Goal: Task Accomplishment & Management: Use online tool/utility

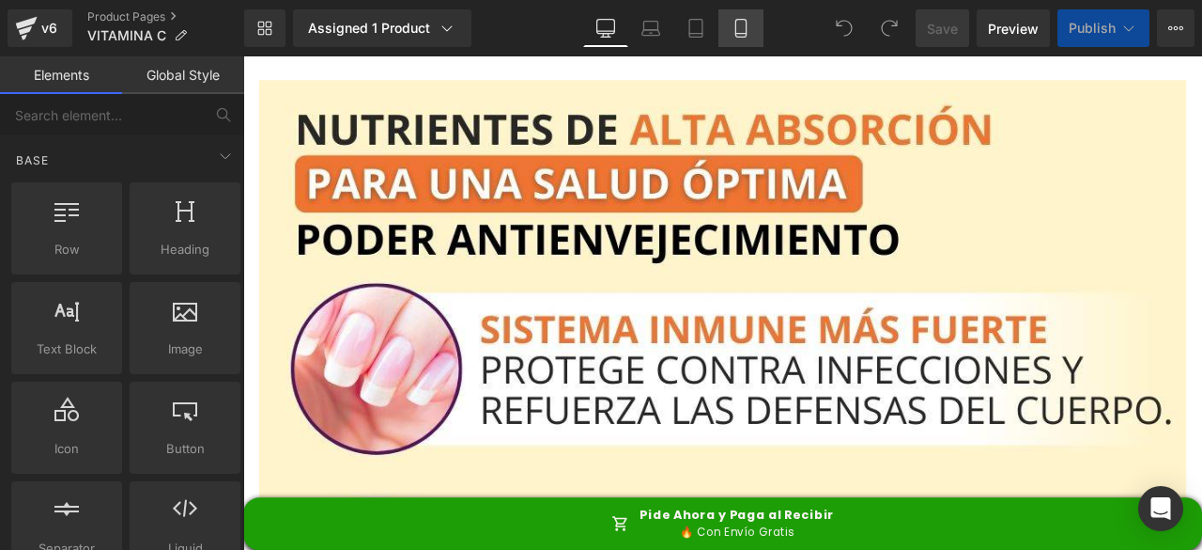
click at [740, 30] on icon at bounding box center [741, 28] width 19 height 19
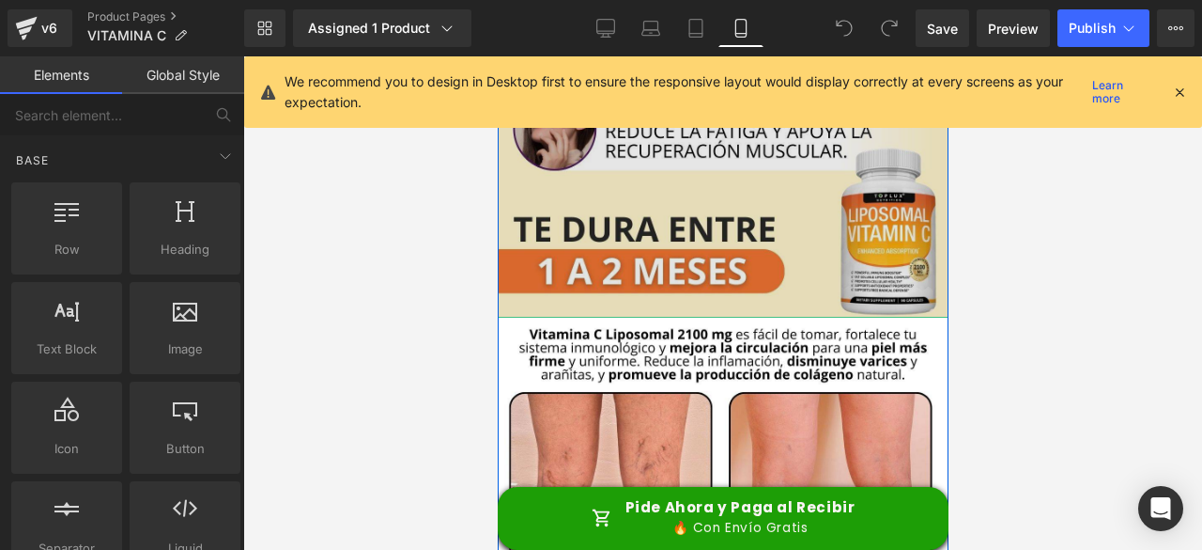
scroll to position [470, 0]
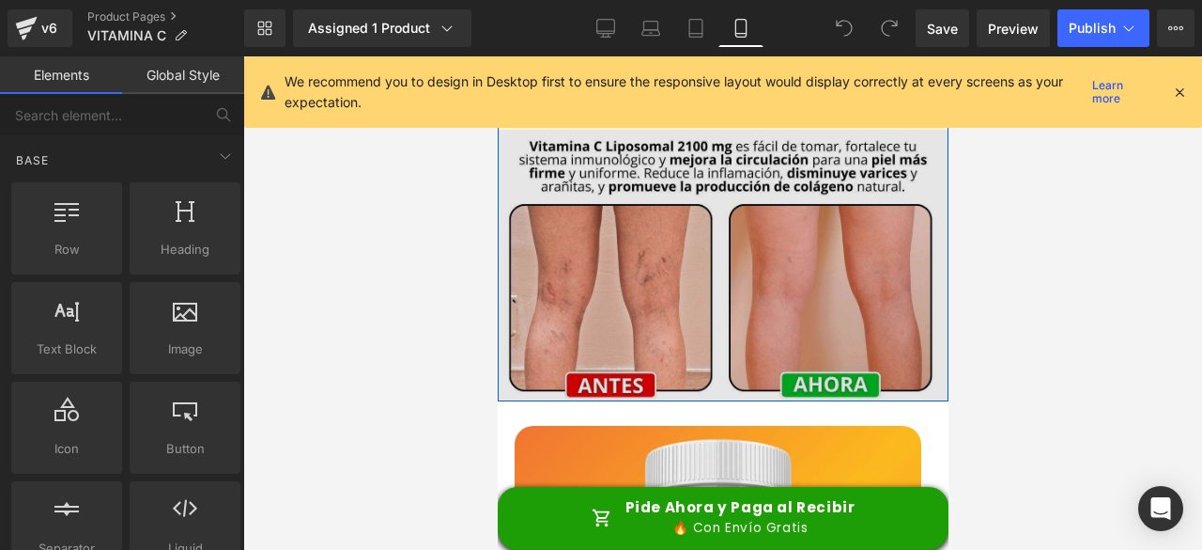
click at [706, 230] on img at bounding box center [722, 265] width 451 height 271
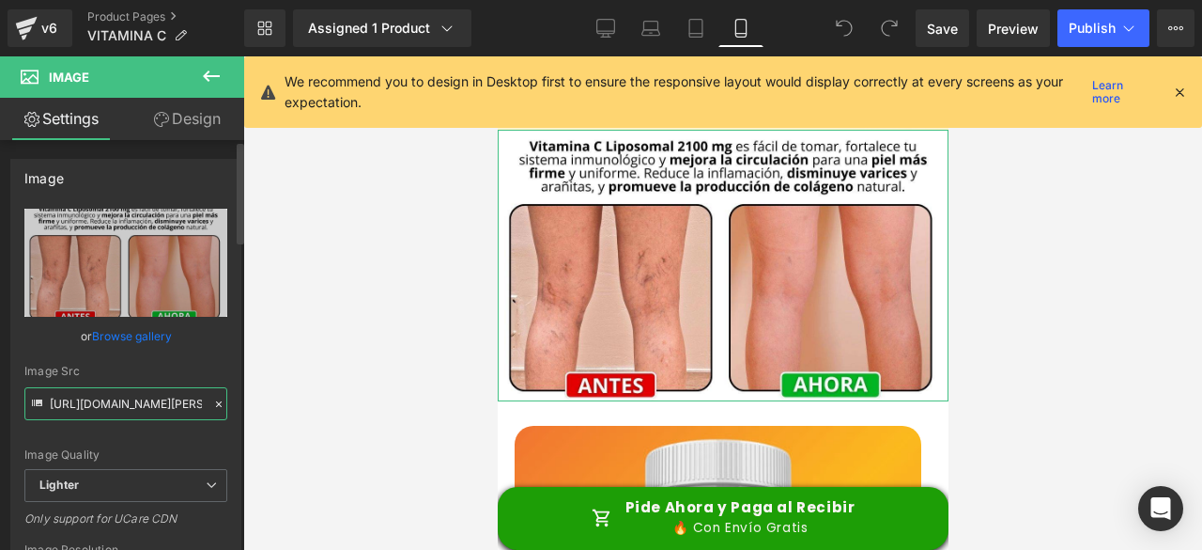
click at [135, 404] on input "https://ucarecdn.com/9a40f0b7-27e0-4a25-bd45-cbd32d21ba7c/-/format/auto/-/previ…" at bounding box center [125, 403] width 203 height 33
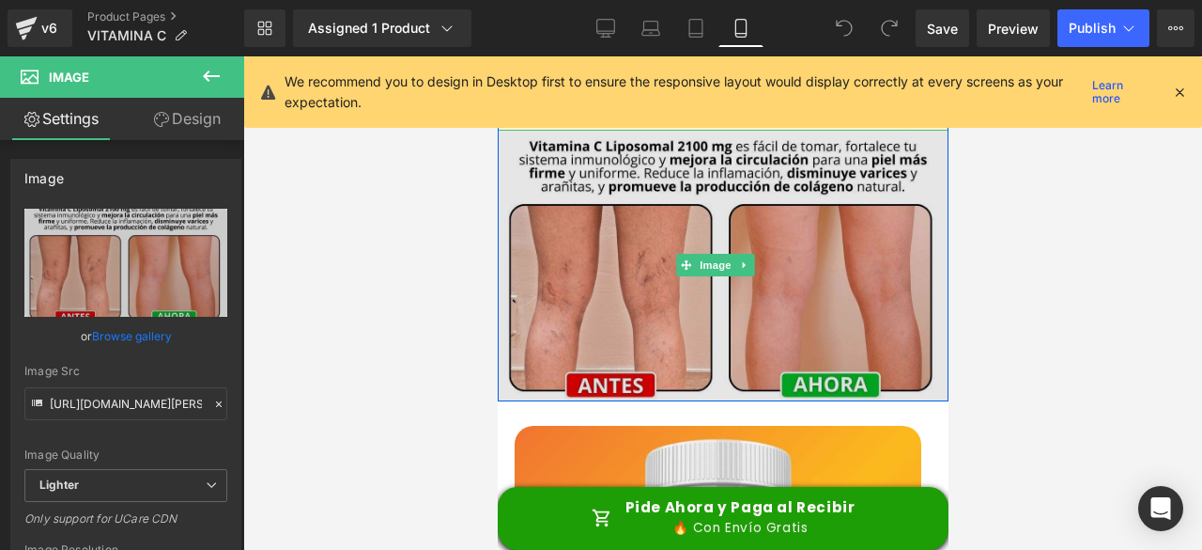
click at [794, 282] on img at bounding box center [722, 265] width 451 height 271
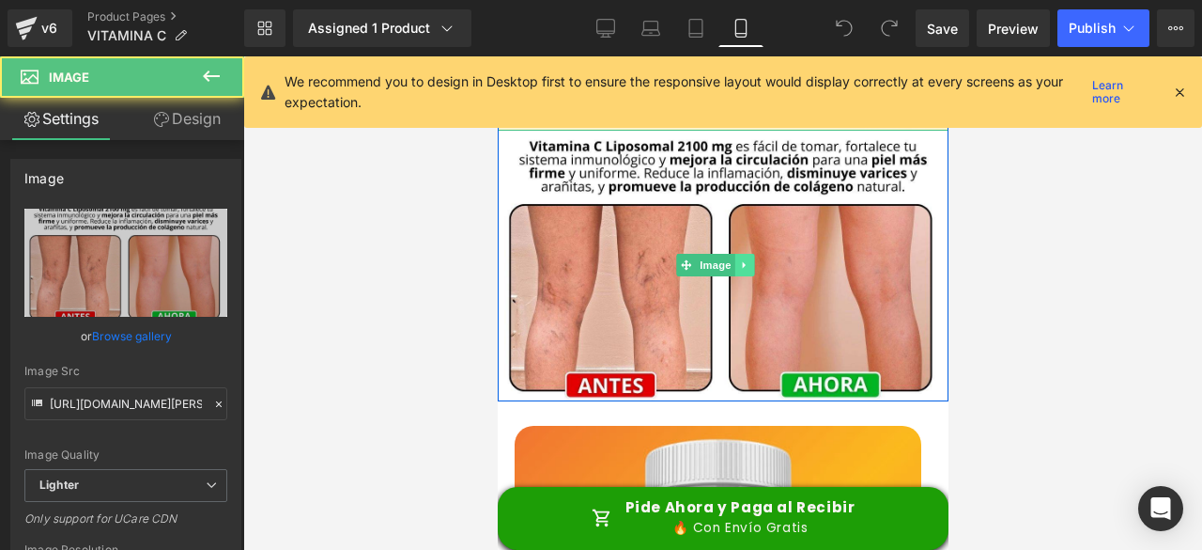
click at [748, 259] on icon at bounding box center [744, 264] width 10 height 11
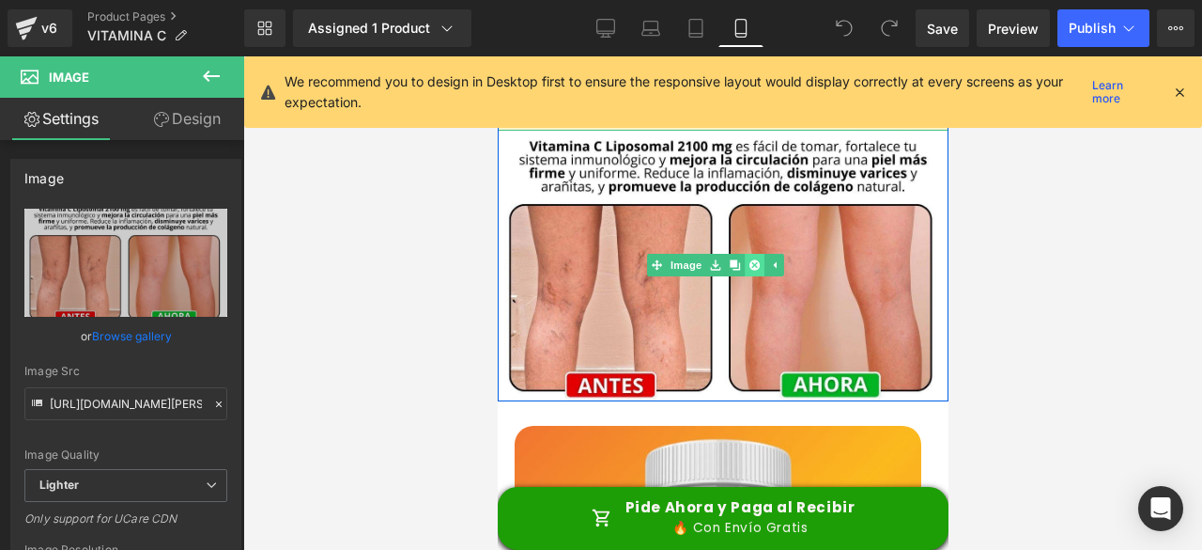
click at [755, 259] on icon at bounding box center [754, 264] width 10 height 11
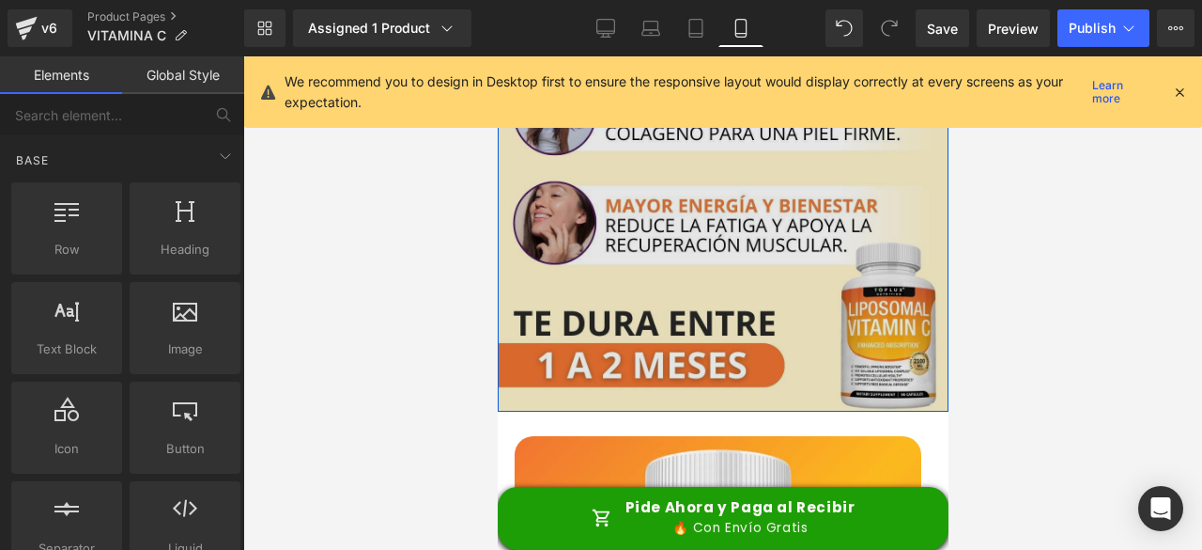
scroll to position [0, 0]
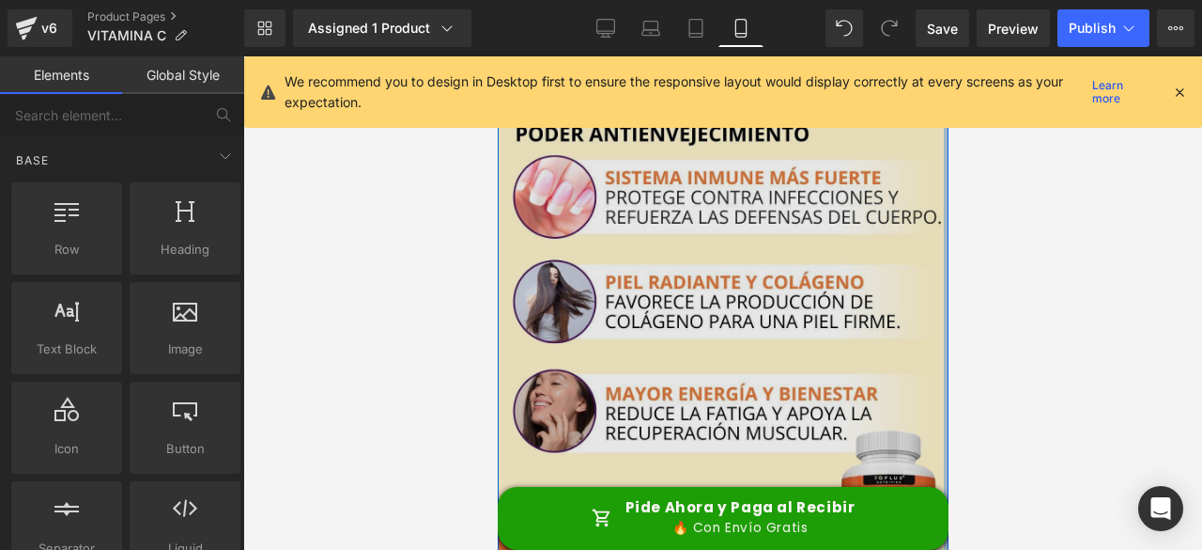
click at [925, 194] on img at bounding box center [722, 327] width 451 height 543
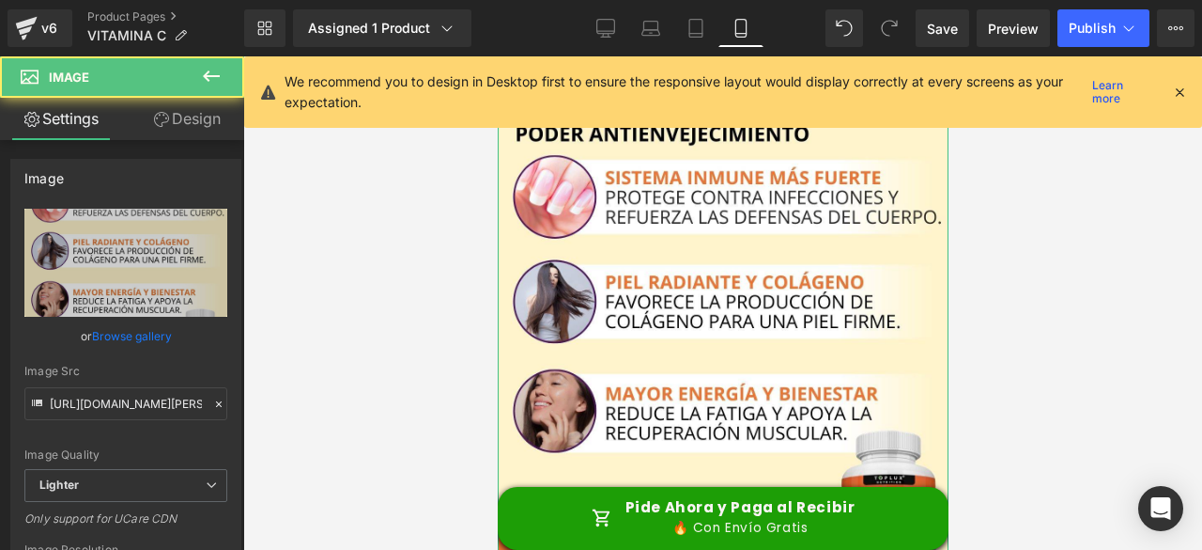
click at [188, 112] on link "Design" at bounding box center [187, 119] width 122 height 42
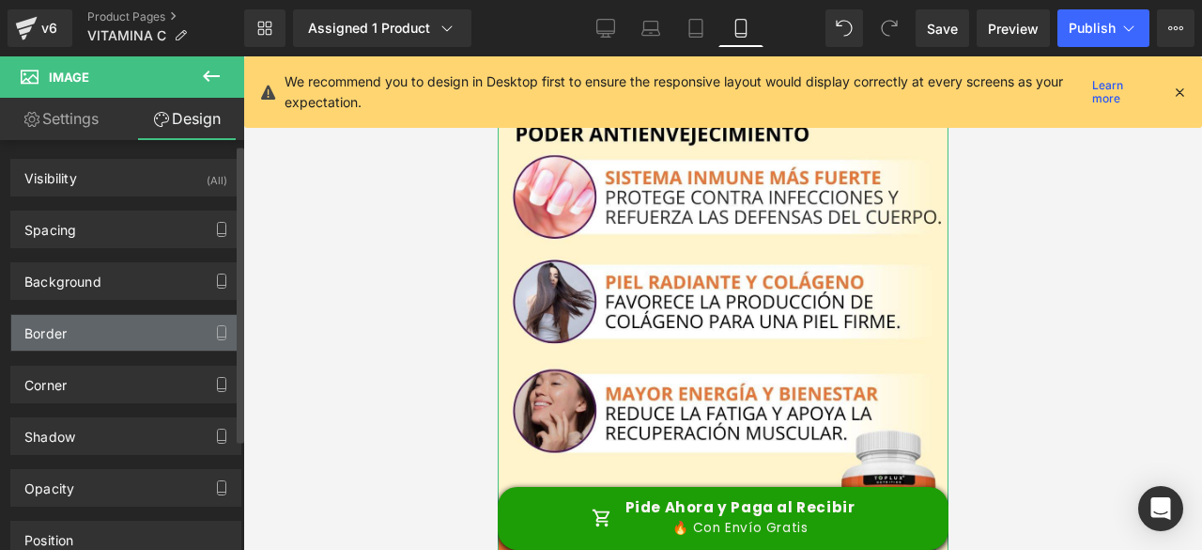
scroll to position [158, 0]
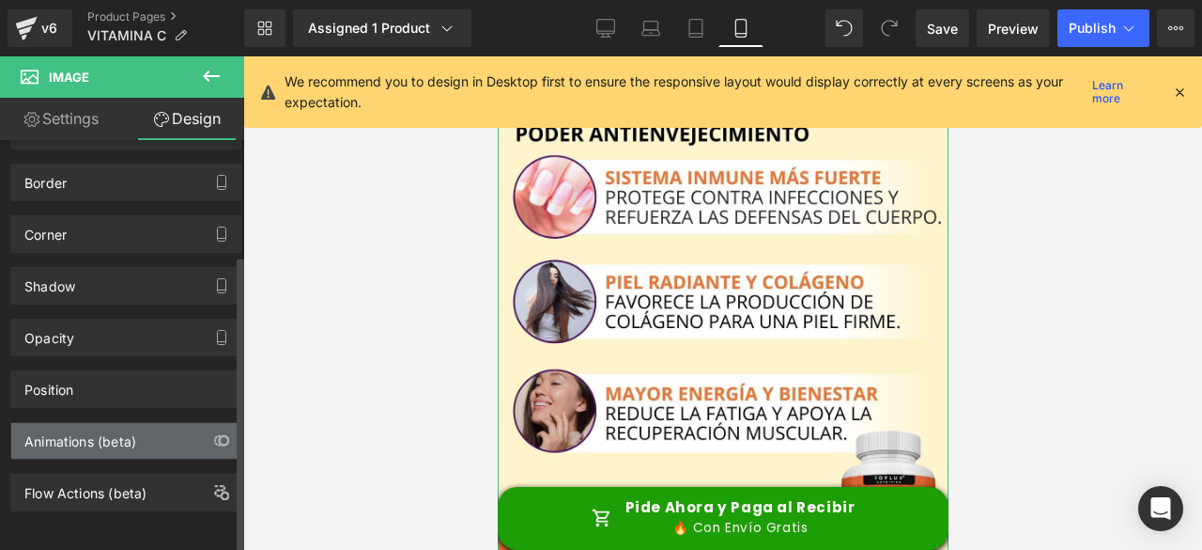
click at [141, 423] on div "Animations (beta)" at bounding box center [125, 441] width 229 height 36
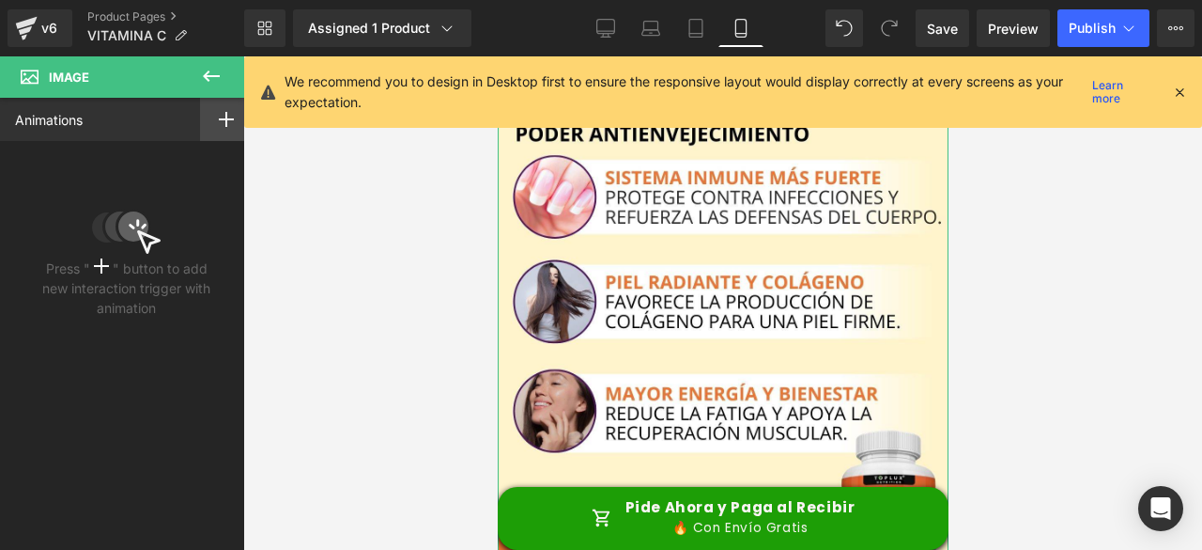
click at [230, 117] on div at bounding box center [226, 119] width 53 height 43
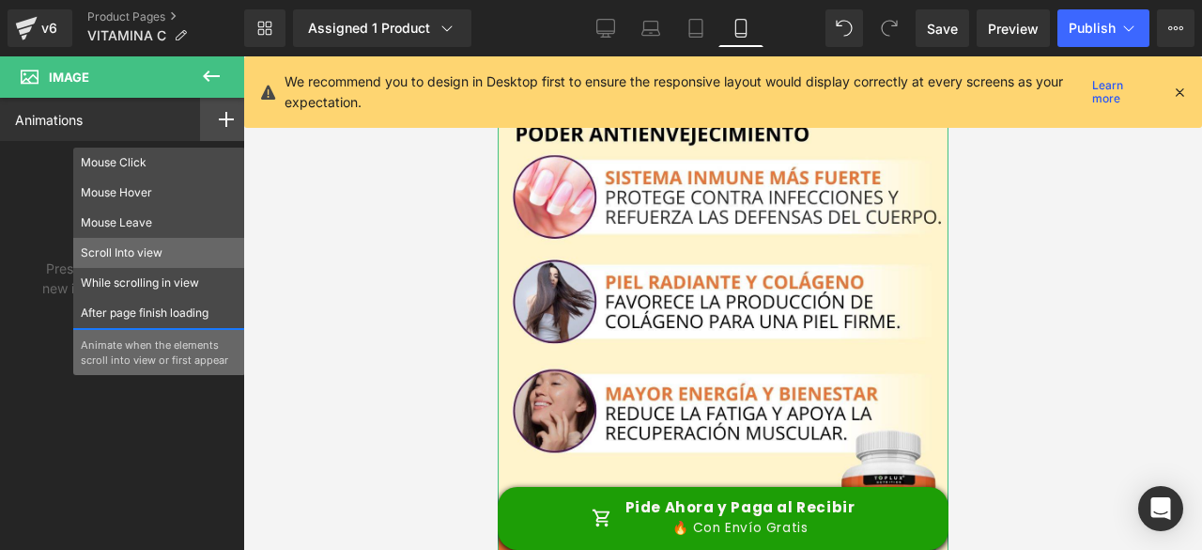
click at [145, 265] on div "Scroll Into view" at bounding box center [159, 253] width 172 height 30
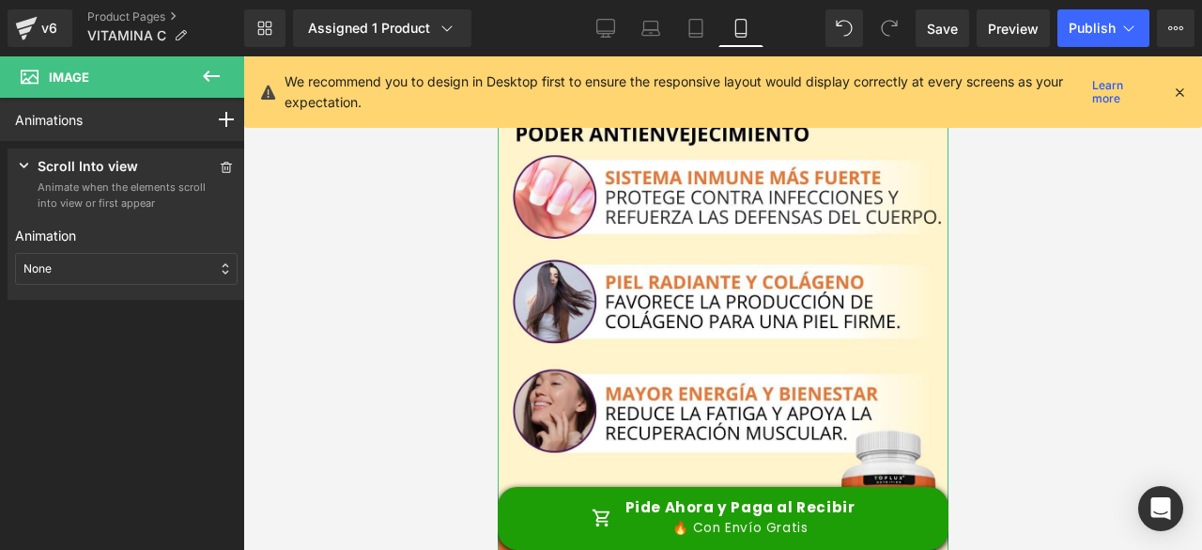
click at [173, 272] on div "None" at bounding box center [126, 269] width 223 height 32
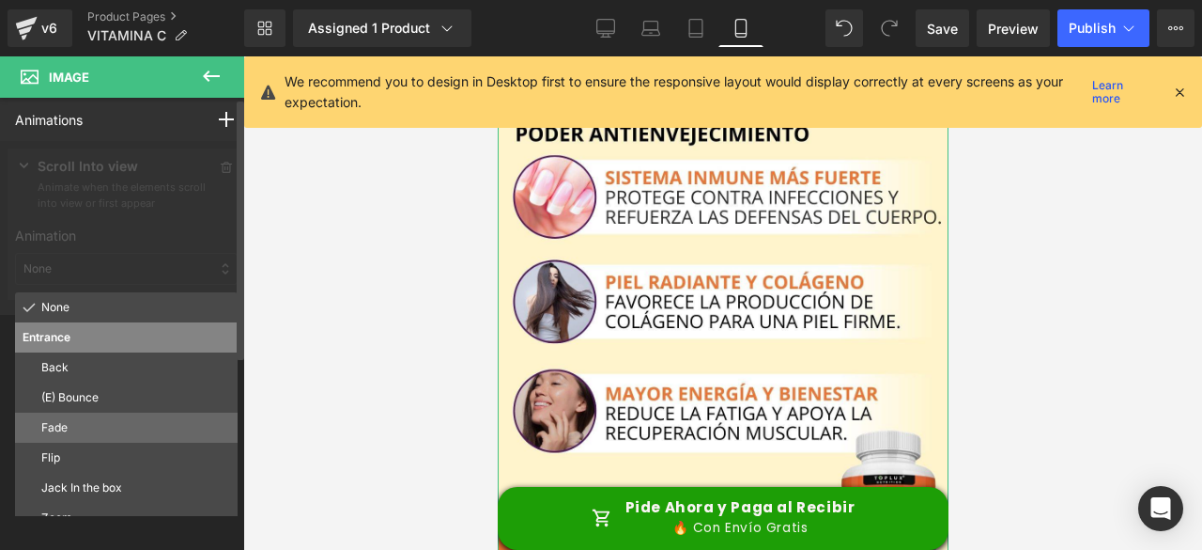
click at [100, 427] on p "Fade" at bounding box center [135, 427] width 189 height 17
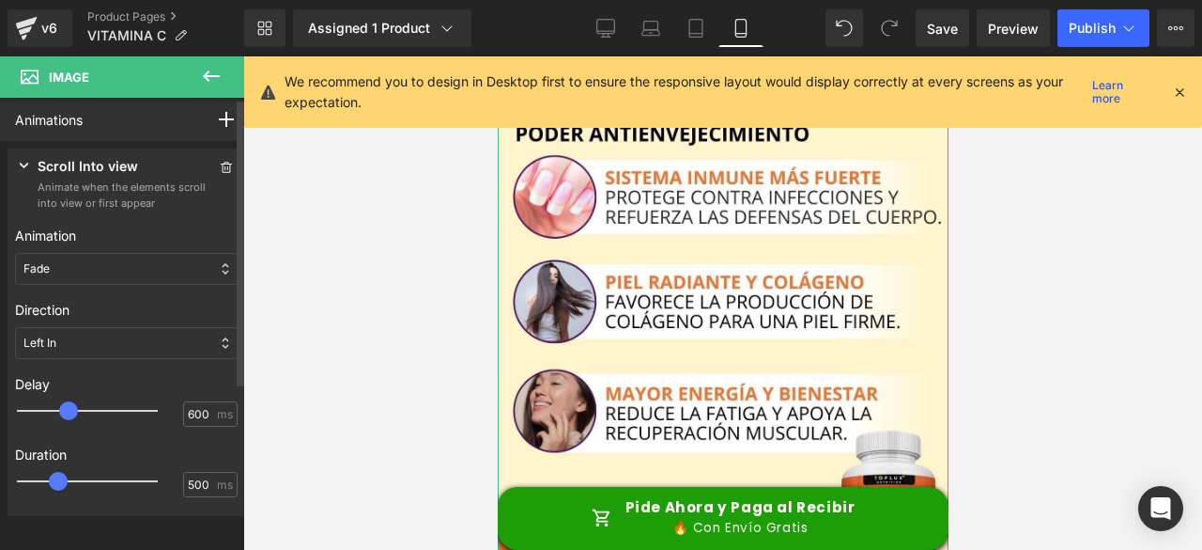
click at [74, 407] on div at bounding box center [100, 411] width 141 height 38
click at [58, 407] on div at bounding box center [100, 411] width 141 height 38
type input "500"
click at [64, 411] on div at bounding box center [100, 411] width 141 height 38
click at [73, 477] on div at bounding box center [100, 481] width 141 height 38
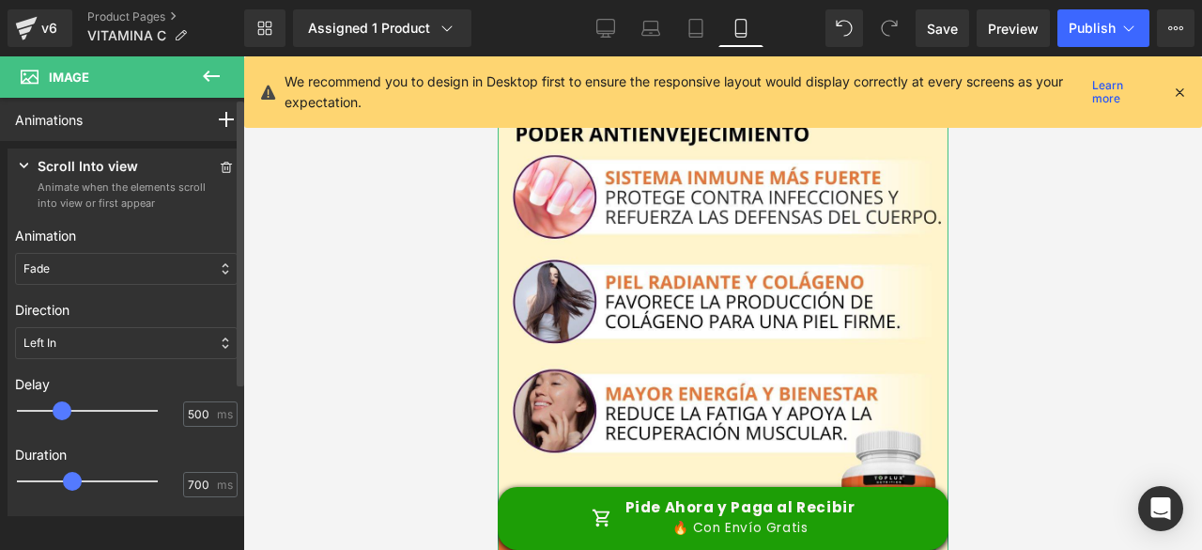
type input "750"
drag, startPoint x: 73, startPoint y: 480, endPoint x: 84, endPoint y: 484, distance: 11.0
click at [84, 484] on span at bounding box center [76, 481] width 19 height 19
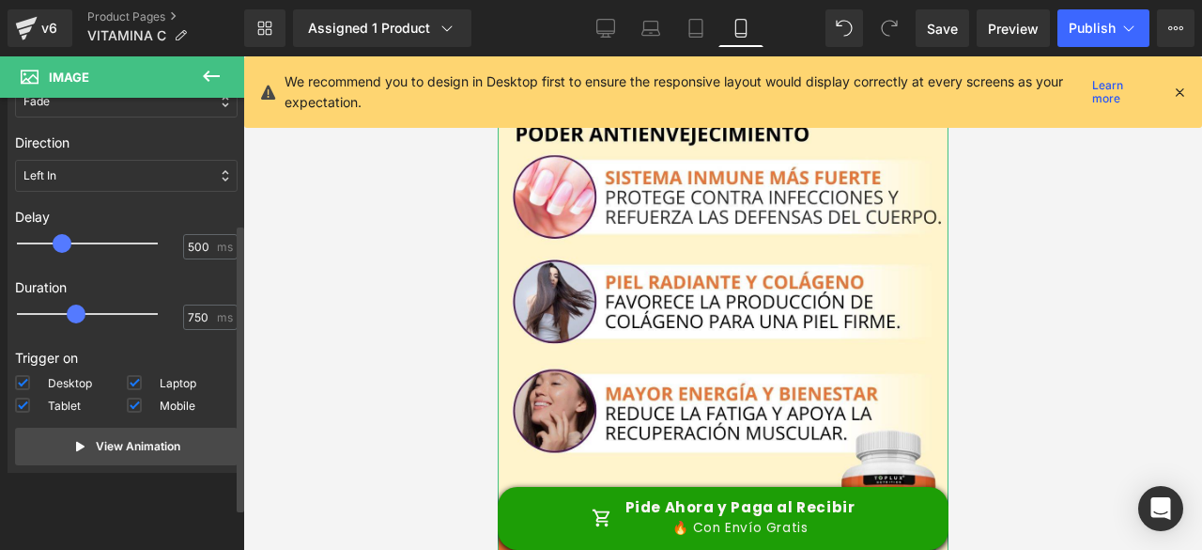
scroll to position [185, 0]
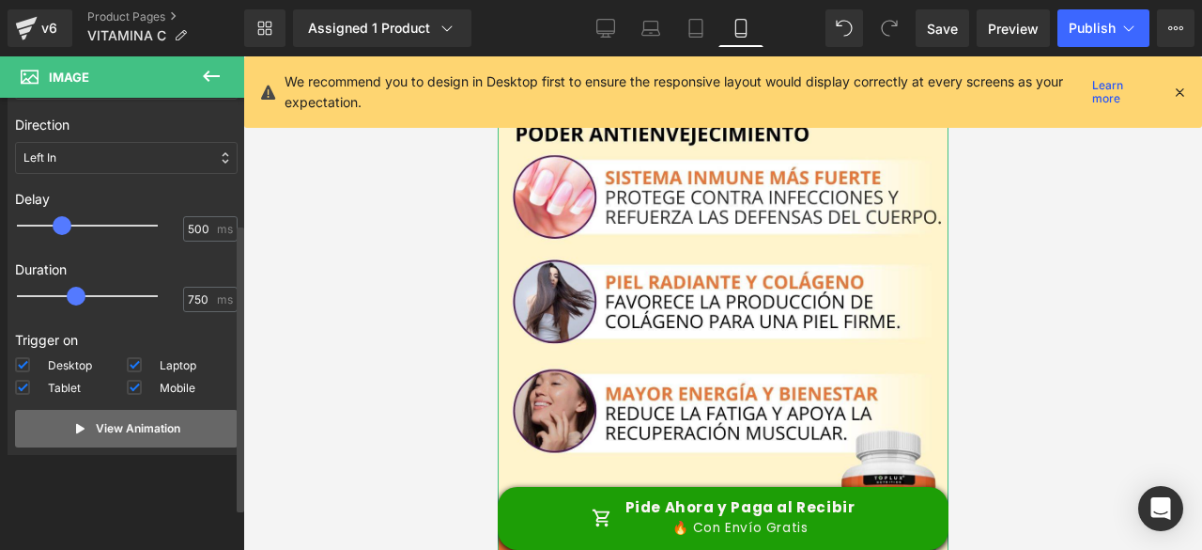
click at [171, 439] on button "View Animation" at bounding box center [126, 429] width 223 height 38
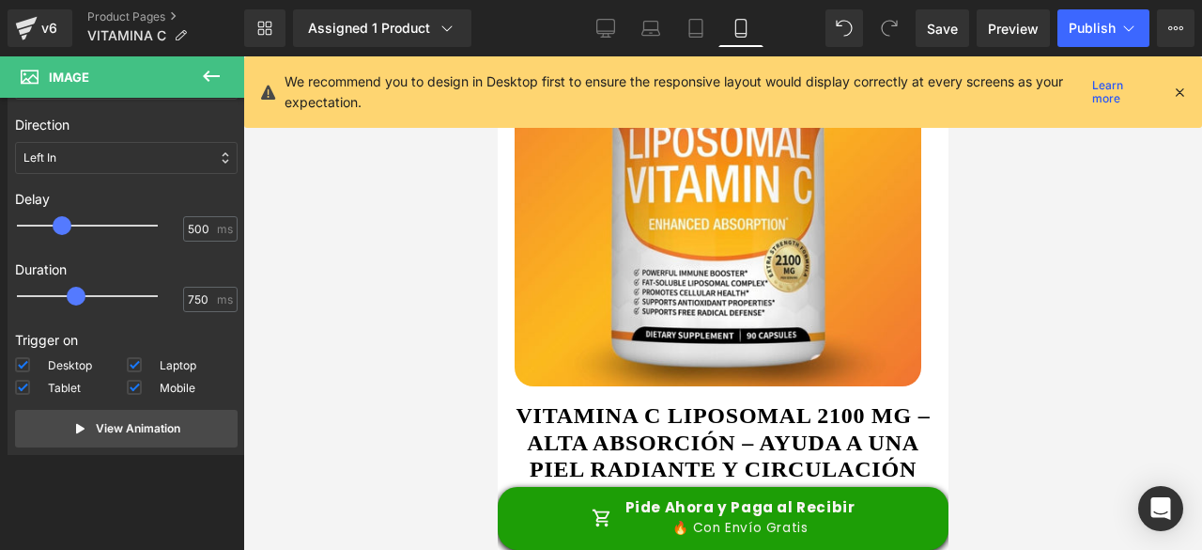
scroll to position [658, 0]
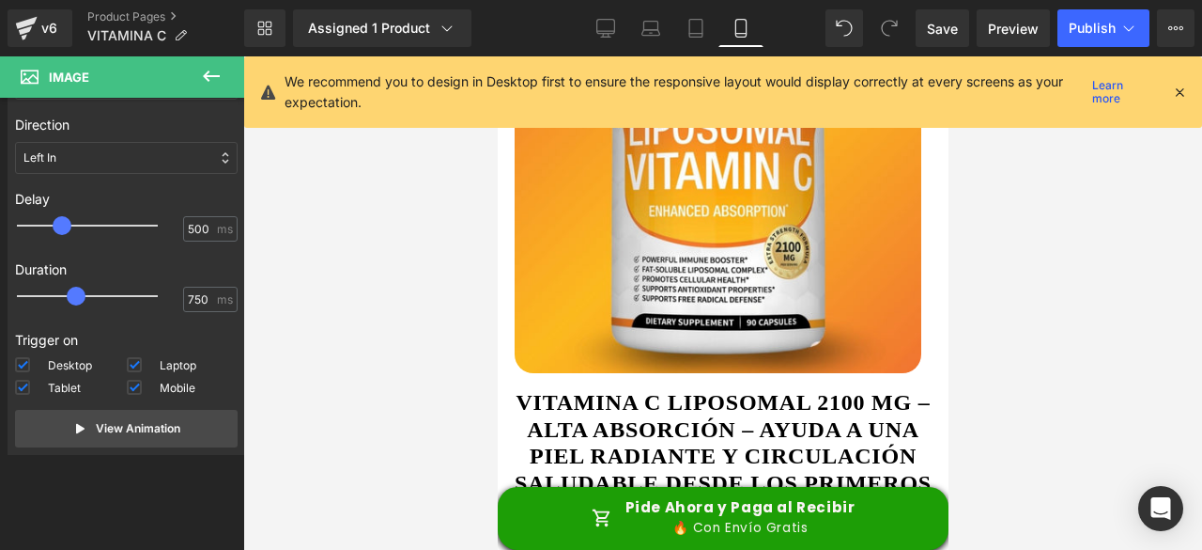
click at [879, 223] on img at bounding box center [717, 169] width 407 height 407
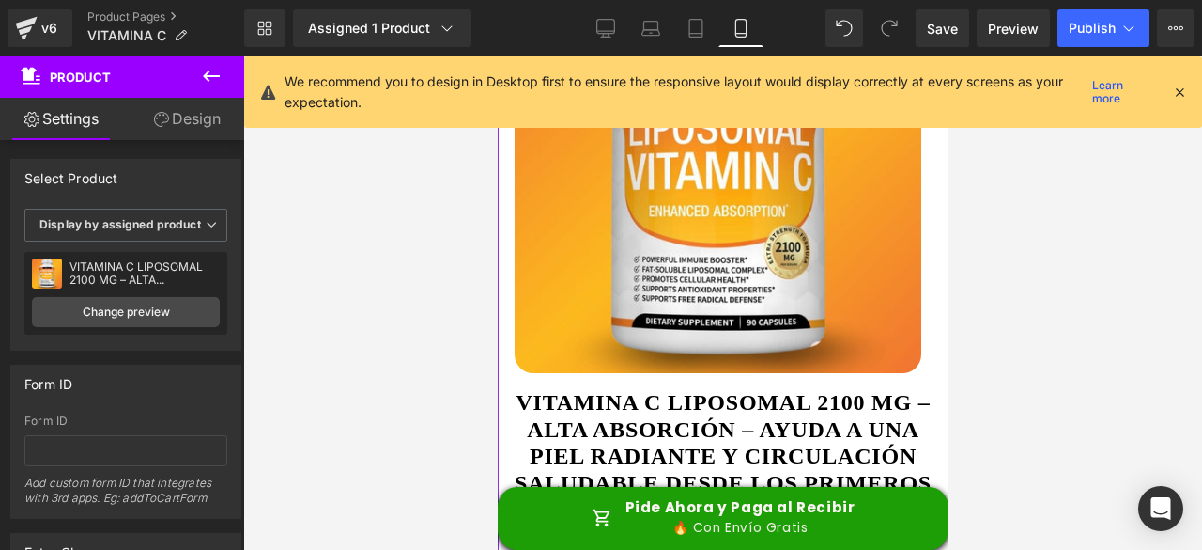
drag, startPoint x: 209, startPoint y: 114, endPoint x: 133, endPoint y: 254, distance: 159.3
click at [208, 114] on link "Design" at bounding box center [187, 119] width 122 height 42
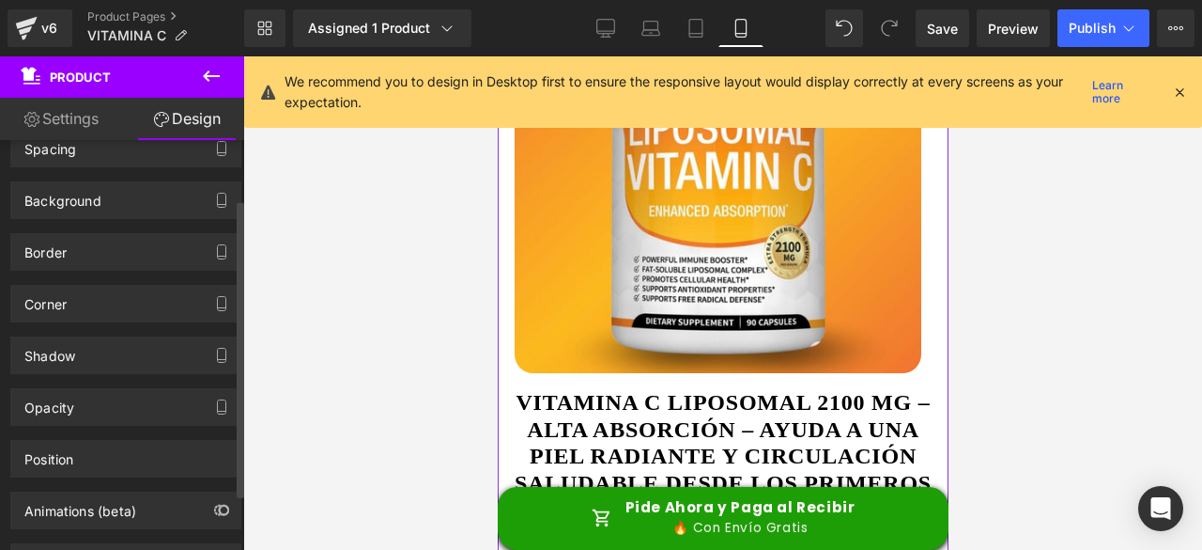
scroll to position [158, 0]
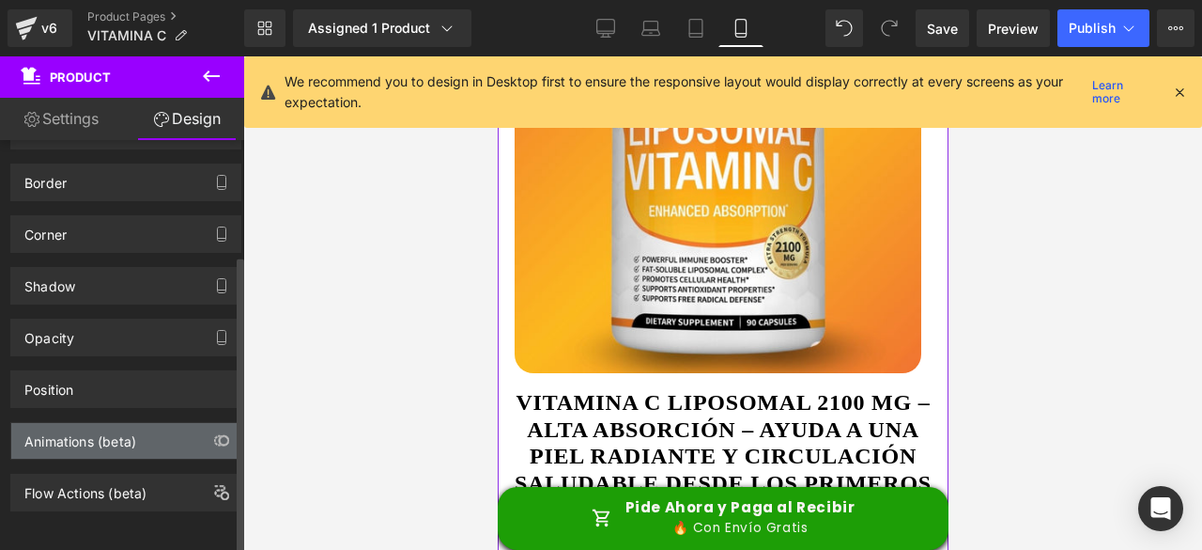
click at [116, 425] on div "Animations (beta)" at bounding box center [80, 436] width 112 height 26
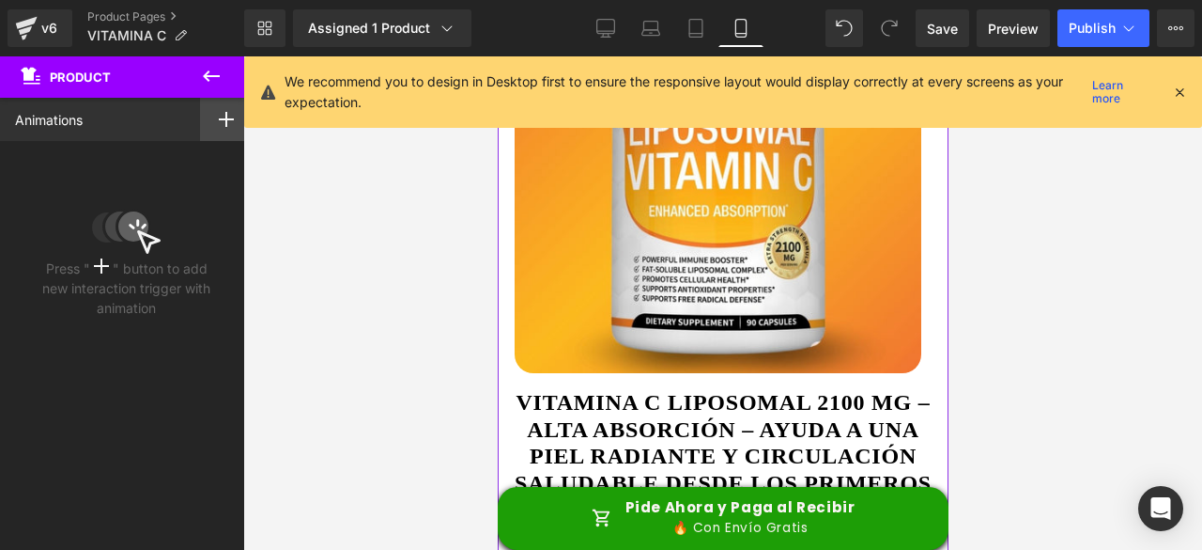
click at [228, 116] on div at bounding box center [226, 119] width 53 height 43
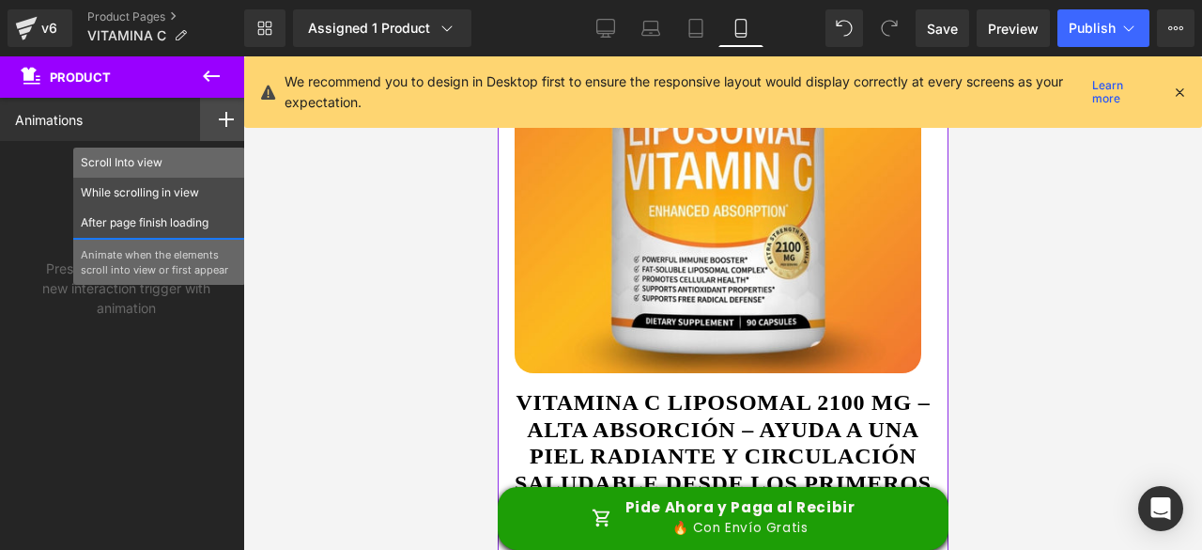
click at [137, 164] on p "Scroll Into view" at bounding box center [159, 162] width 157 height 17
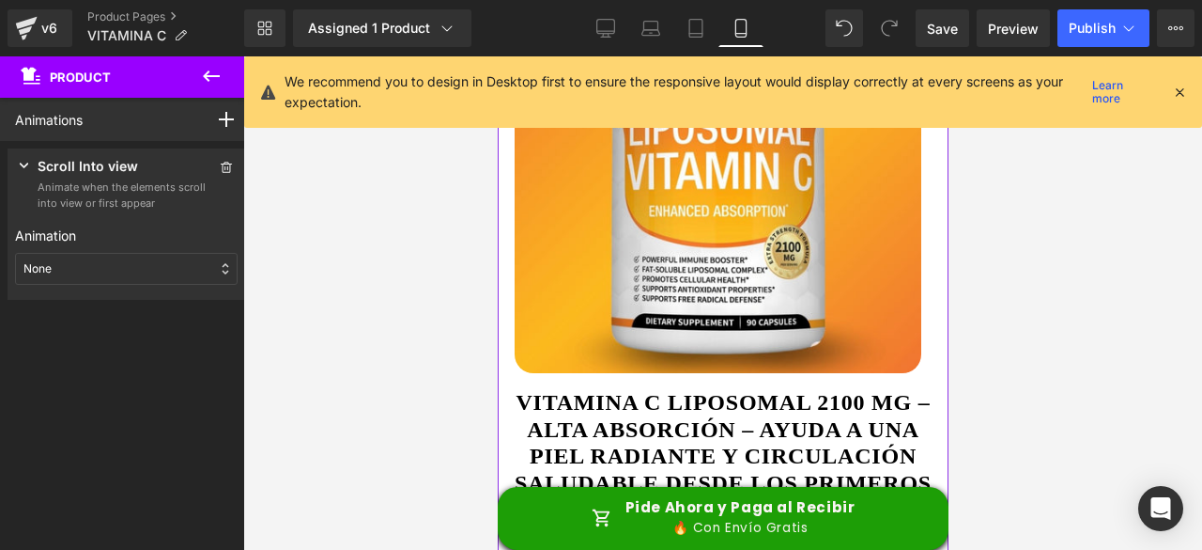
click at [49, 266] on p "None" at bounding box center [37, 268] width 28 height 17
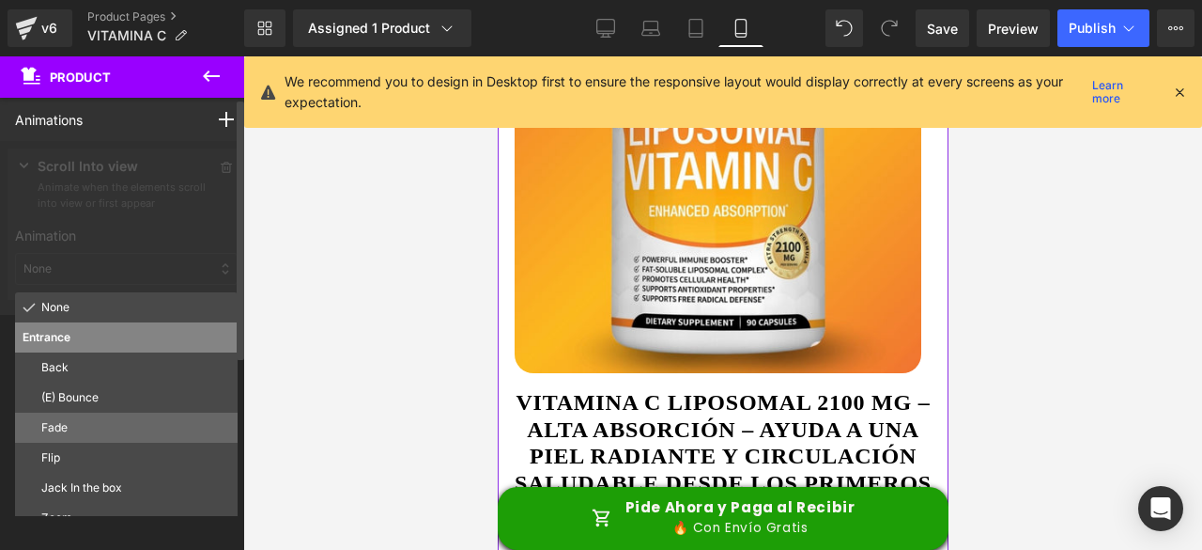
click at [69, 427] on p "Fade" at bounding box center [135, 427] width 189 height 17
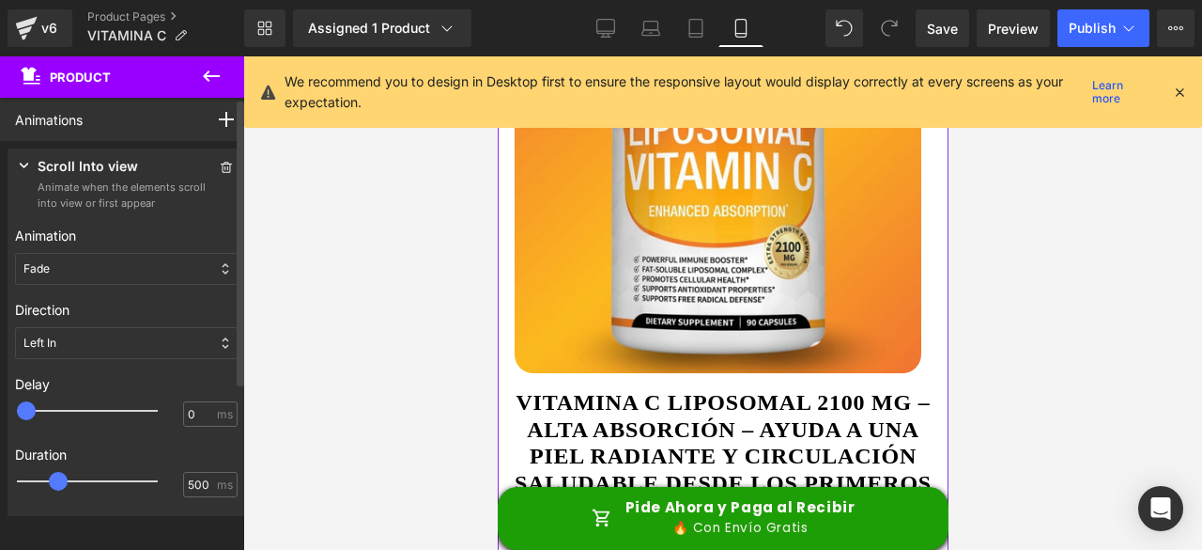
type input "500"
click at [66, 405] on div at bounding box center [100, 411] width 141 height 38
click at [73, 476] on div at bounding box center [100, 481] width 141 height 38
type input "750"
click at [79, 478] on div at bounding box center [100, 481] width 141 height 38
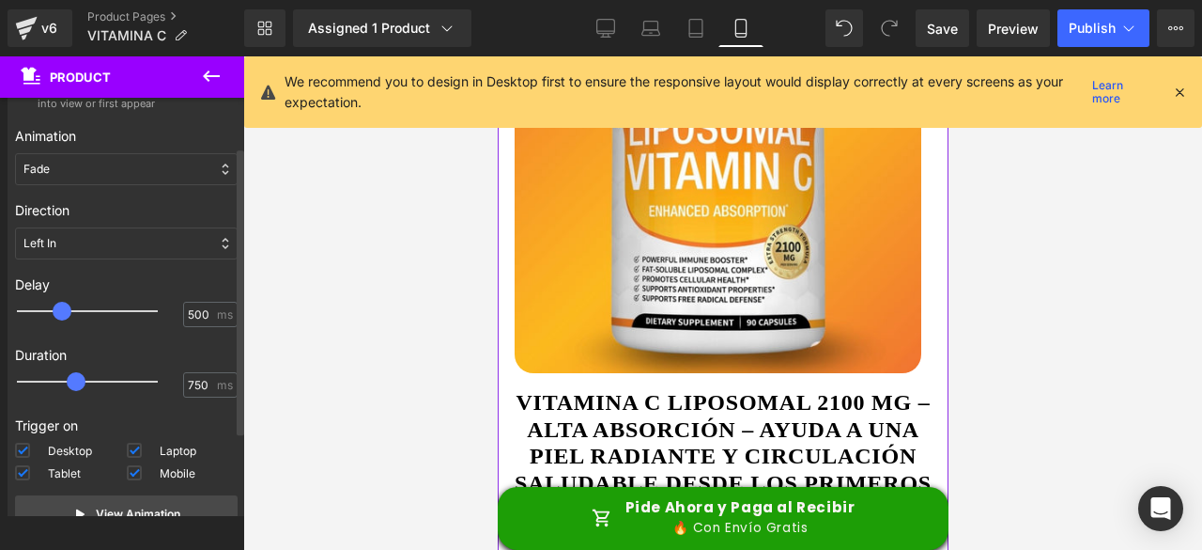
scroll to position [185, 0]
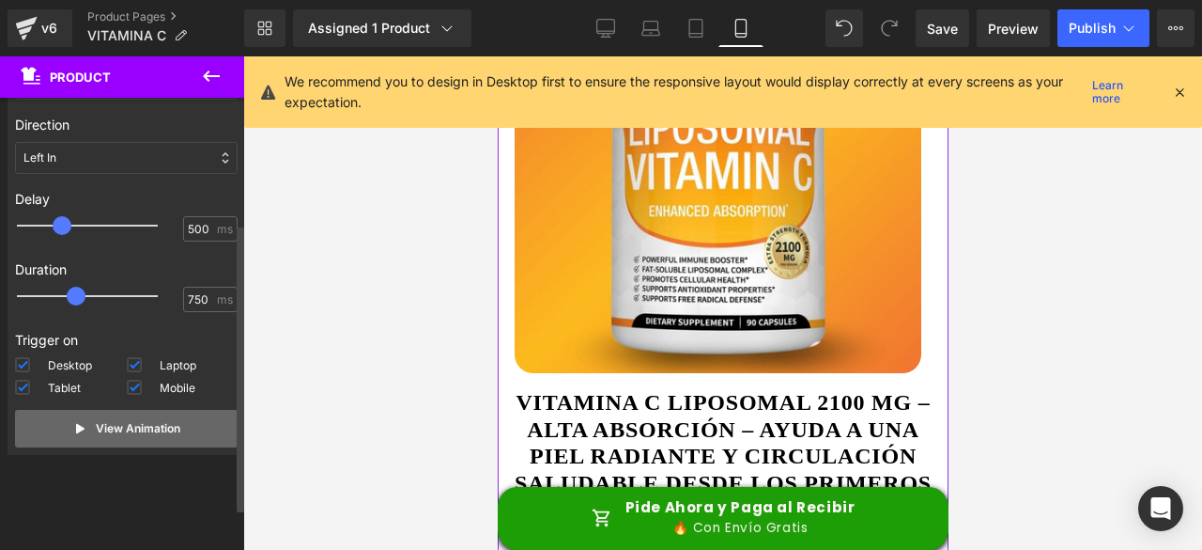
click at [92, 439] on button "View Animation" at bounding box center [126, 429] width 223 height 38
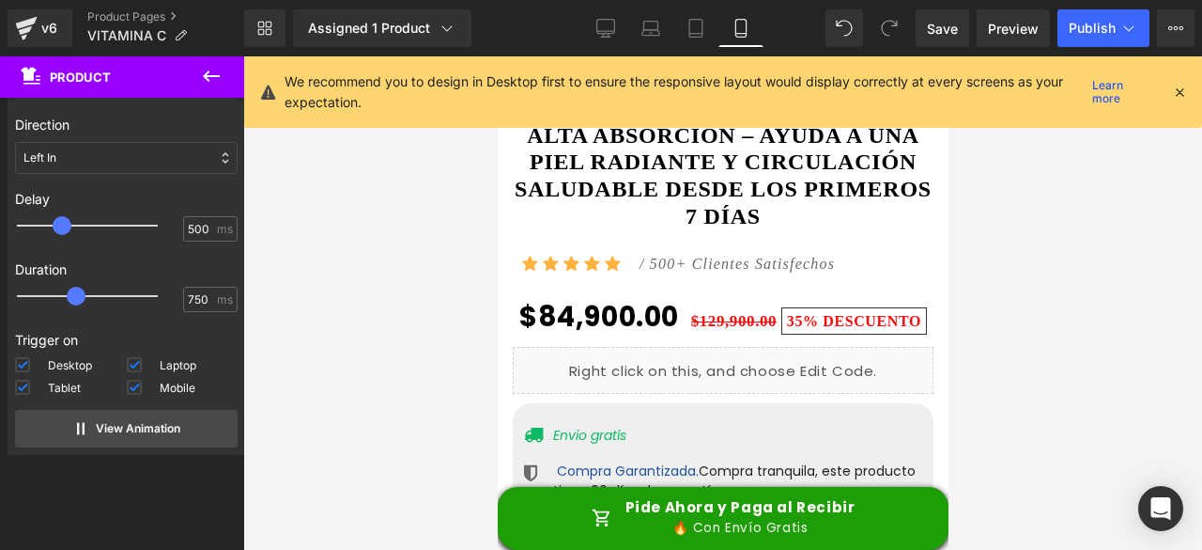
scroll to position [1127, 0]
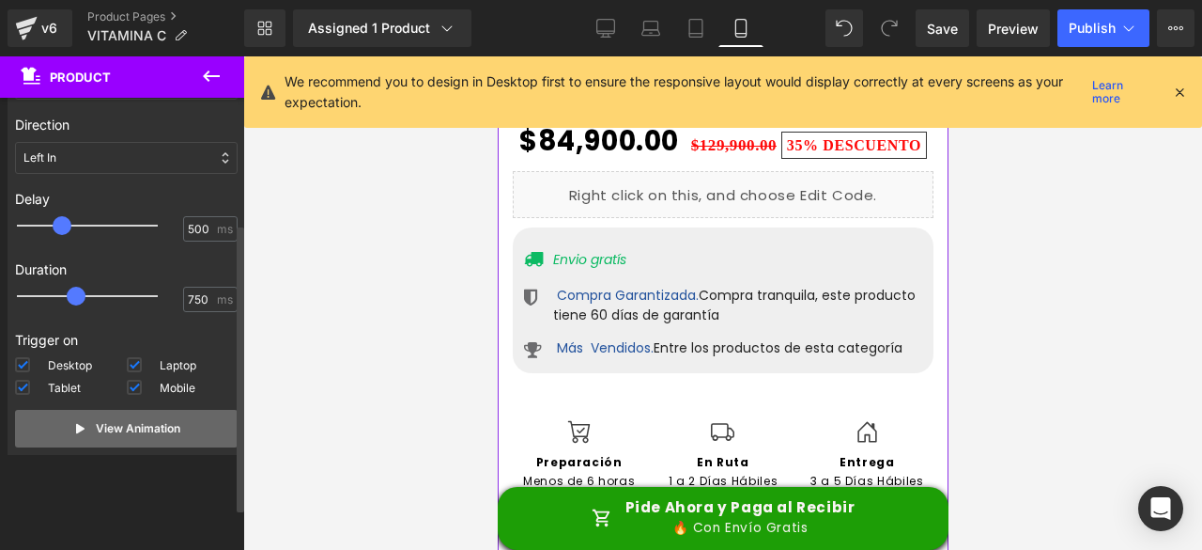
click at [154, 437] on button "View Animation" at bounding box center [126, 429] width 223 height 38
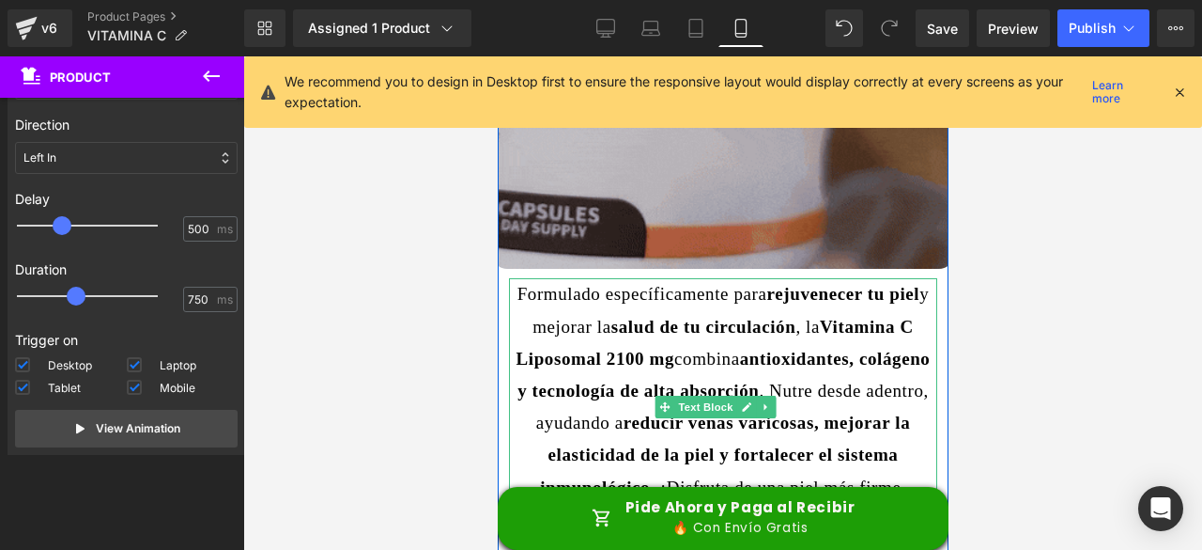
scroll to position [2161, 0]
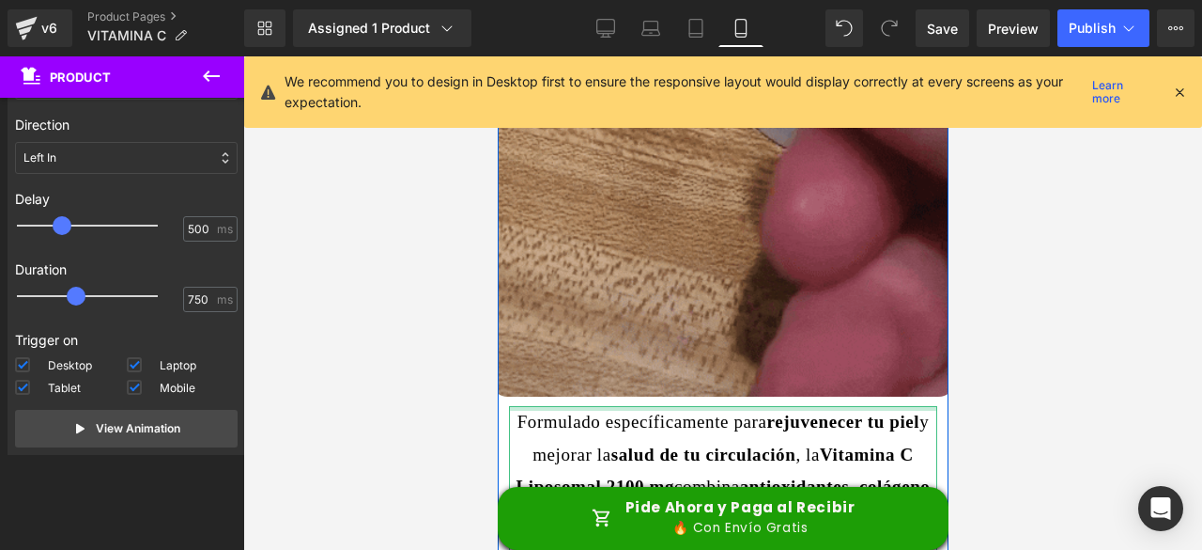
click at [912, 406] on div at bounding box center [722, 408] width 428 height 5
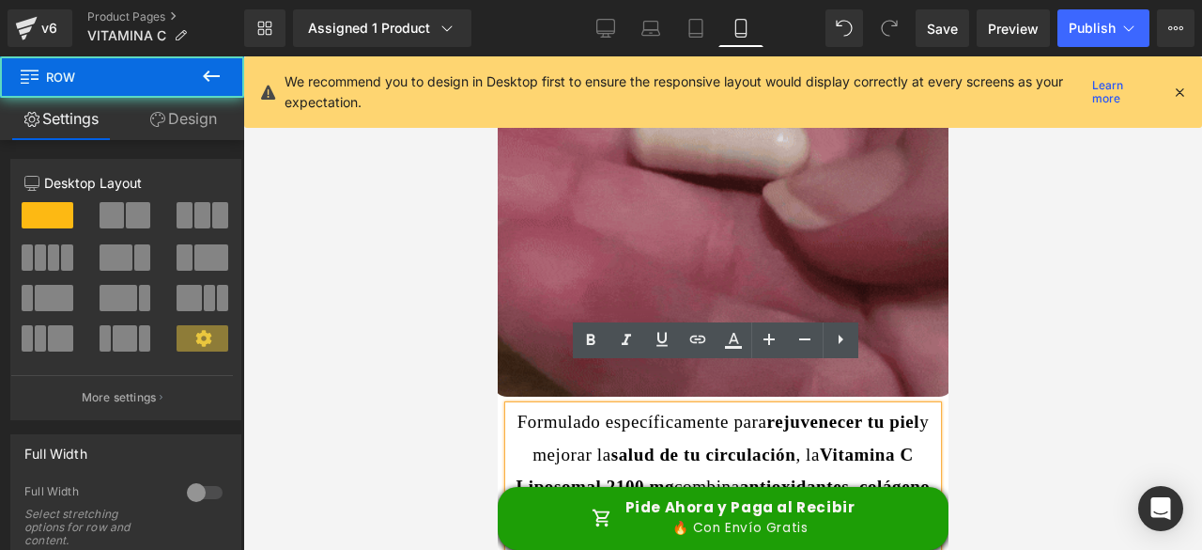
click at [928, 379] on div "Image Image Formulado específicamente para rejuvenecer tu piel y mejorar la sal…" at bounding box center [722, 527] width 451 height 1555
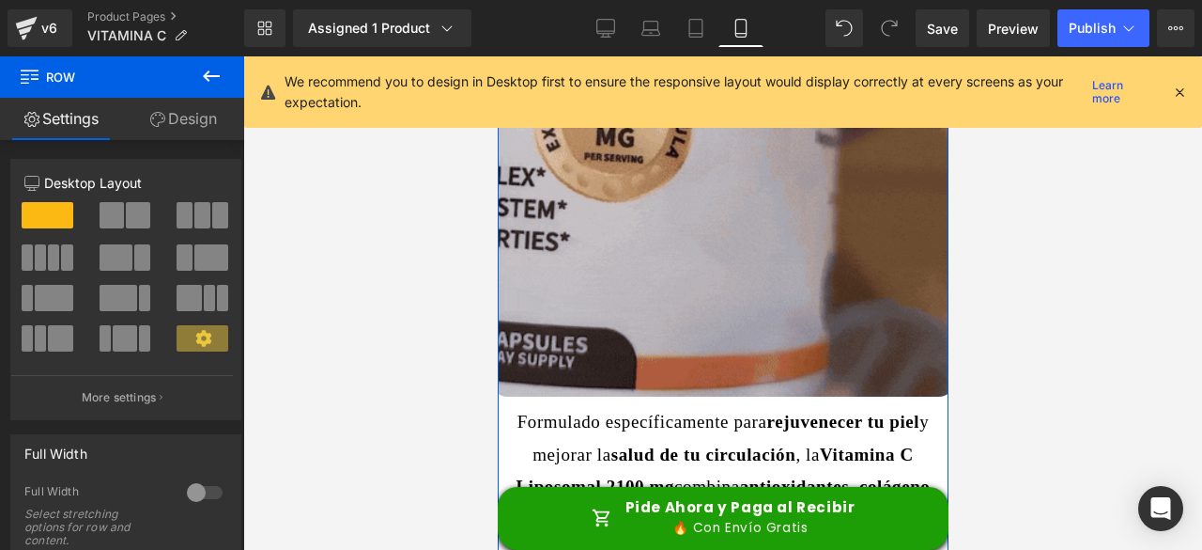
click at [199, 119] on link "Design" at bounding box center [183, 119] width 122 height 42
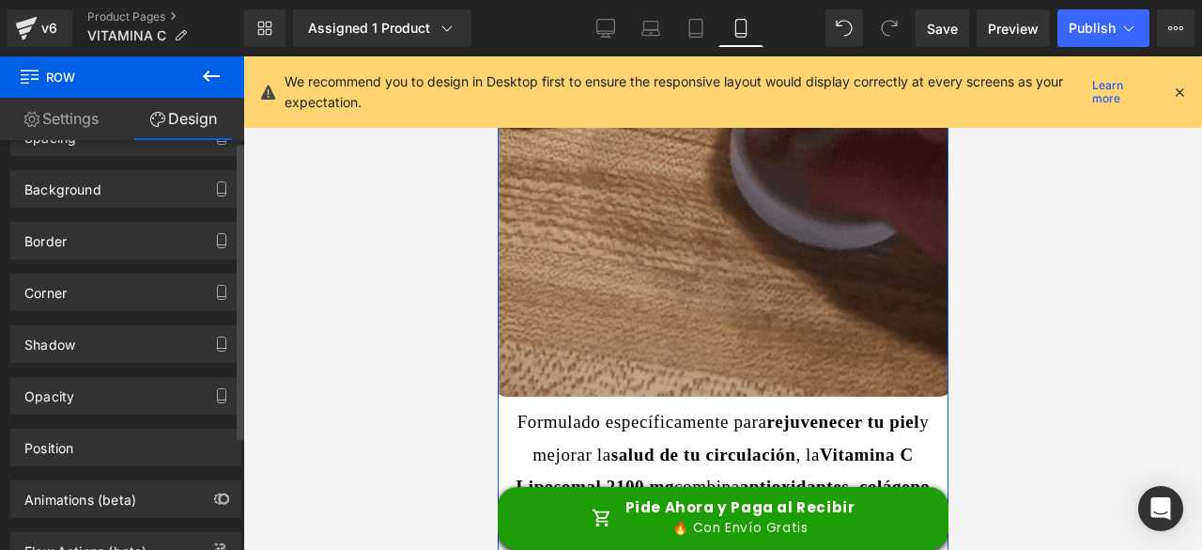
scroll to position [158, 0]
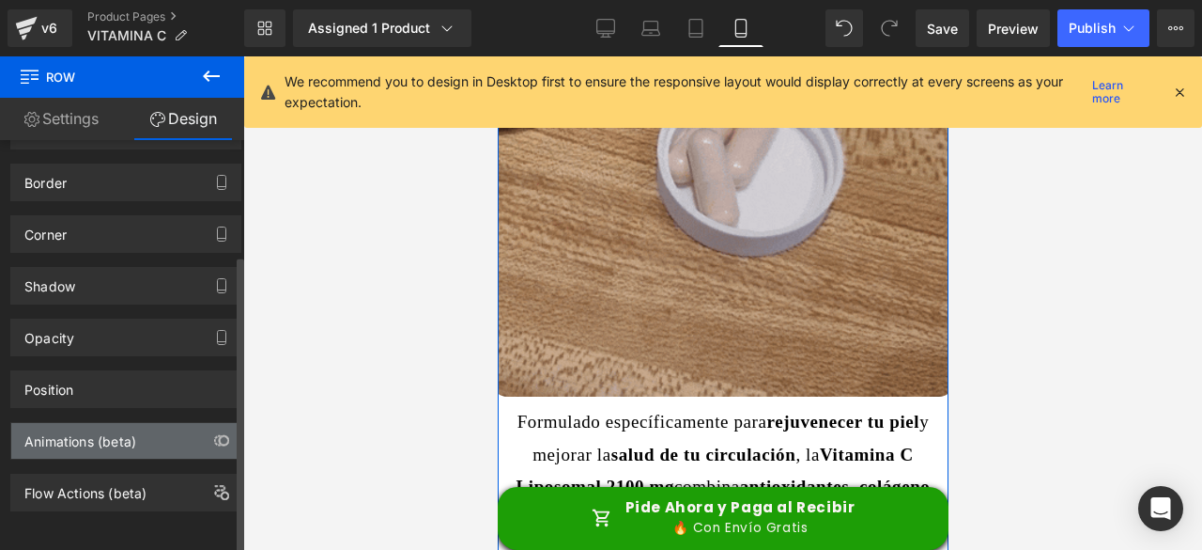
click at [101, 423] on div "Animations (beta)" at bounding box center [80, 436] width 112 height 26
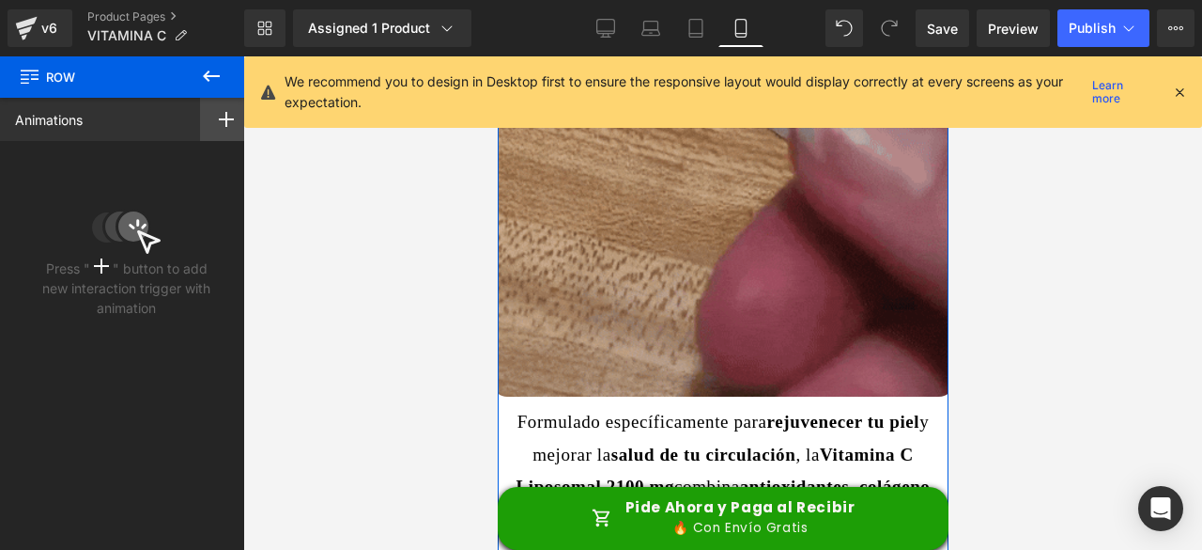
click at [210, 121] on div at bounding box center [226, 119] width 53 height 43
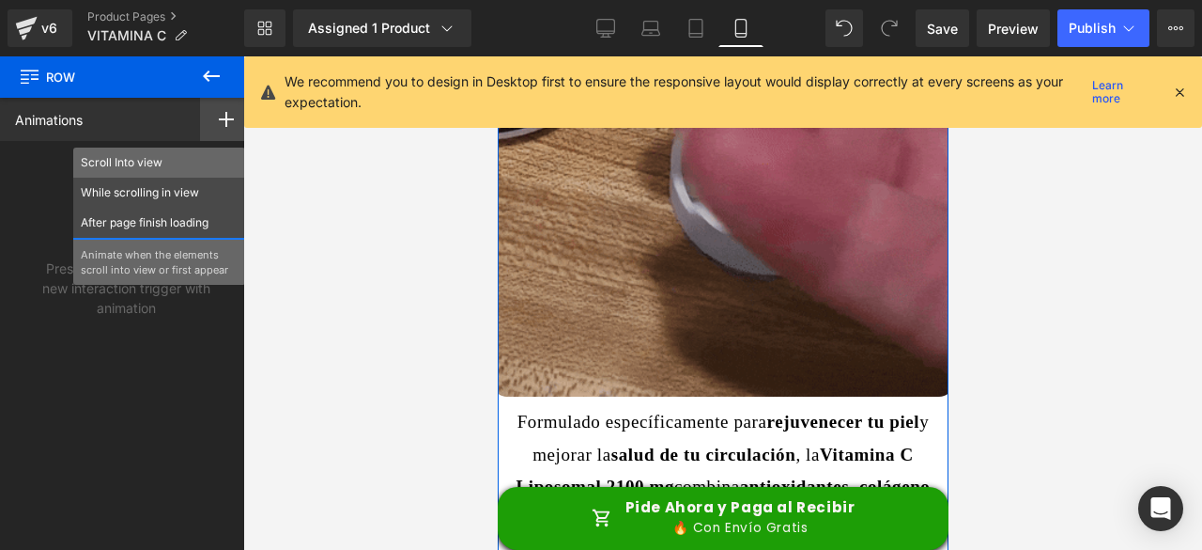
click at [124, 160] on p "Scroll Into view" at bounding box center [159, 162] width 157 height 17
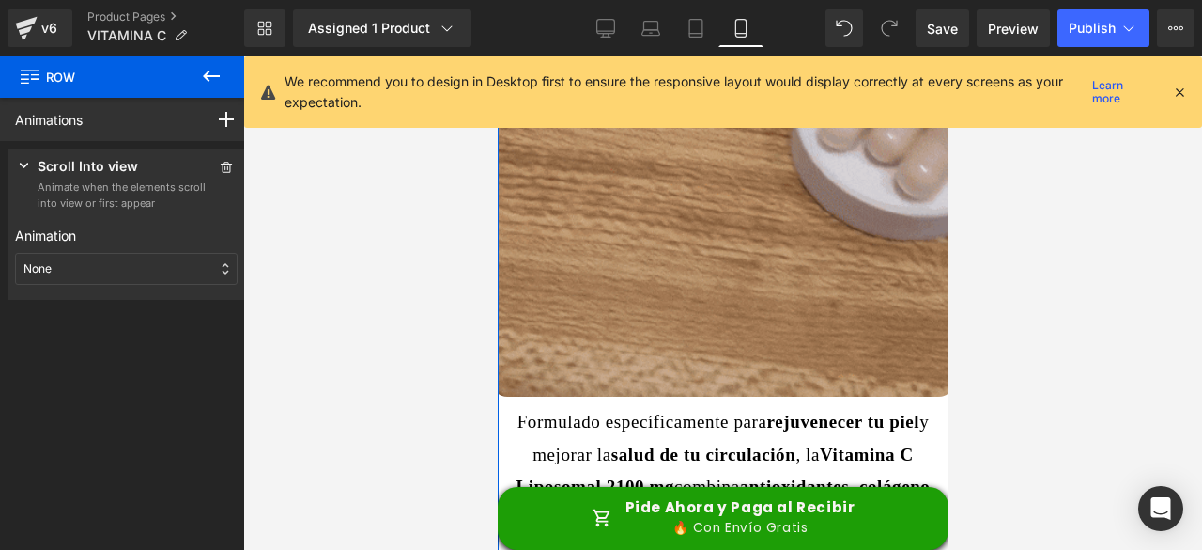
click at [75, 266] on div "None" at bounding box center [126, 269] width 223 height 32
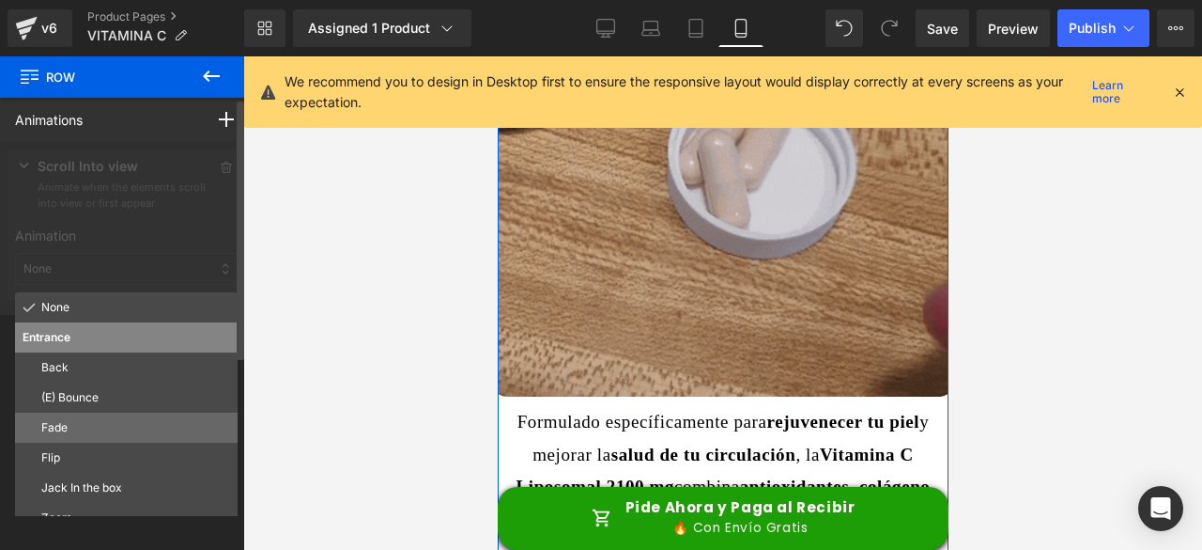
click at [86, 431] on p "Fade" at bounding box center [135, 427] width 189 height 17
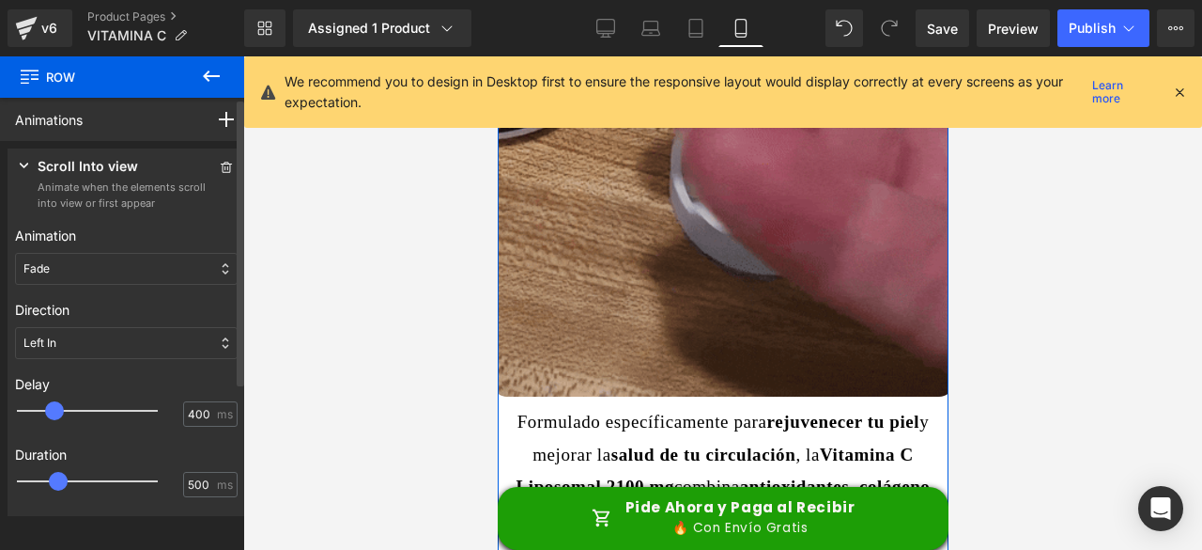
click at [56, 410] on div at bounding box center [100, 411] width 141 height 38
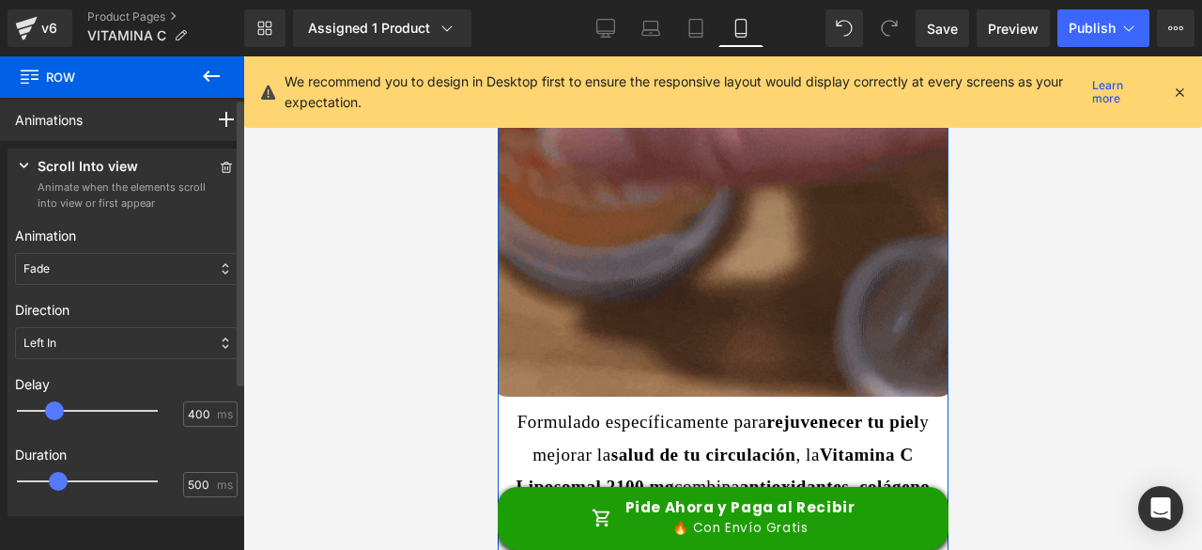
type input "500"
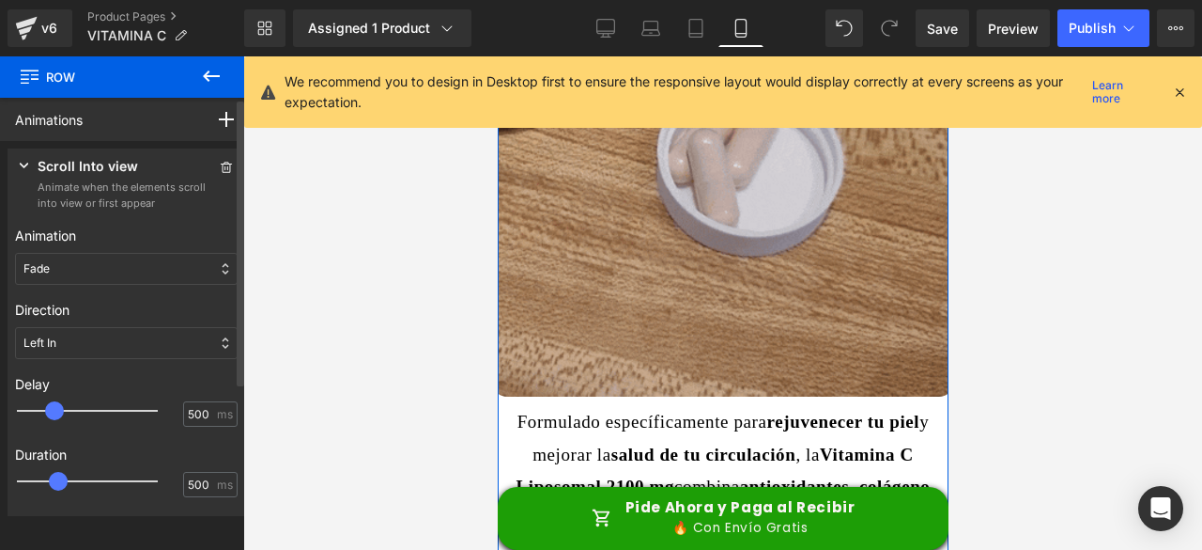
click at [66, 407] on div at bounding box center [100, 411] width 141 height 38
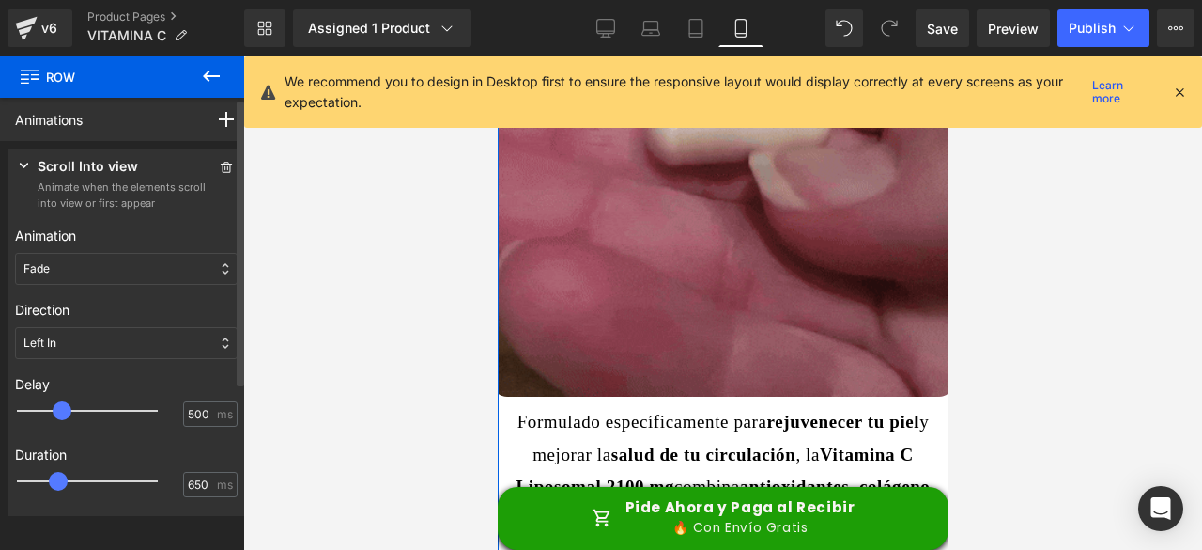
click at [73, 478] on div at bounding box center [100, 481] width 141 height 38
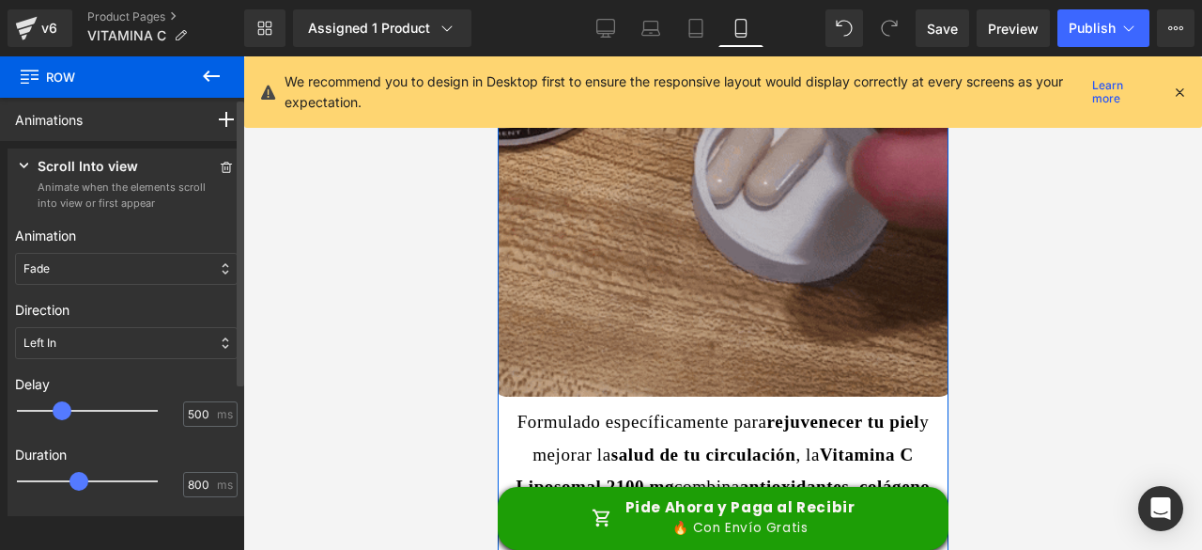
type input "750"
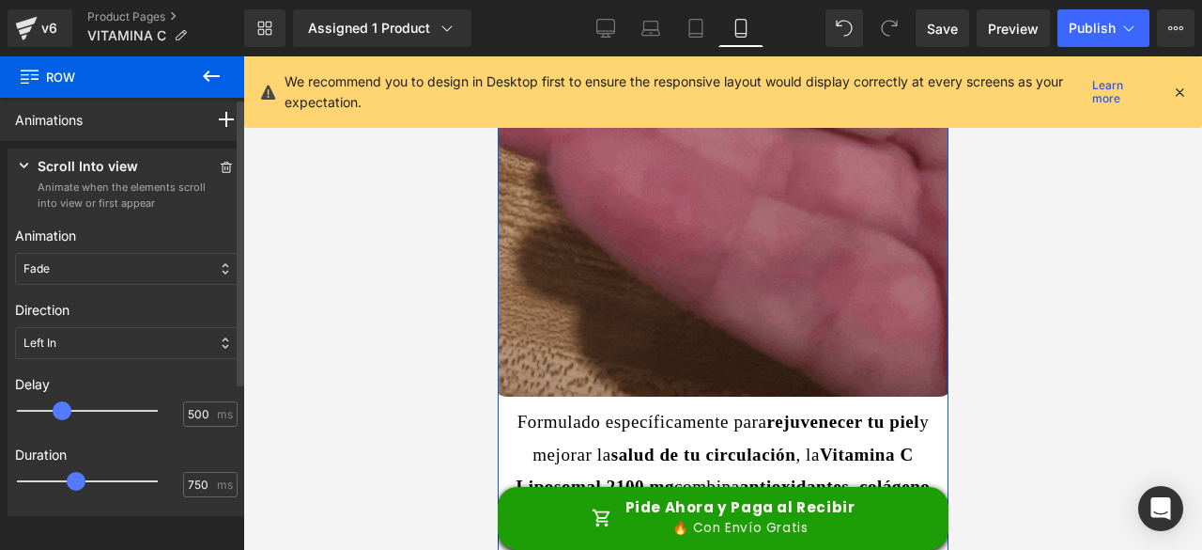
drag, startPoint x: 77, startPoint y: 477, endPoint x: 86, endPoint y: 479, distance: 9.6
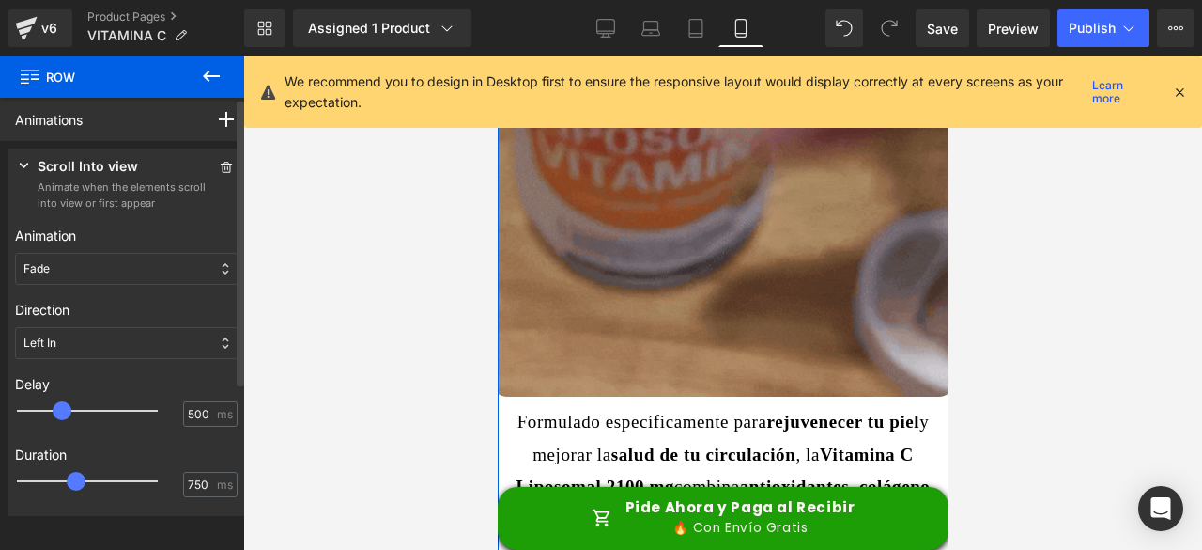
click at [86, 479] on div at bounding box center [100, 481] width 141 height 38
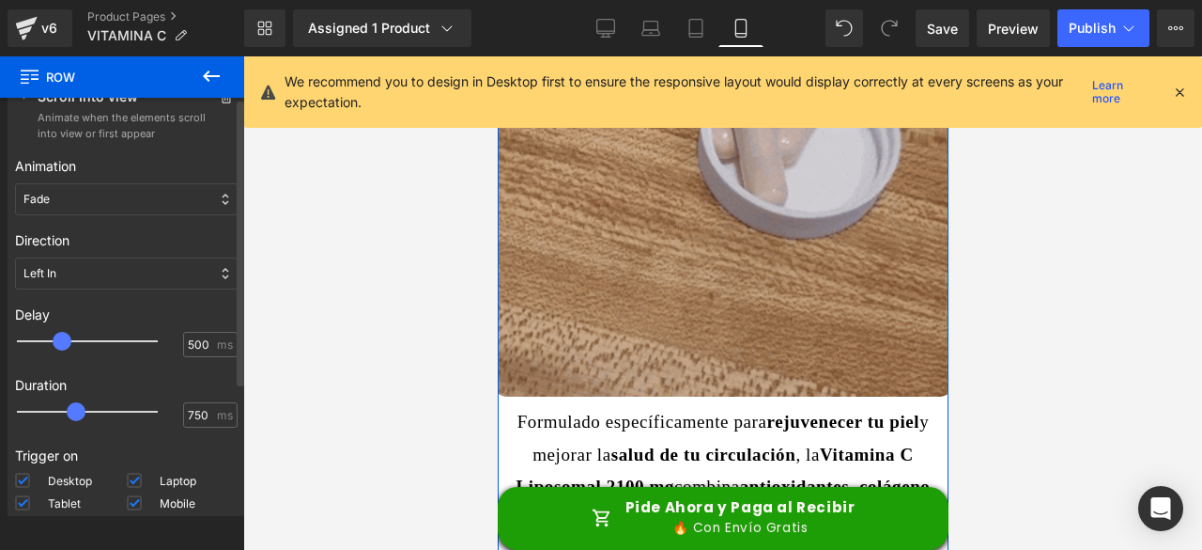
scroll to position [185, 0]
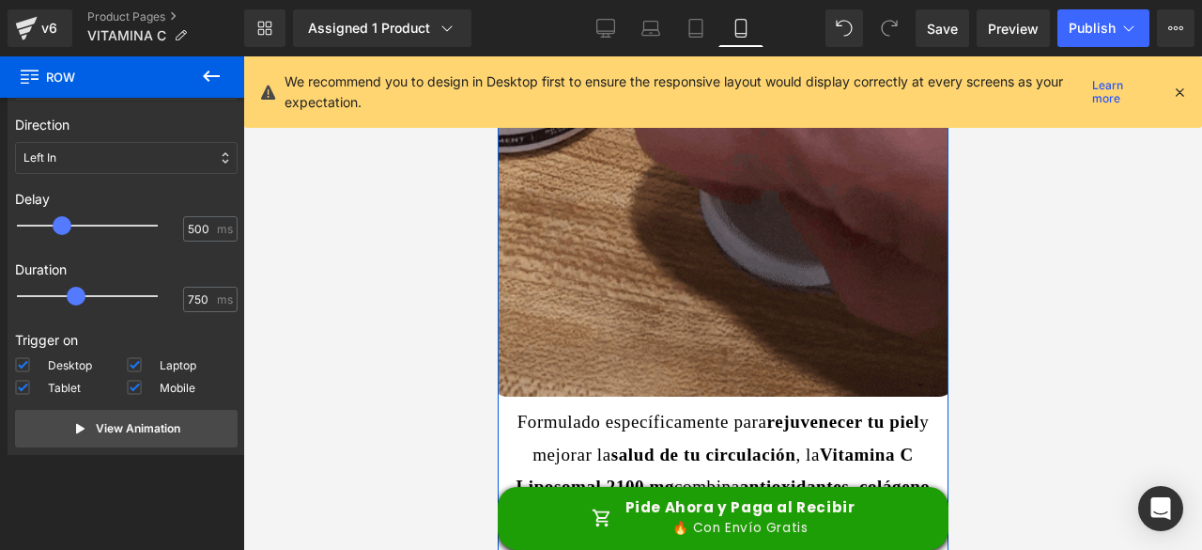
drag, startPoint x: 118, startPoint y: 433, endPoint x: 393, endPoint y: 426, distance: 274.4
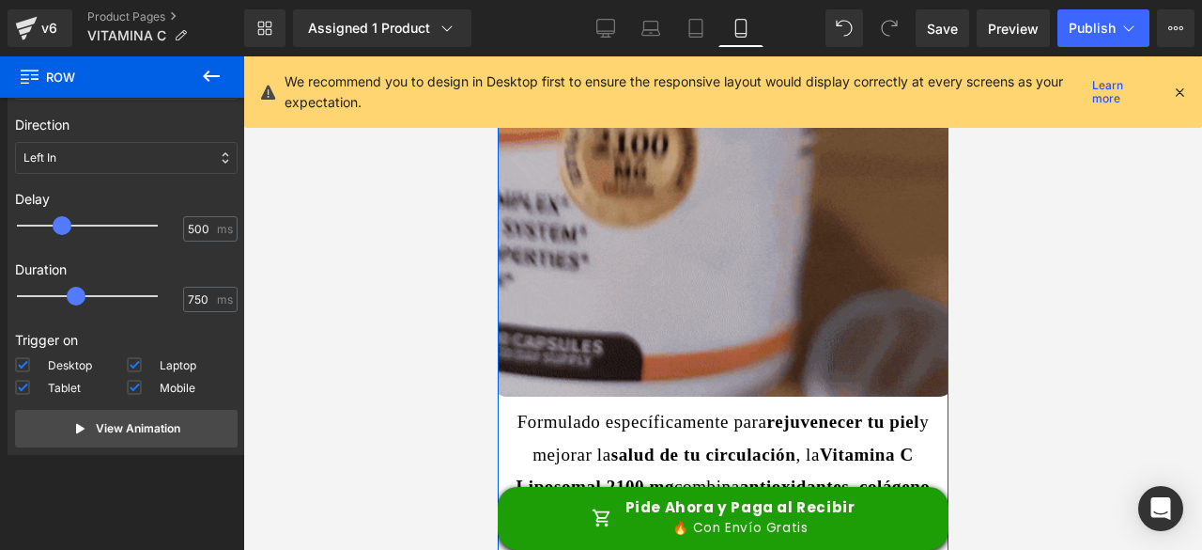
click at [123, 429] on p "View Animation" at bounding box center [138, 428] width 85 height 17
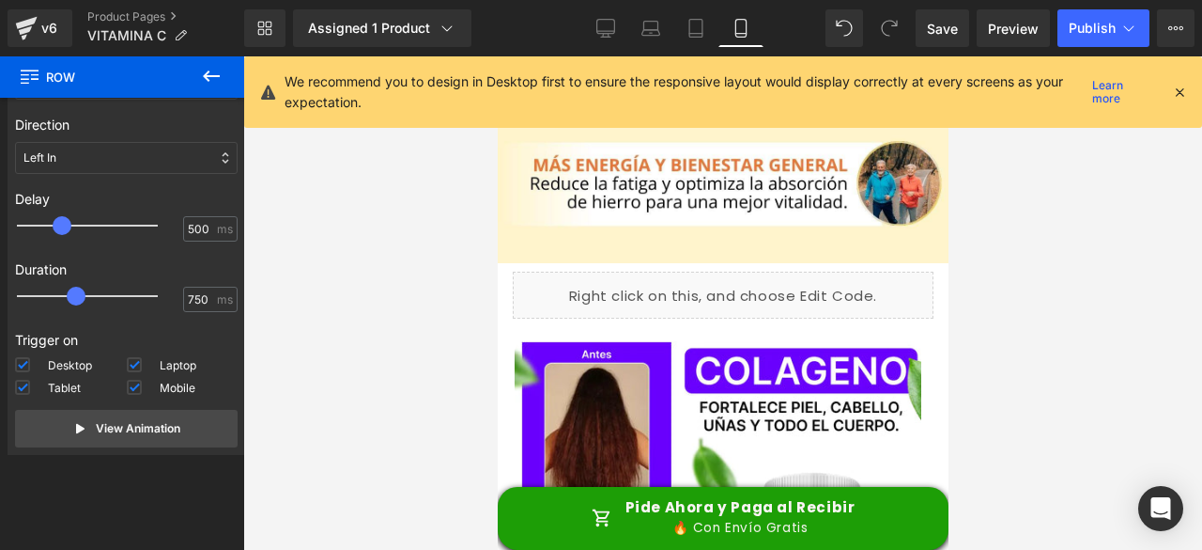
scroll to position [3382, 0]
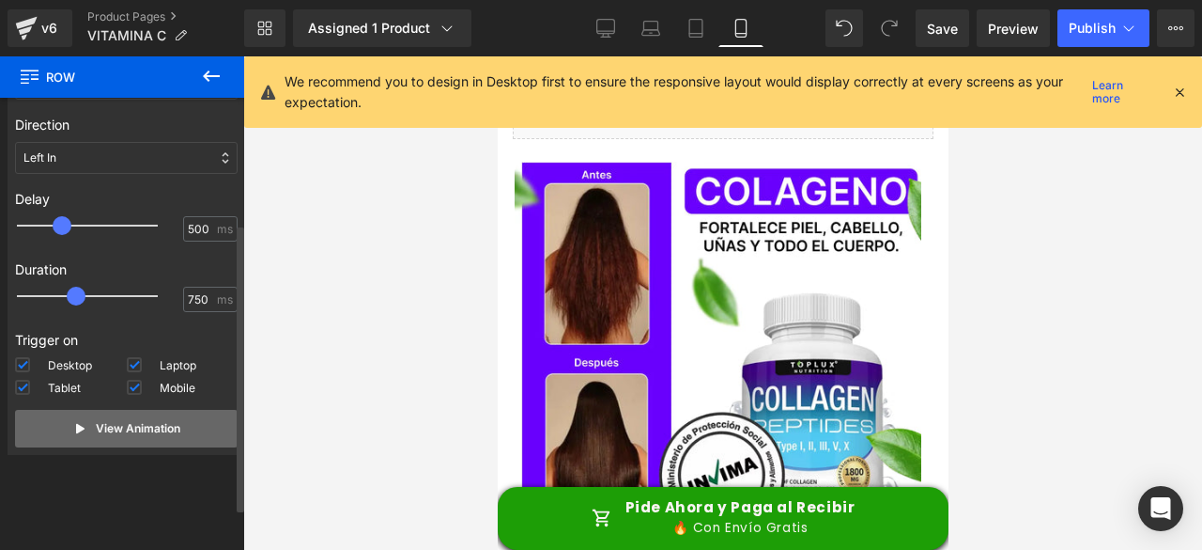
click at [151, 431] on p "View Animation" at bounding box center [138, 428] width 85 height 17
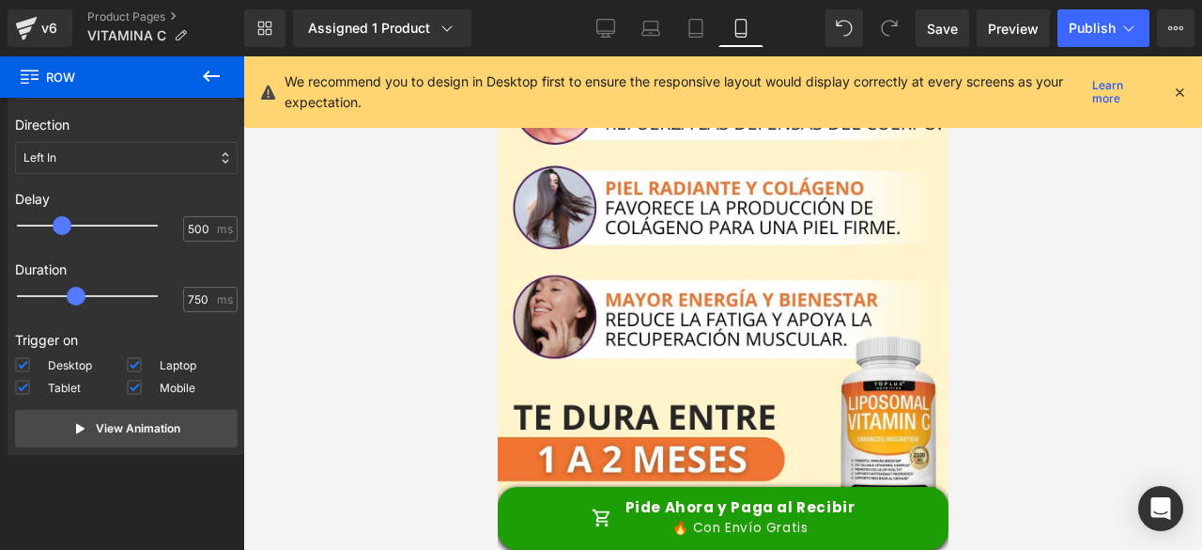
scroll to position [0, 0]
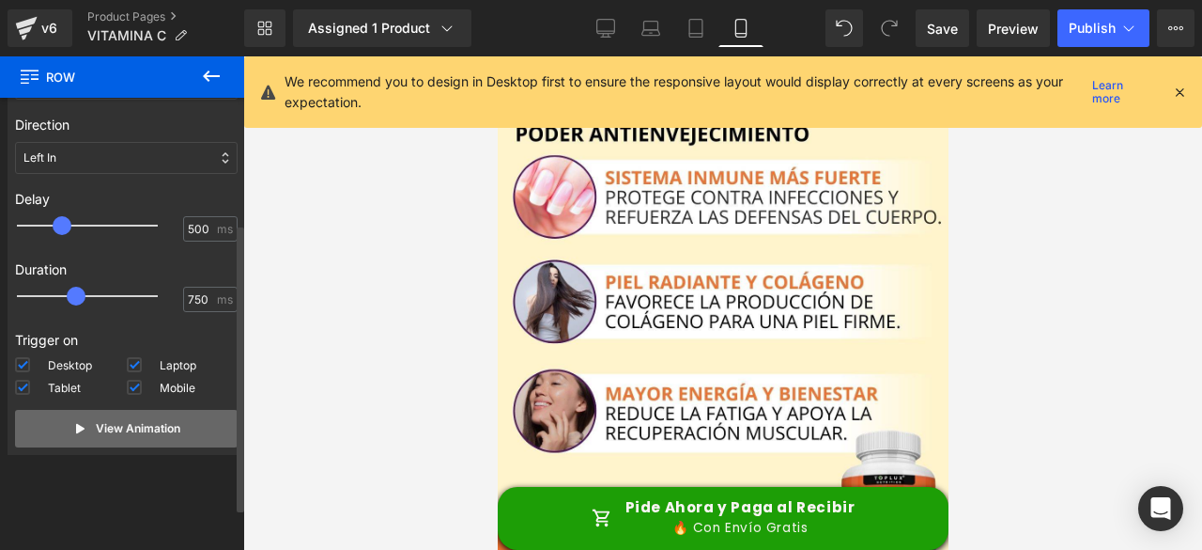
click at [147, 426] on p "View Animation" at bounding box center [138, 428] width 85 height 17
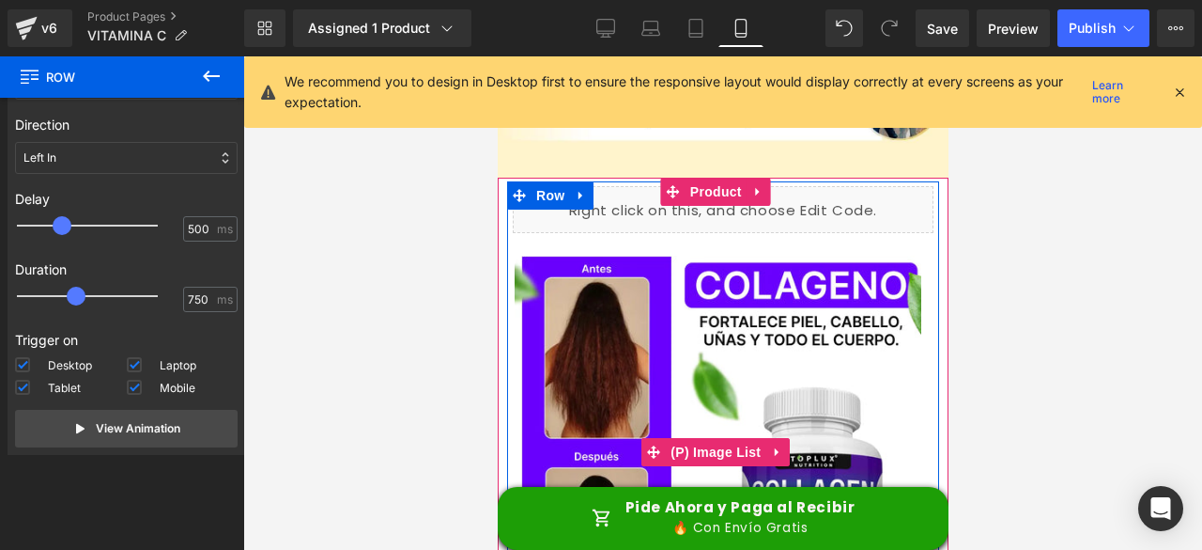
scroll to position [3100, 0]
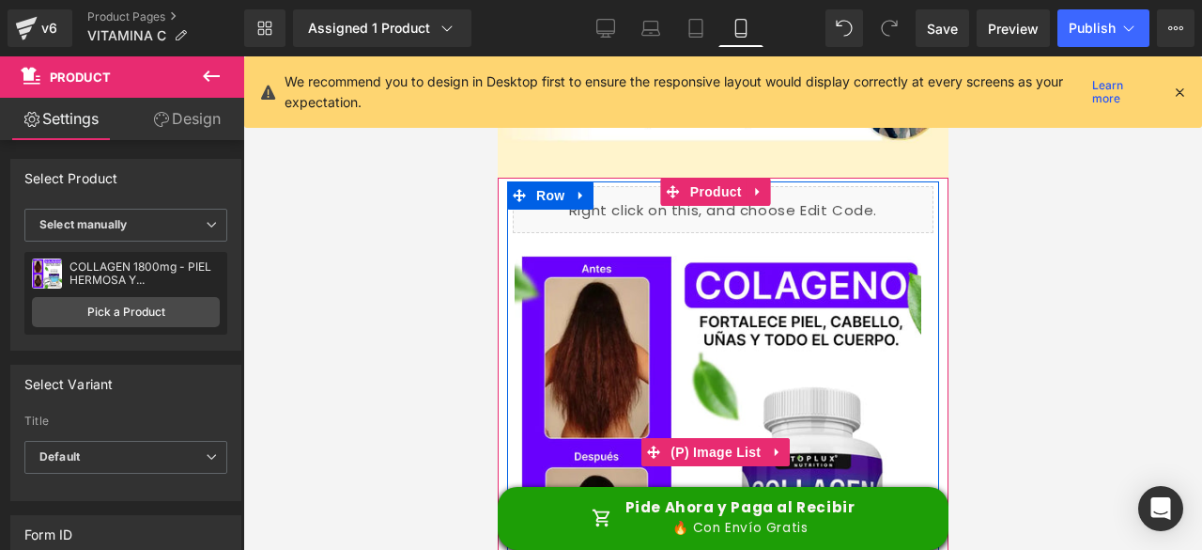
scroll to position [3194, 0]
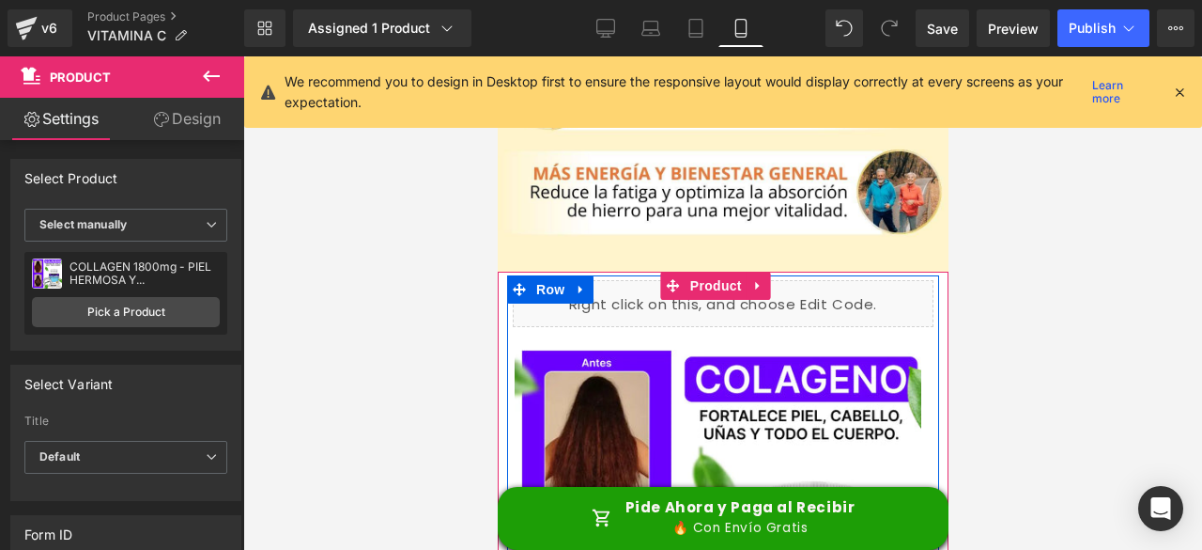
click at [832, 358] on img at bounding box center [717, 546] width 407 height 407
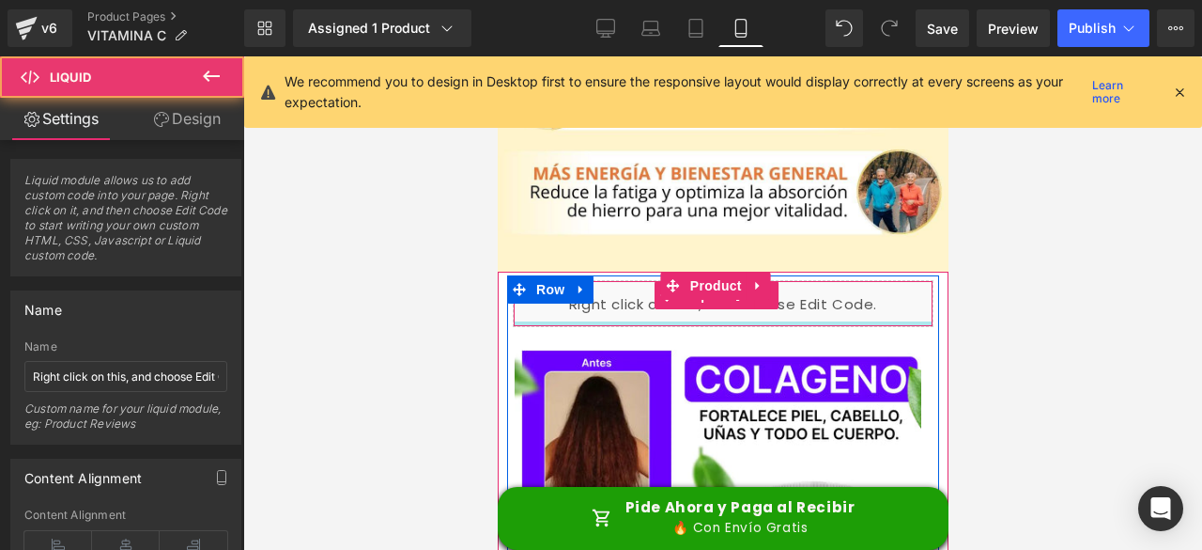
click at [900, 321] on div at bounding box center [722, 323] width 419 height 5
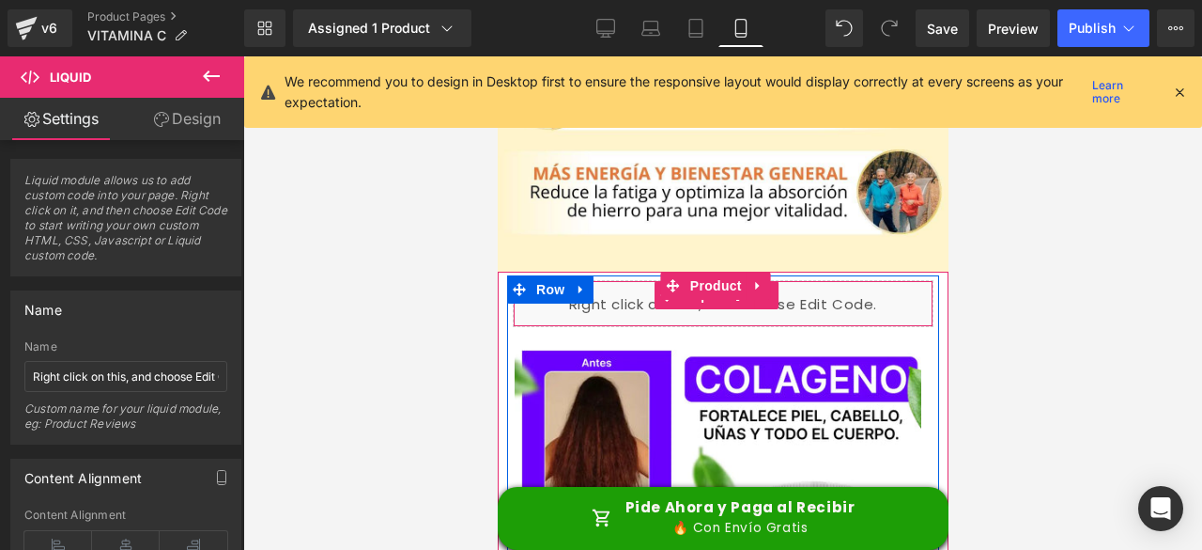
click at [889, 280] on div "Liquid" at bounding box center [722, 303] width 421 height 47
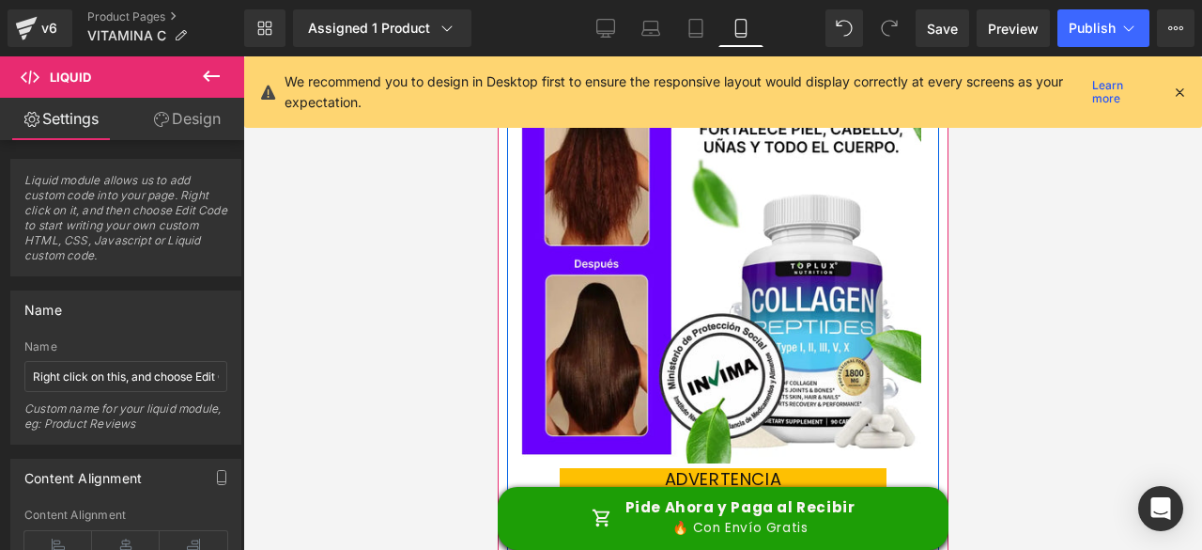
scroll to position [3476, 0]
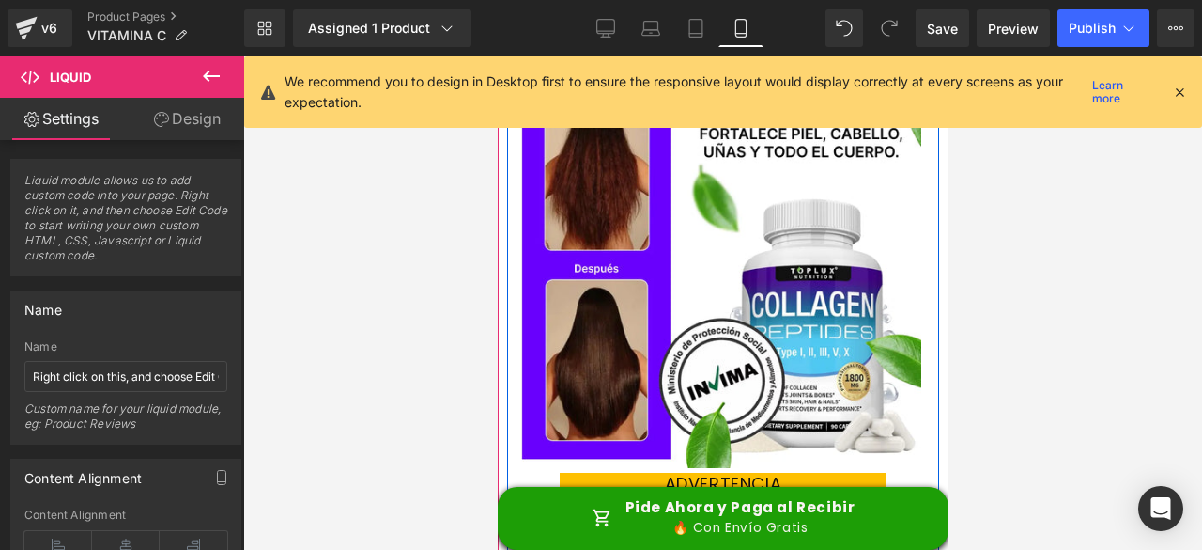
click at [838, 293] on img at bounding box center [717, 264] width 407 height 407
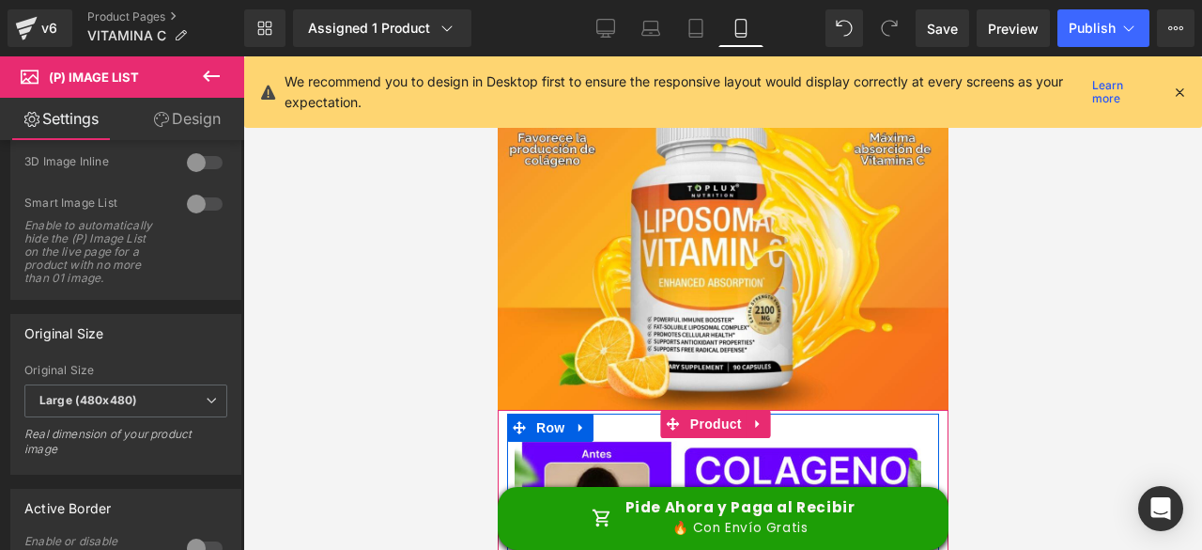
scroll to position [5543, 0]
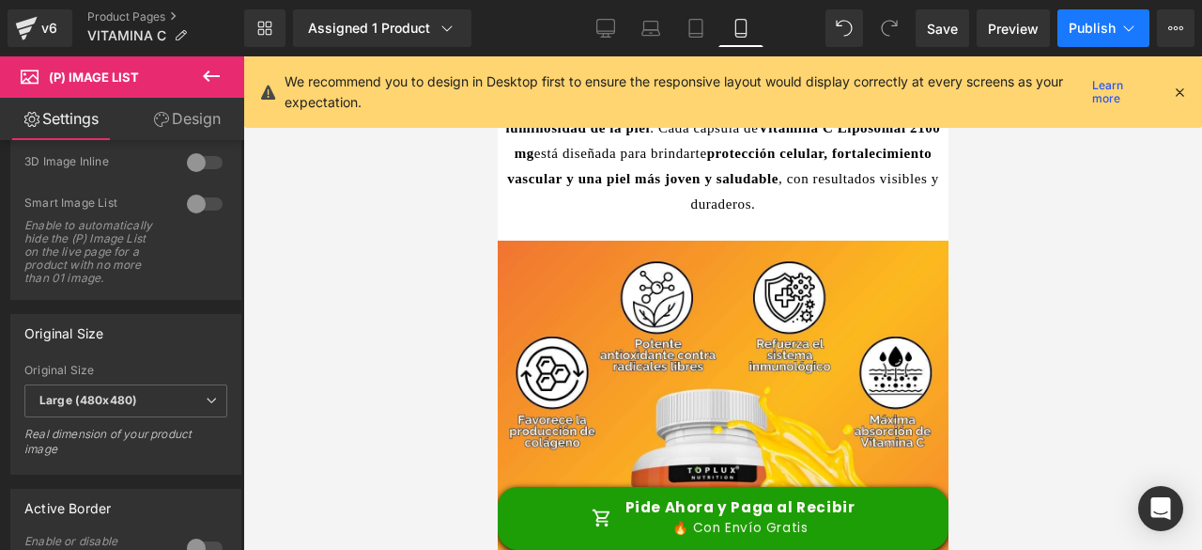
click at [1094, 33] on span "Publish" at bounding box center [1092, 28] width 47 height 15
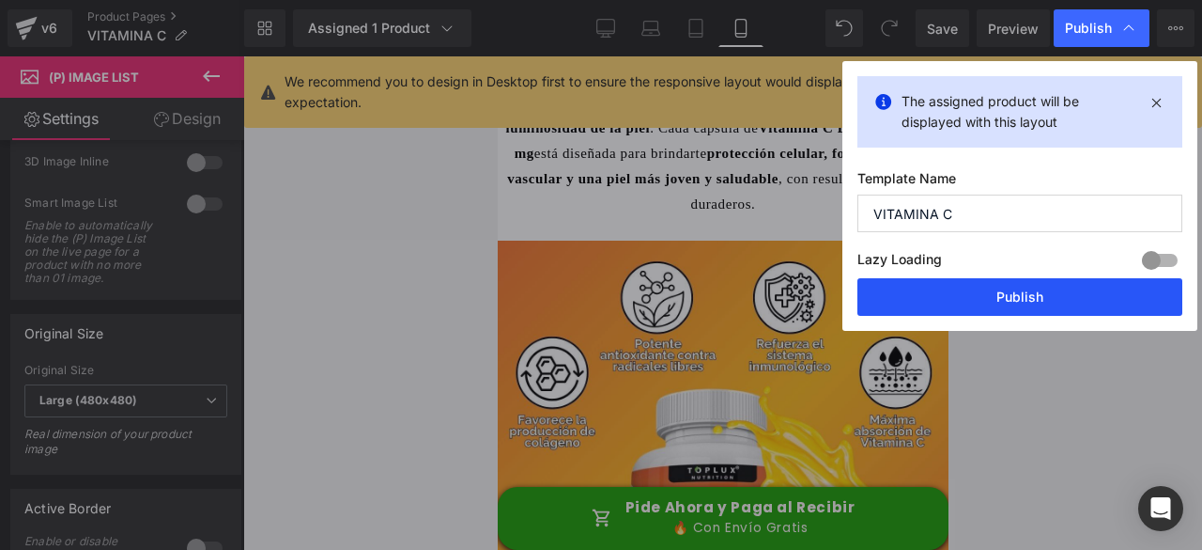
click at [926, 297] on button "Publish" at bounding box center [1020, 297] width 325 height 38
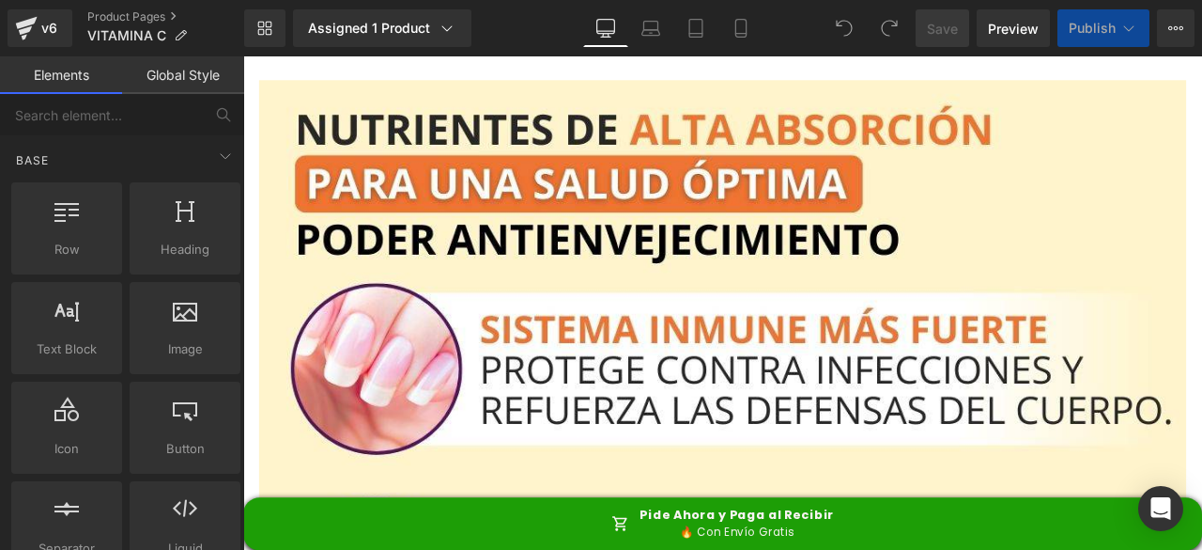
drag, startPoint x: 743, startPoint y: 33, endPoint x: 742, endPoint y: 52, distance: 18.8
click at [743, 34] on icon at bounding box center [741, 34] width 10 height 0
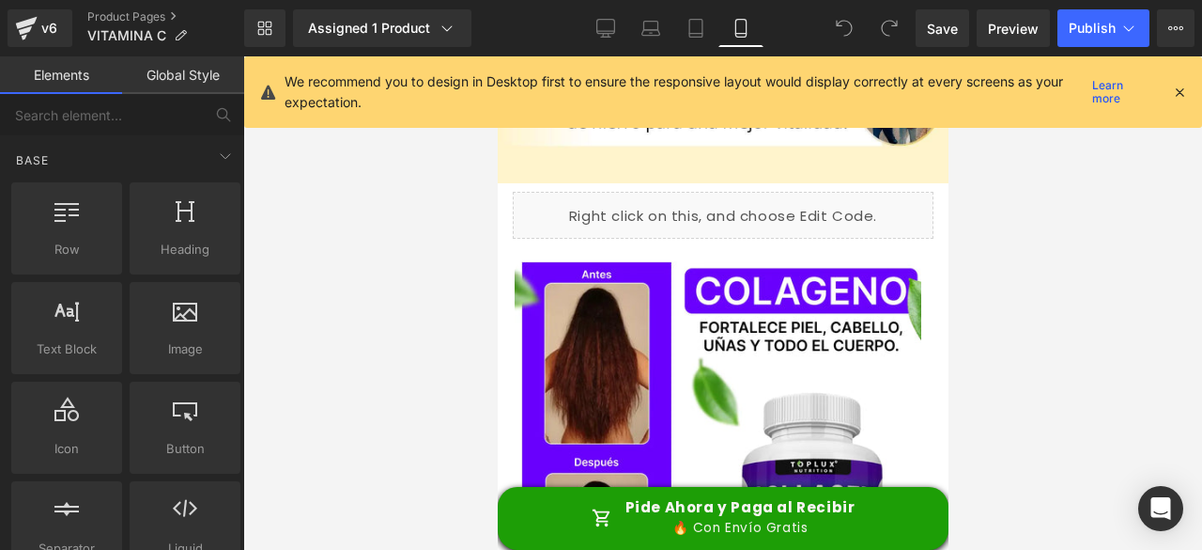
scroll to position [3382, 0]
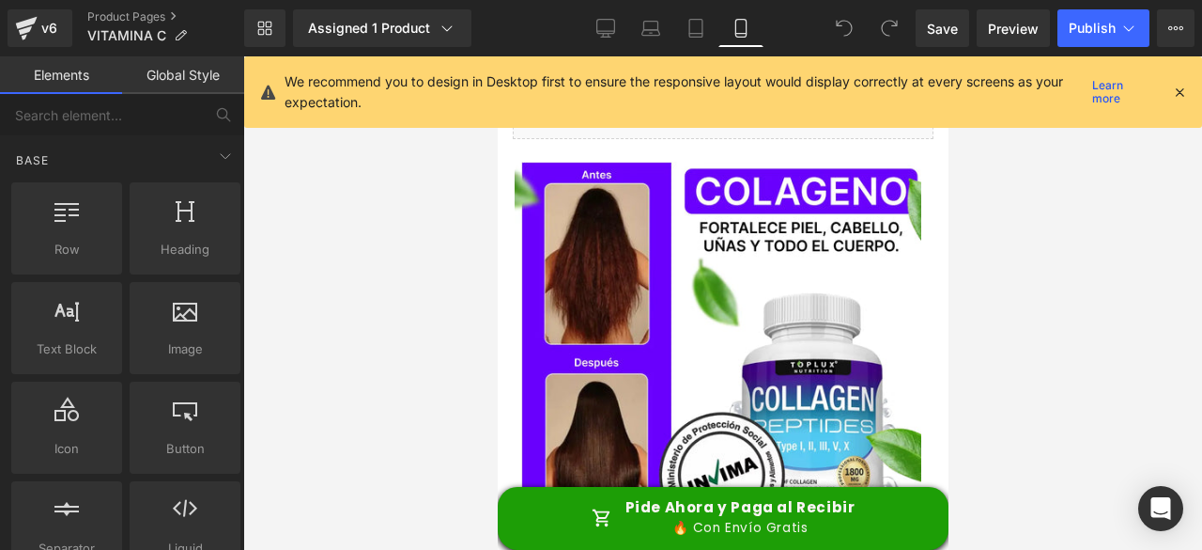
click at [684, 294] on div "‹ › (P) Image List" at bounding box center [722, 358] width 421 height 411
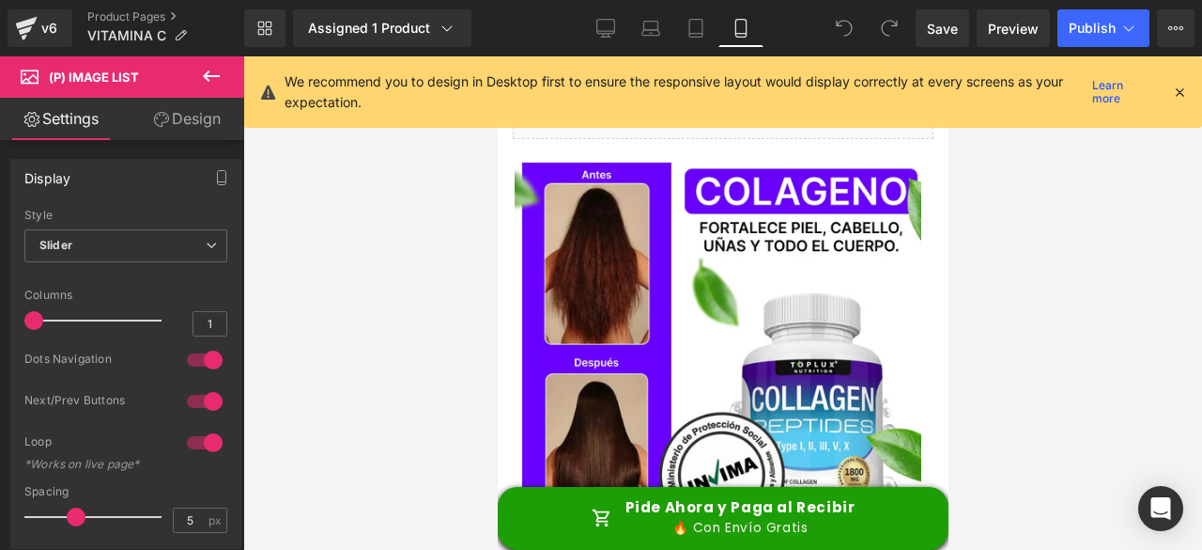
click at [166, 129] on link "Design" at bounding box center [187, 119] width 122 height 42
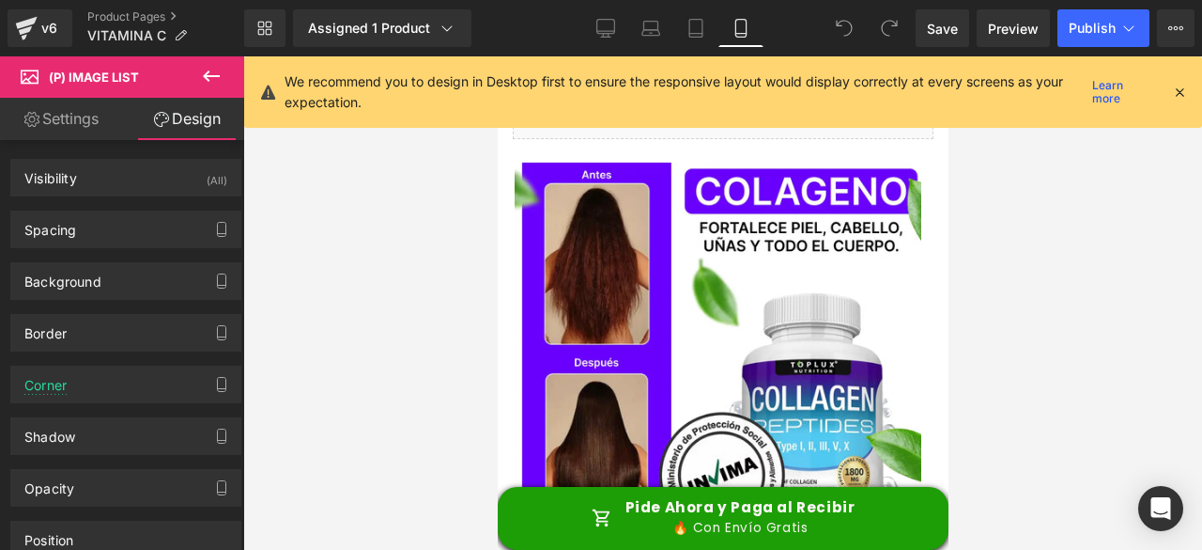
click at [60, 119] on link "Settings" at bounding box center [61, 119] width 122 height 42
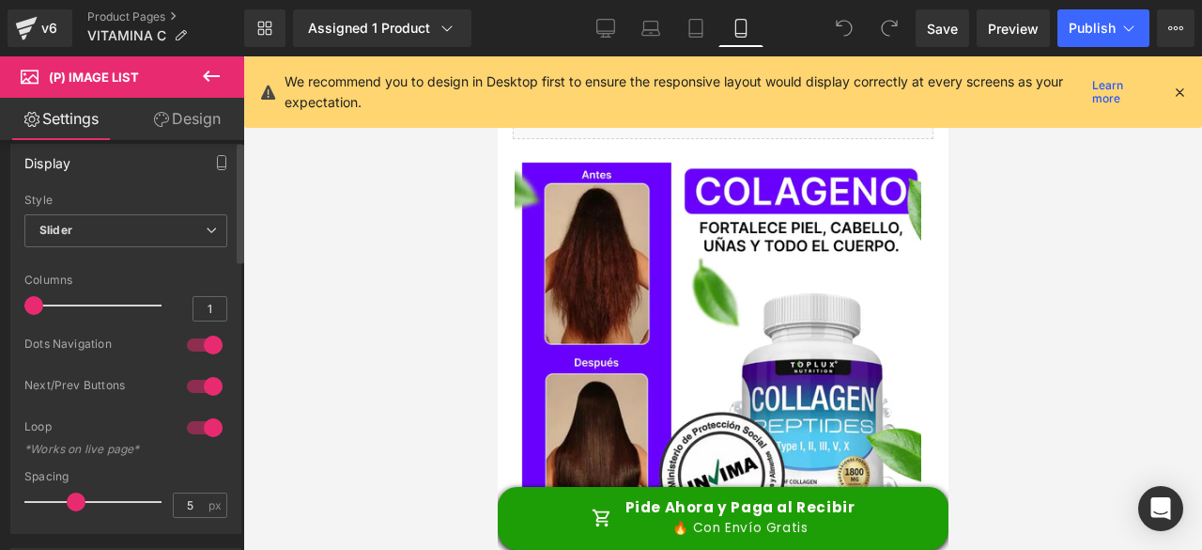
scroll to position [0, 0]
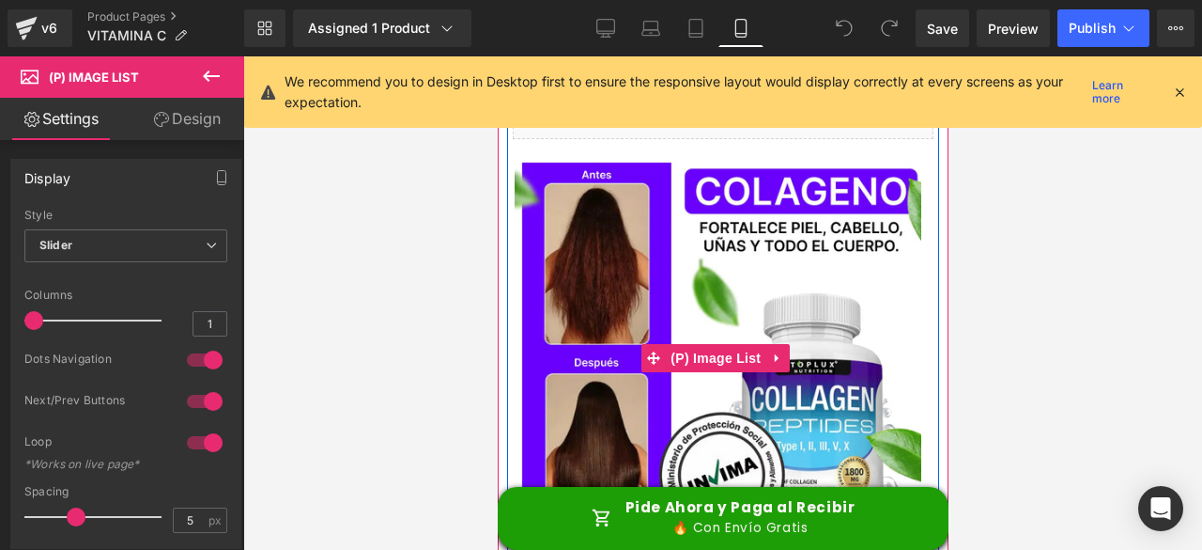
click at [876, 317] on img at bounding box center [717, 358] width 407 height 407
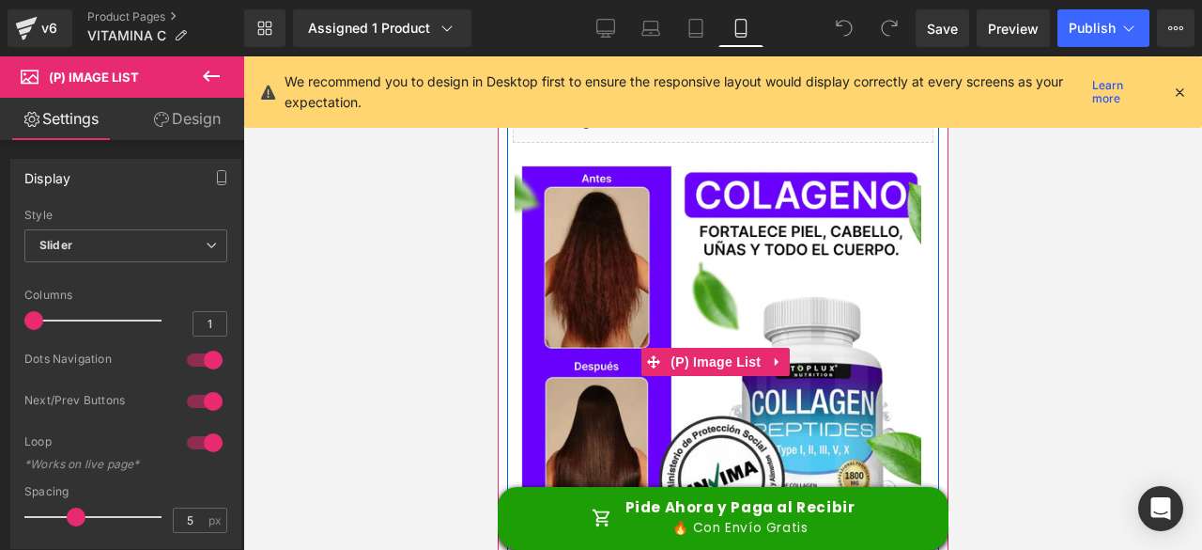
scroll to position [3382, 0]
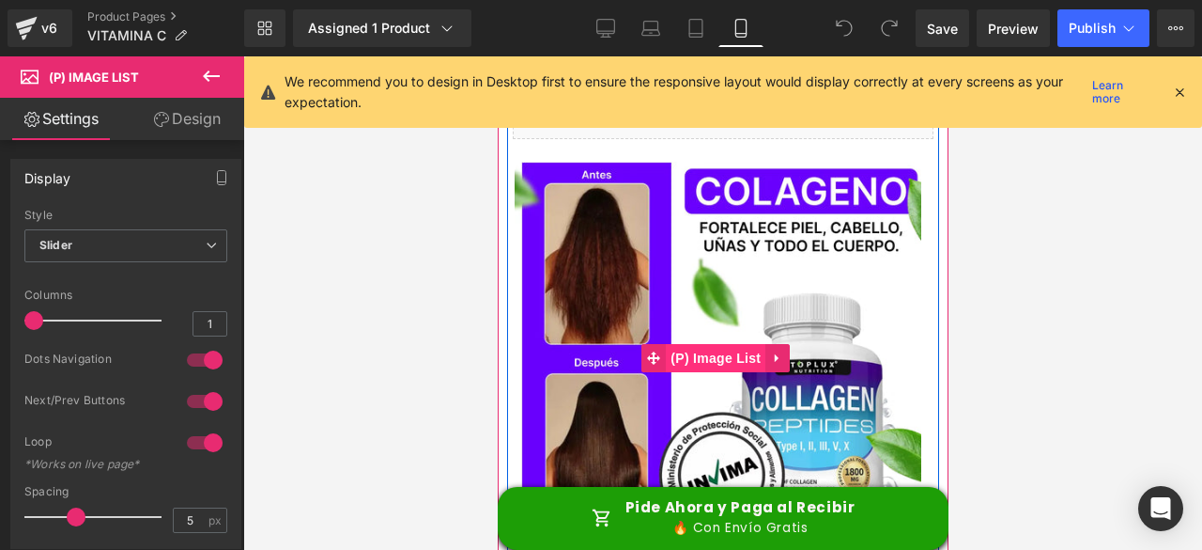
click at [711, 344] on span "(P) Image List" at bounding box center [715, 358] width 100 height 28
click at [769, 344] on link at bounding box center [777, 358] width 24 height 28
click at [677, 344] on span "(P) Image List" at bounding box center [678, 358] width 100 height 28
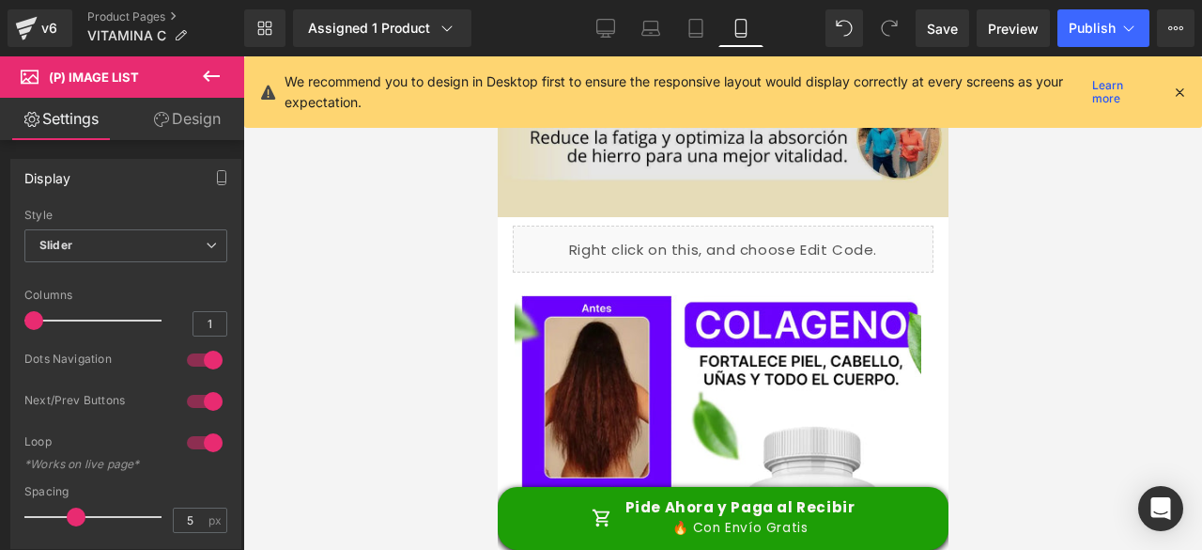
scroll to position [3100, 0]
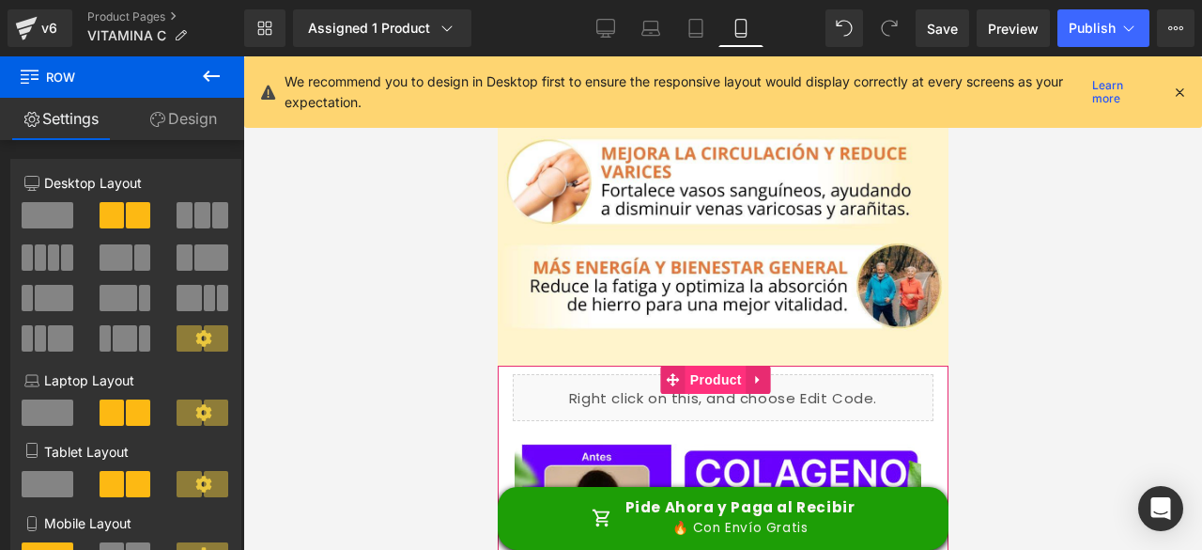
click at [709, 365] on span "Product" at bounding box center [715, 379] width 61 height 28
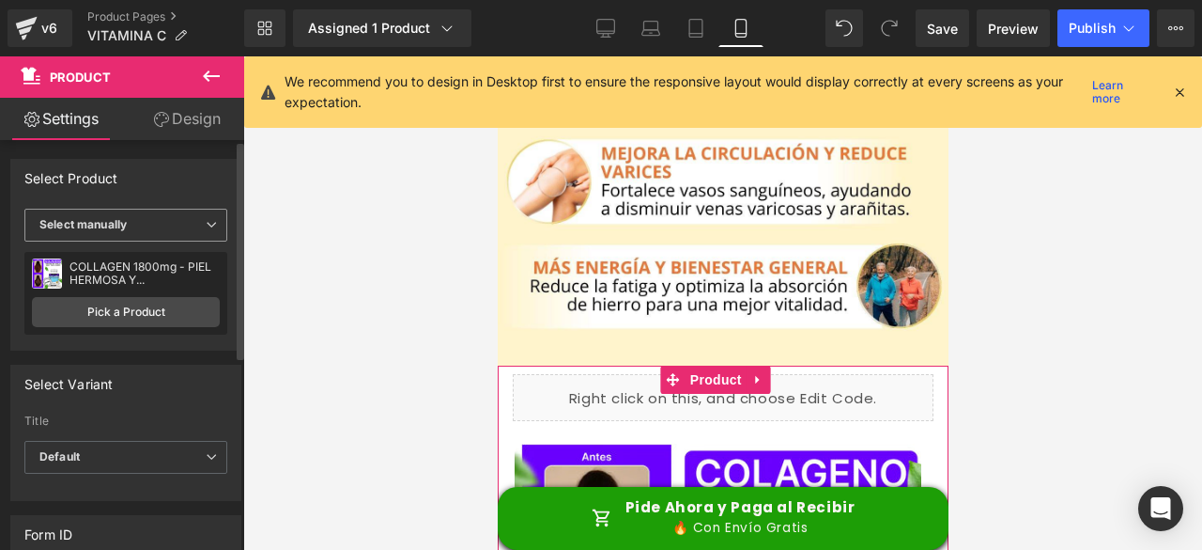
click at [190, 228] on span "Select manually" at bounding box center [125, 225] width 203 height 33
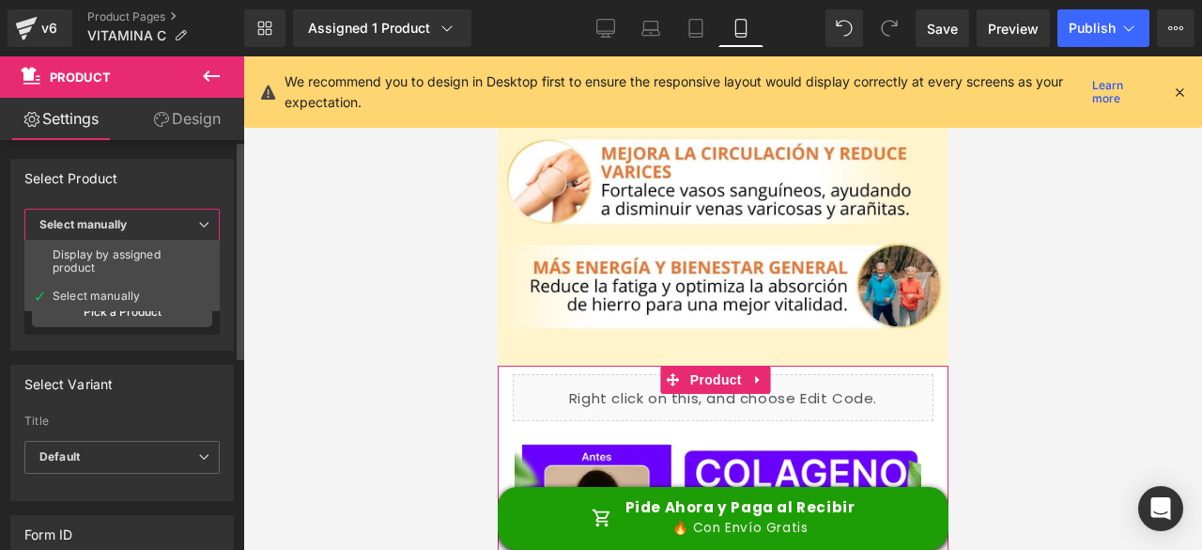
click at [190, 227] on span "Select manually" at bounding box center [121, 225] width 195 height 33
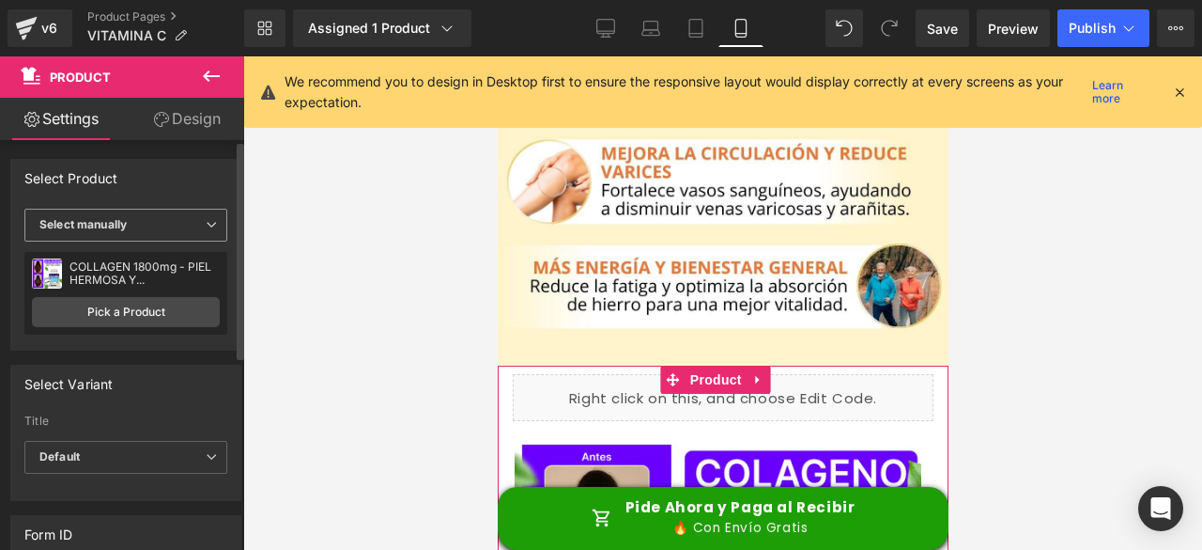
click at [190, 227] on span "Select manually" at bounding box center [125, 225] width 203 height 33
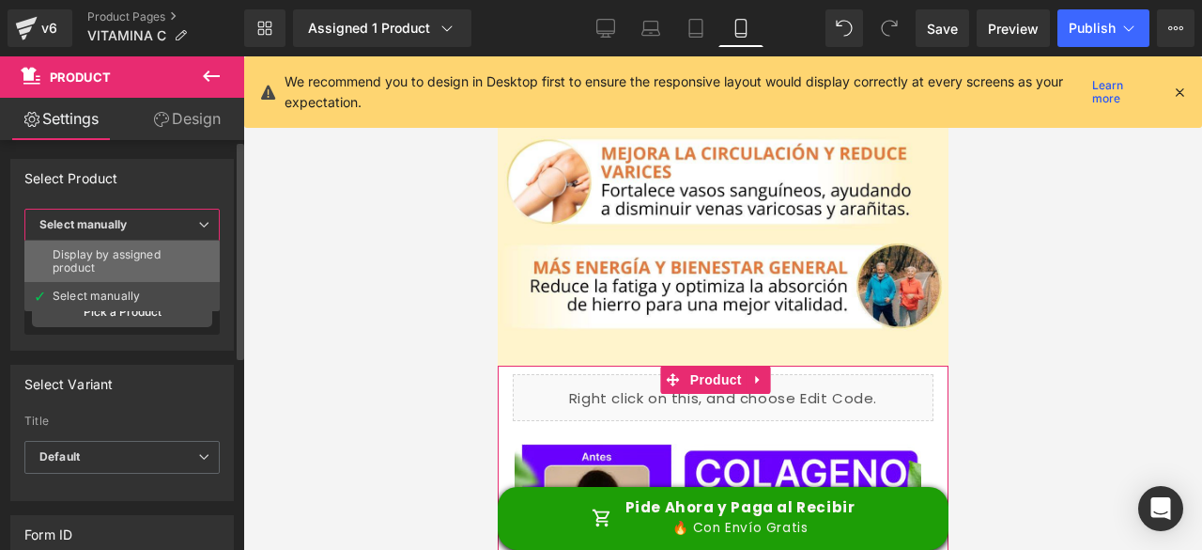
click at [141, 262] on div "Display by assigned product" at bounding box center [122, 261] width 139 height 26
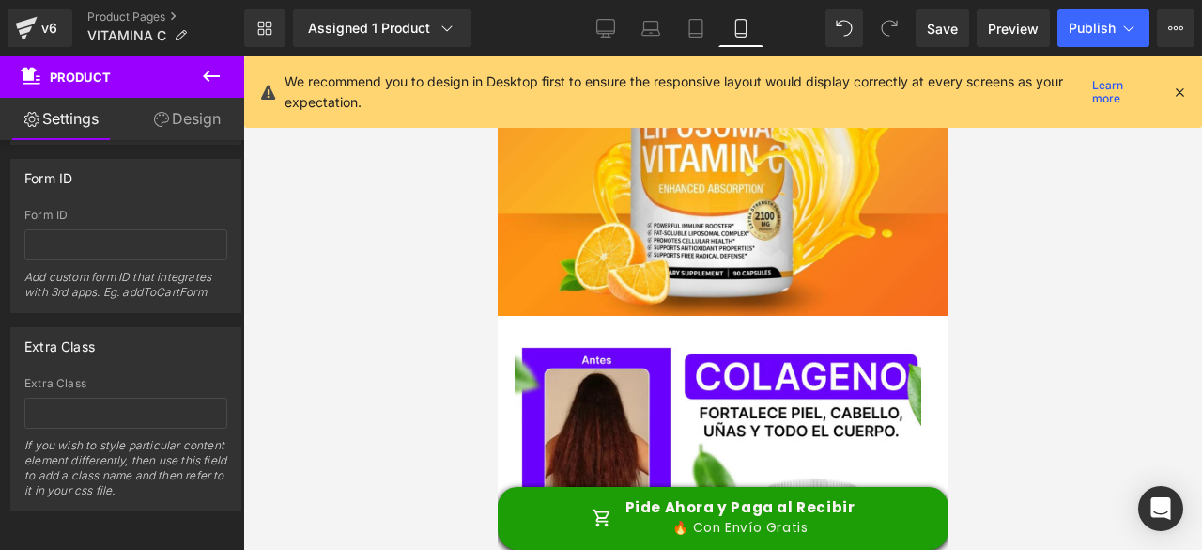
scroll to position [5918, 0]
click at [772, 340] on img at bounding box center [717, 543] width 407 height 407
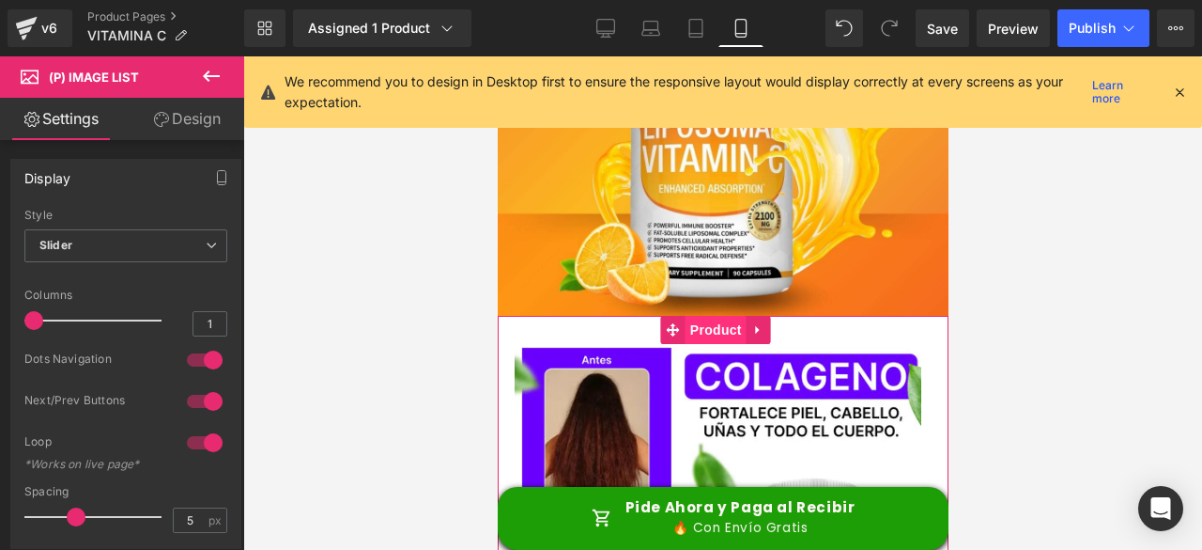
click at [696, 316] on span "Product" at bounding box center [715, 330] width 61 height 28
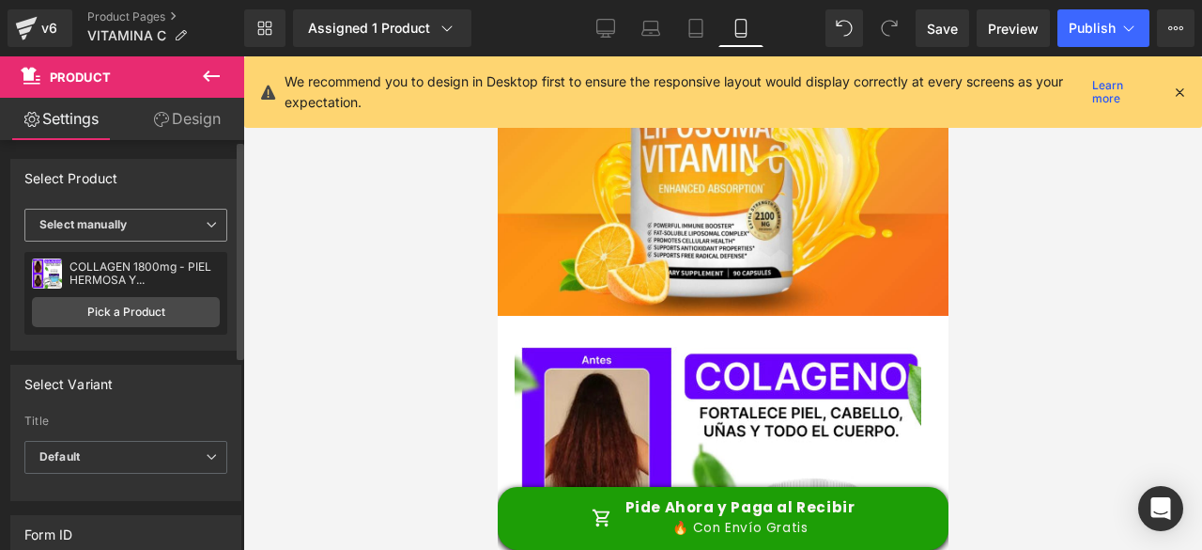
click at [173, 230] on span "Select manually" at bounding box center [125, 225] width 203 height 33
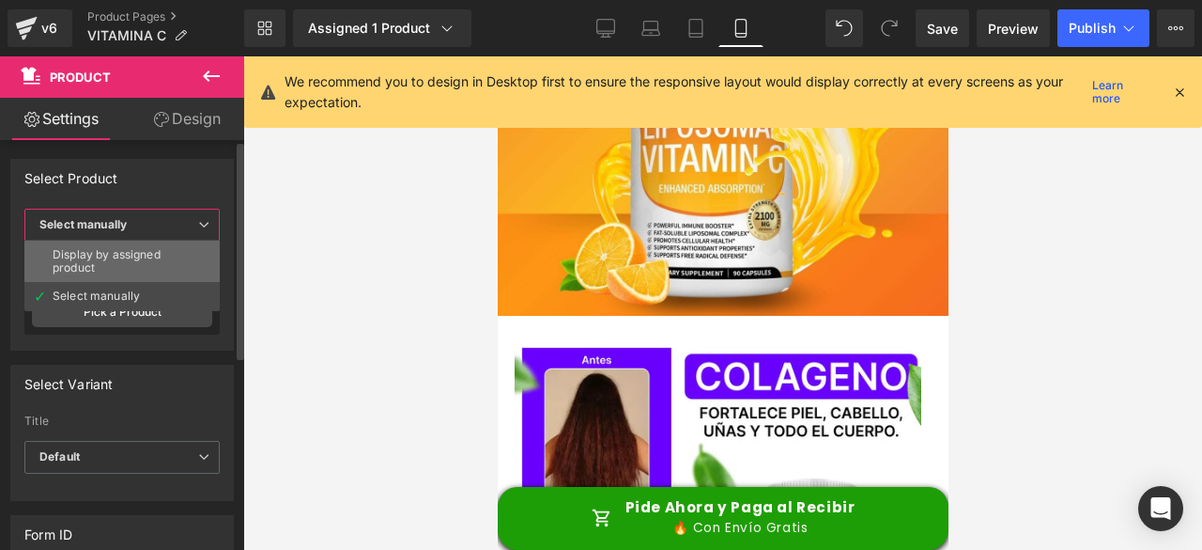
click at [156, 260] on div "Display by assigned product" at bounding box center [122, 261] width 139 height 26
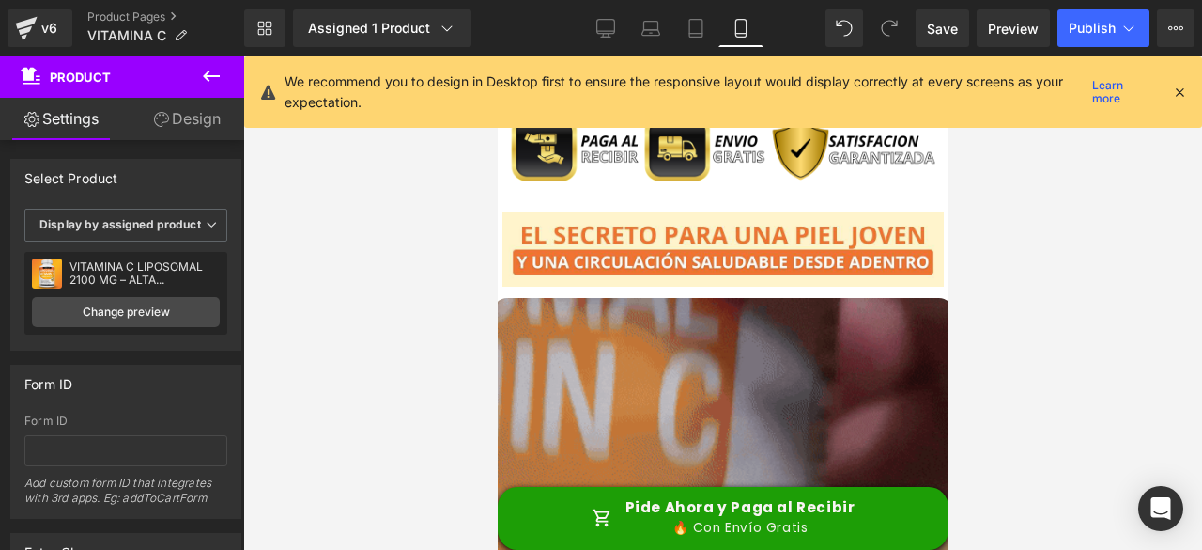
scroll to position [1611, 0]
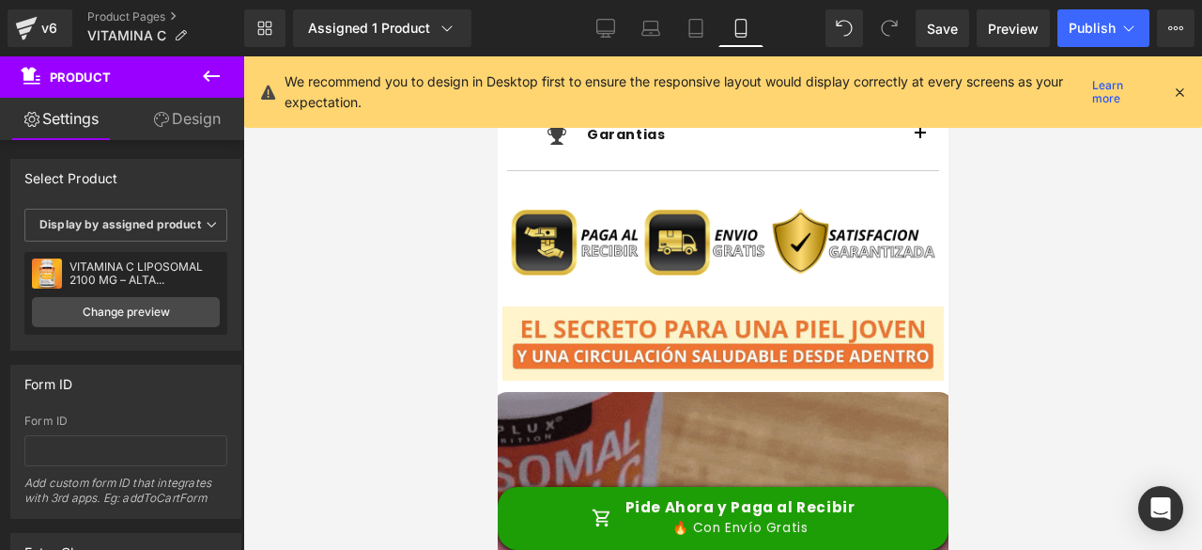
click at [462, 168] on div at bounding box center [722, 302] width 959 height 493
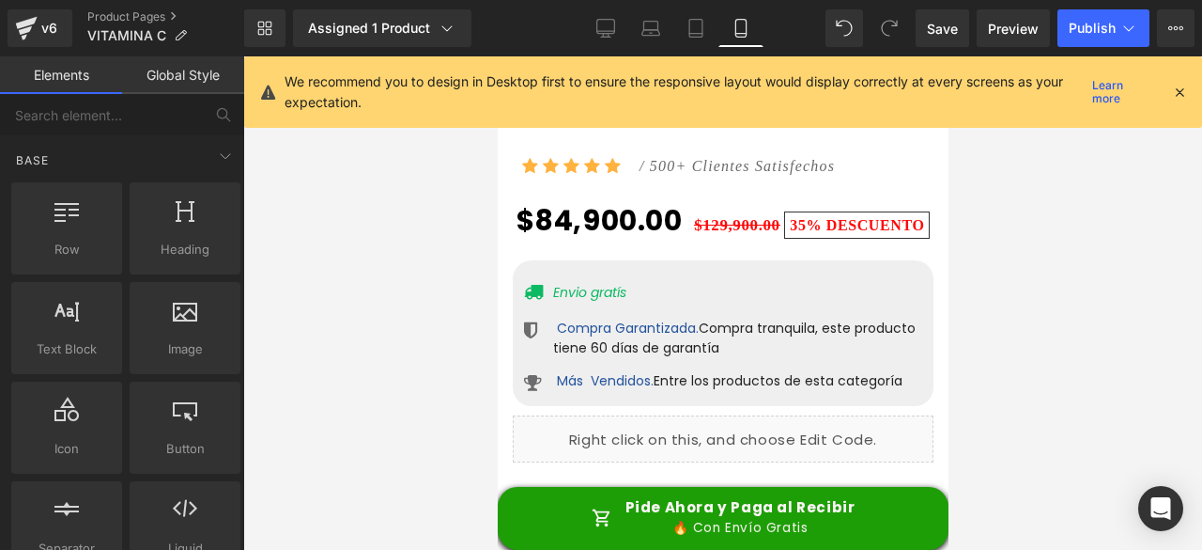
scroll to position [6778, 0]
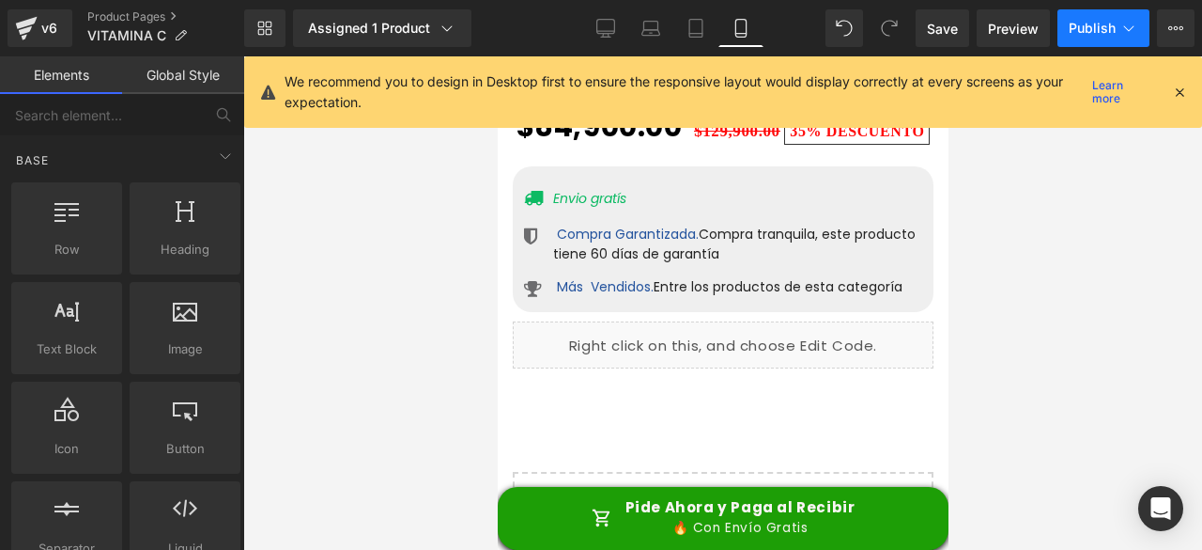
click at [1082, 33] on span "Publish" at bounding box center [1092, 28] width 47 height 15
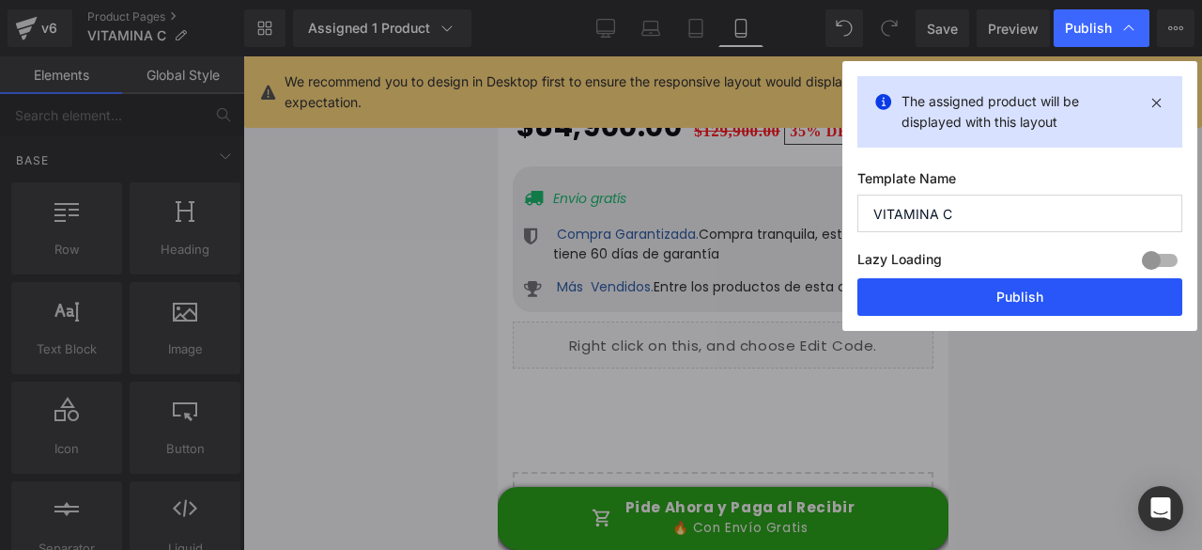
click at [996, 294] on button "Publish" at bounding box center [1020, 297] width 325 height 38
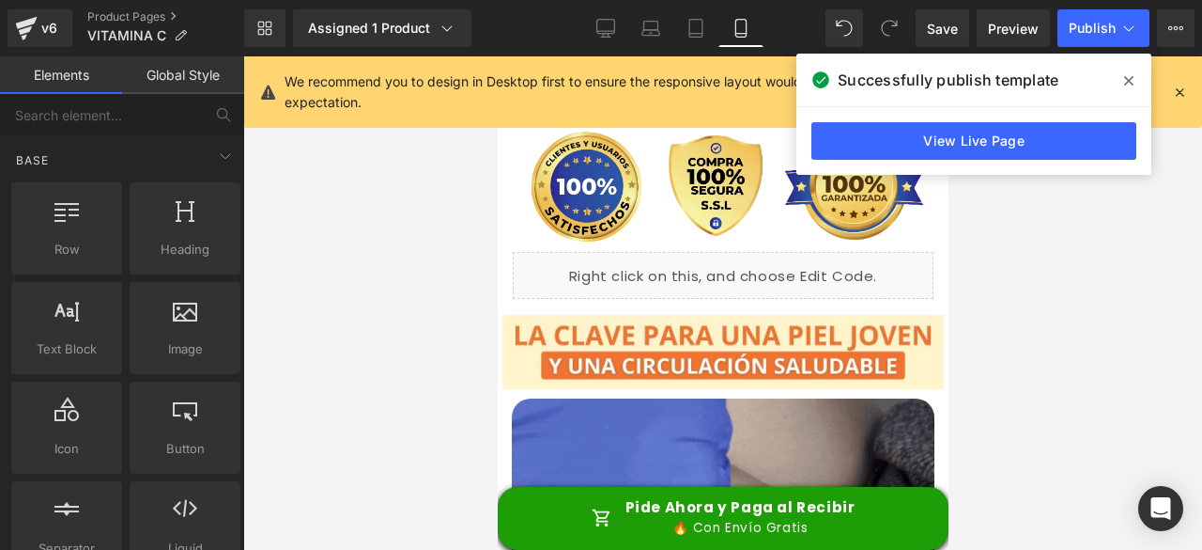
scroll to position [4617, 0]
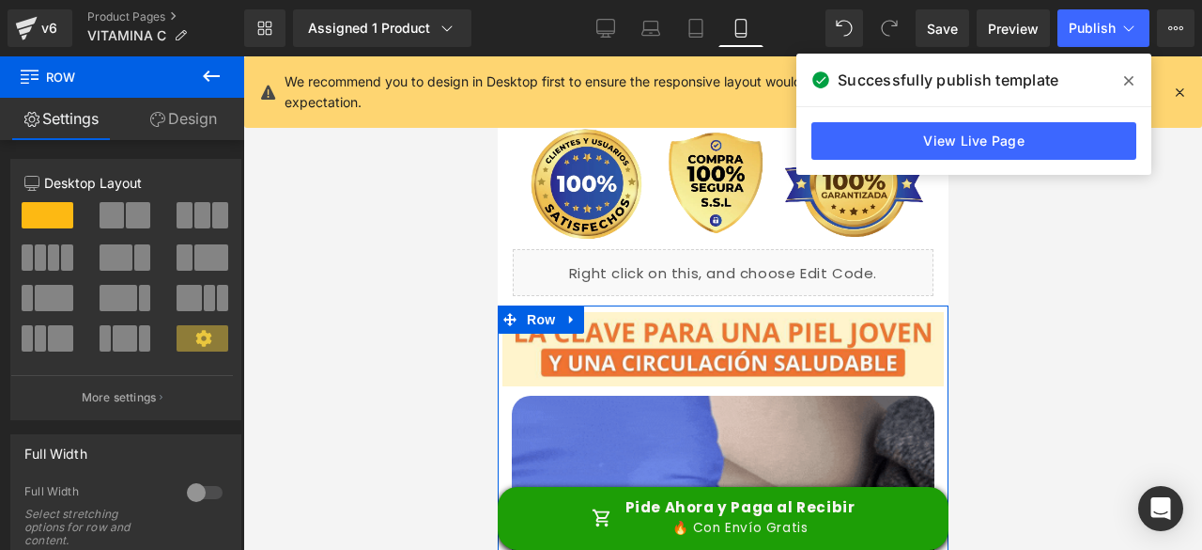
click at [171, 114] on link "Design" at bounding box center [183, 119] width 122 height 42
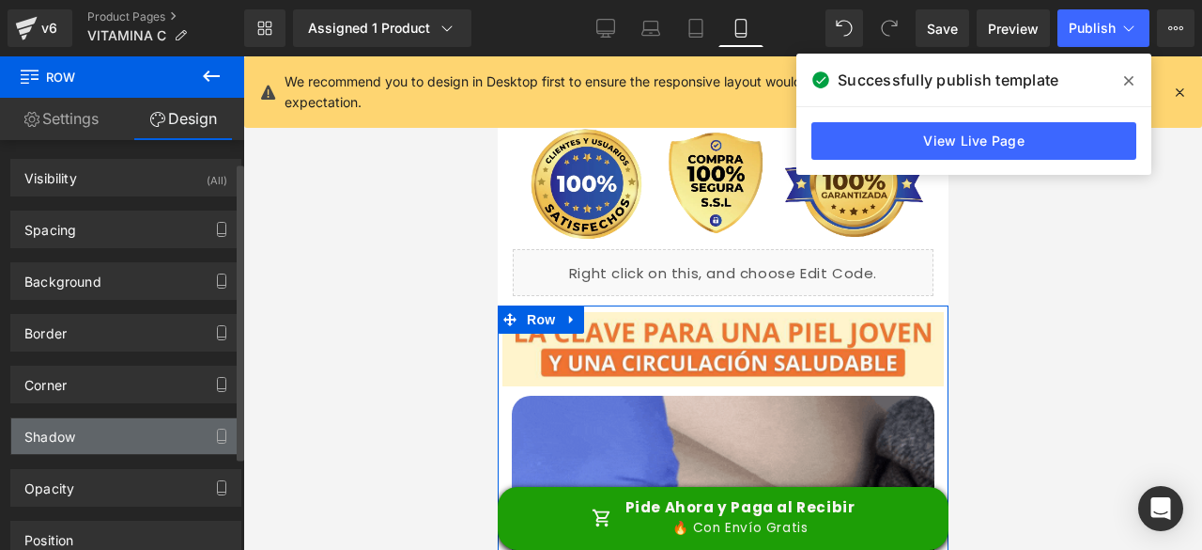
scroll to position [158, 0]
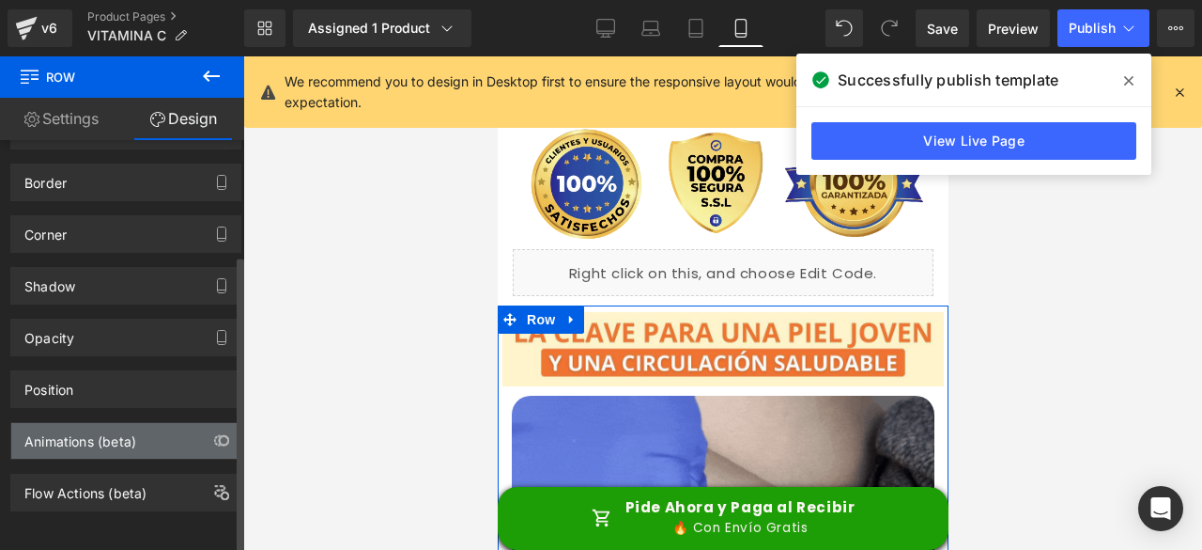
click at [101, 428] on div "Animations (beta)" at bounding box center [80, 436] width 112 height 26
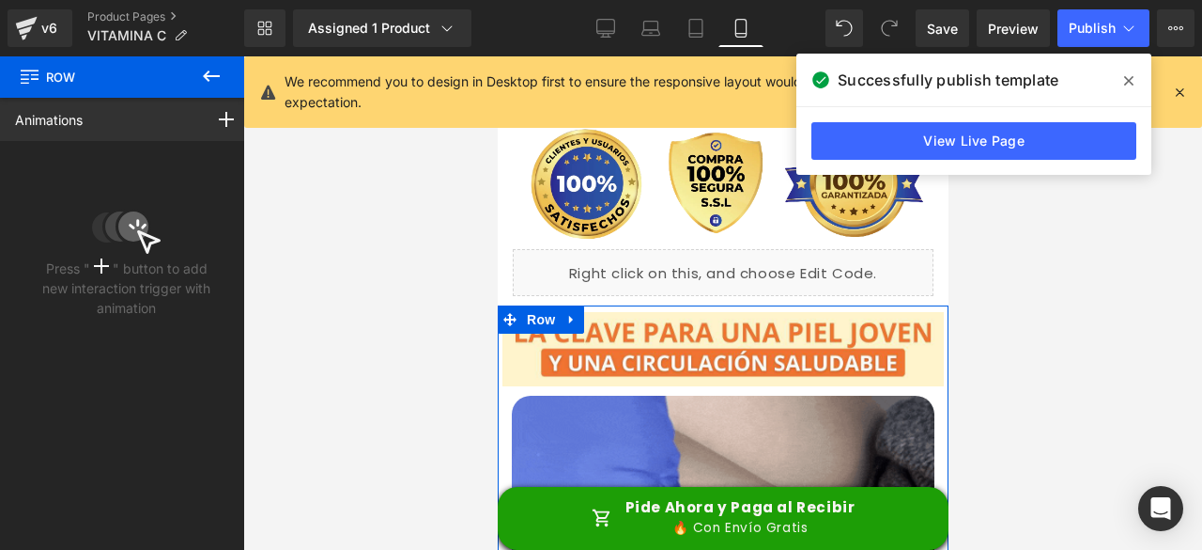
click at [185, 112] on div "Animations Scroll Into view While scrolling in view After page finish loading T…" at bounding box center [126, 119] width 253 height 43
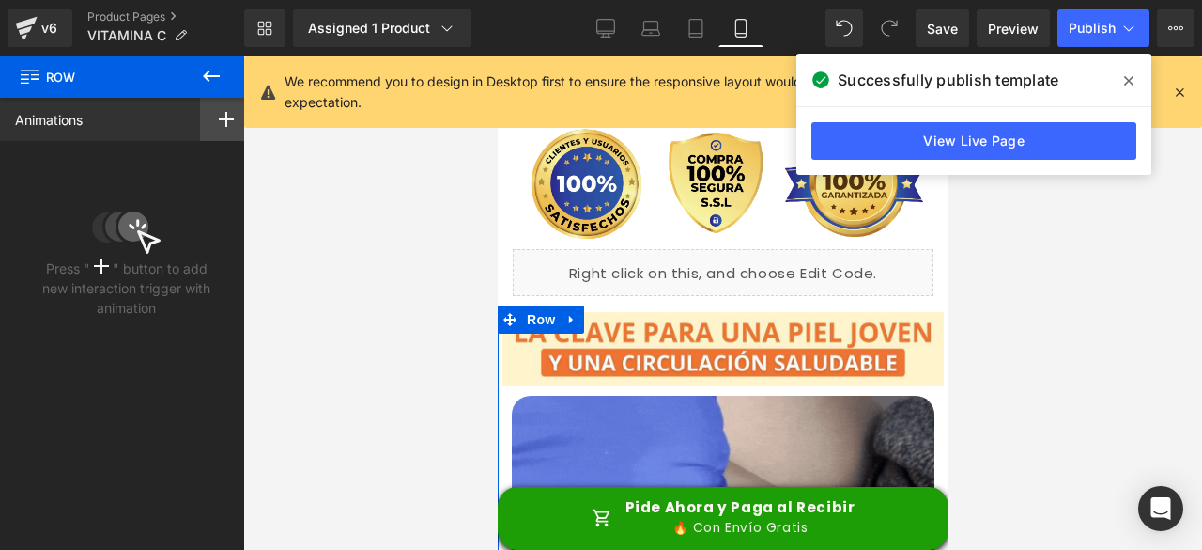
click at [219, 119] on rect at bounding box center [226, 119] width 15 height 2
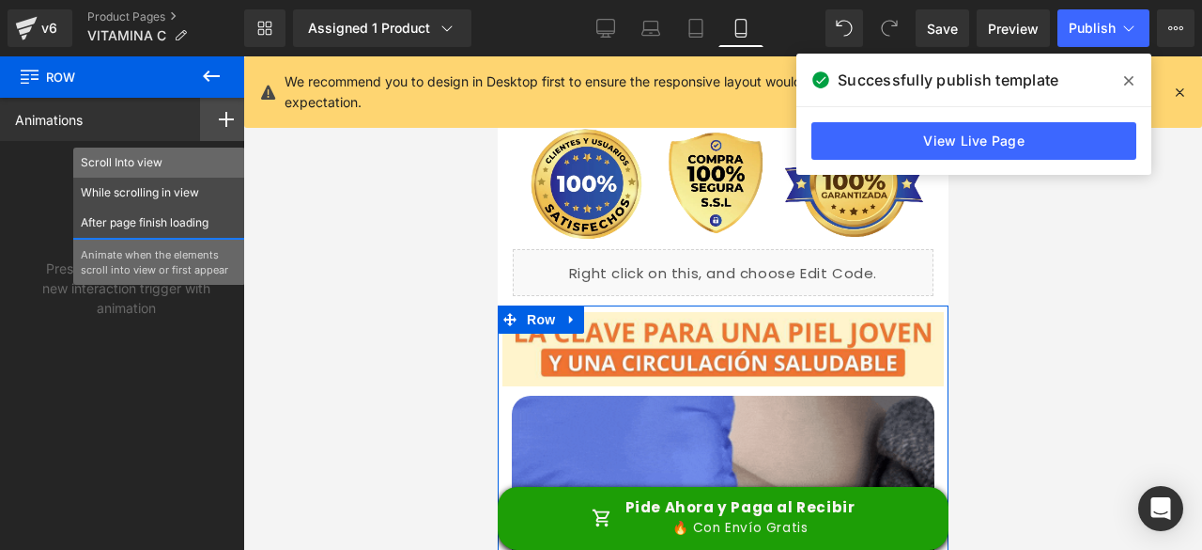
click at [140, 162] on p "Scroll Into view" at bounding box center [159, 162] width 157 height 17
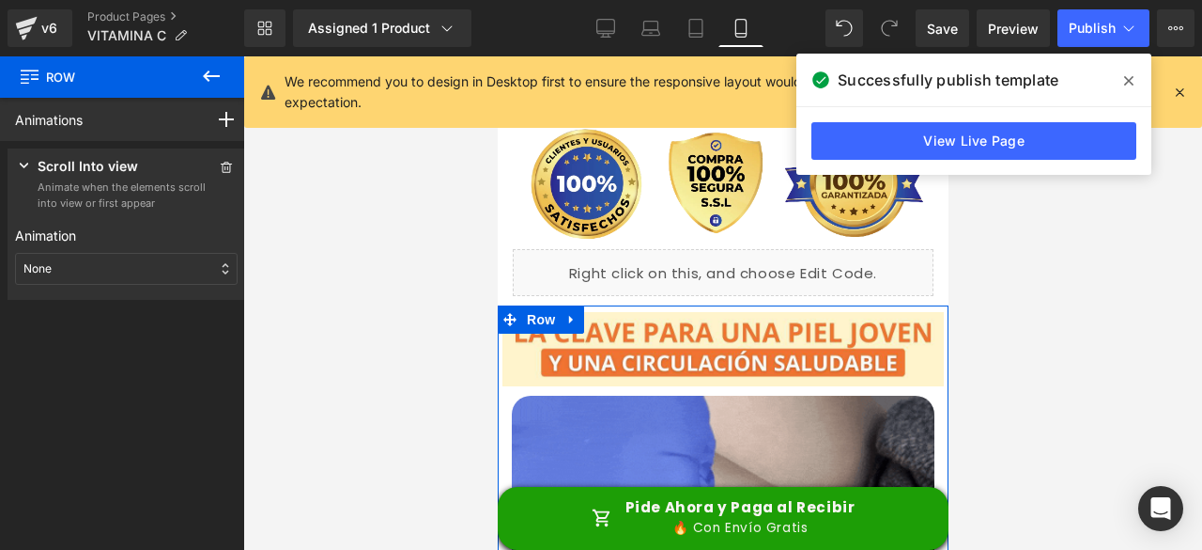
click at [109, 266] on div "None" at bounding box center [126, 269] width 223 height 32
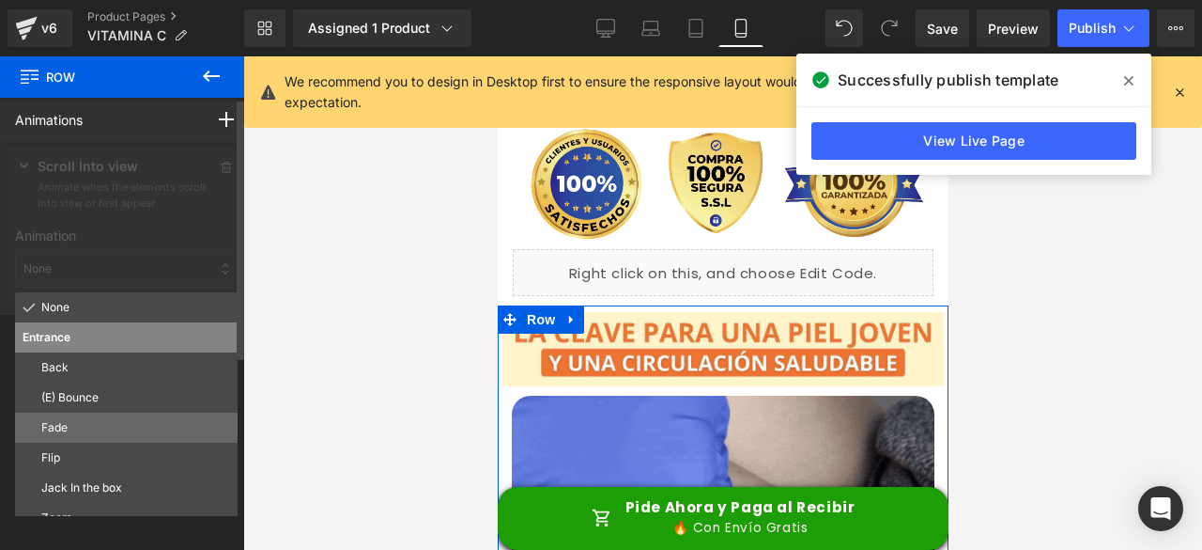
click at [93, 416] on div "Fade" at bounding box center [126, 427] width 223 height 30
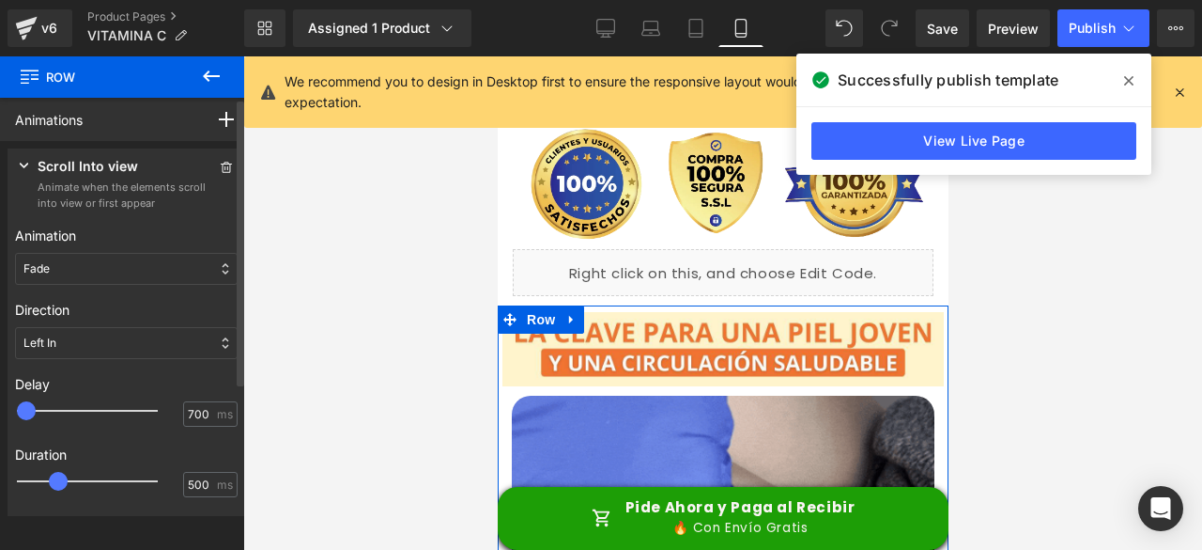
click at [83, 409] on div at bounding box center [100, 411] width 141 height 38
type input "500"
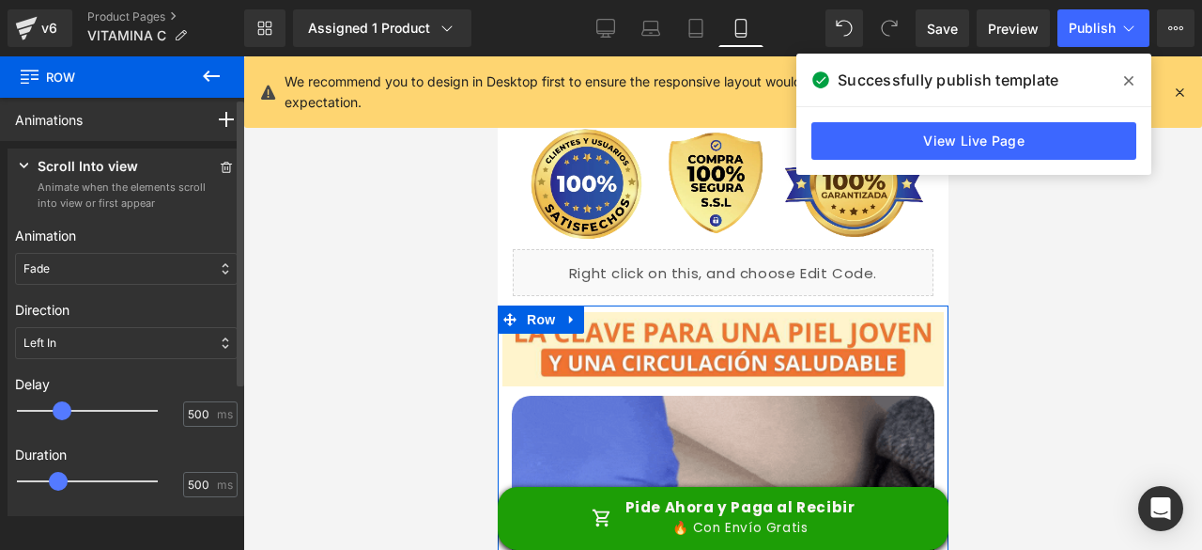
click at [62, 412] on span at bounding box center [62, 410] width 19 height 19
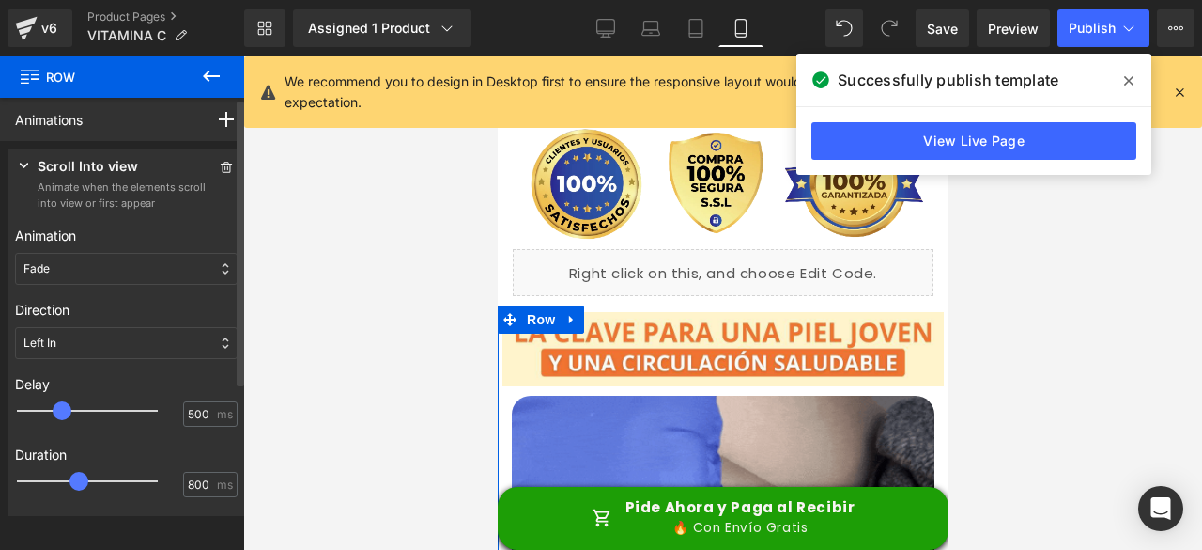
click at [85, 477] on div at bounding box center [100, 481] width 141 height 38
type input "750"
drag, startPoint x: 85, startPoint y: 477, endPoint x: 85, endPoint y: 487, distance: 9.4
click at [85, 487] on div at bounding box center [100, 481] width 141 height 38
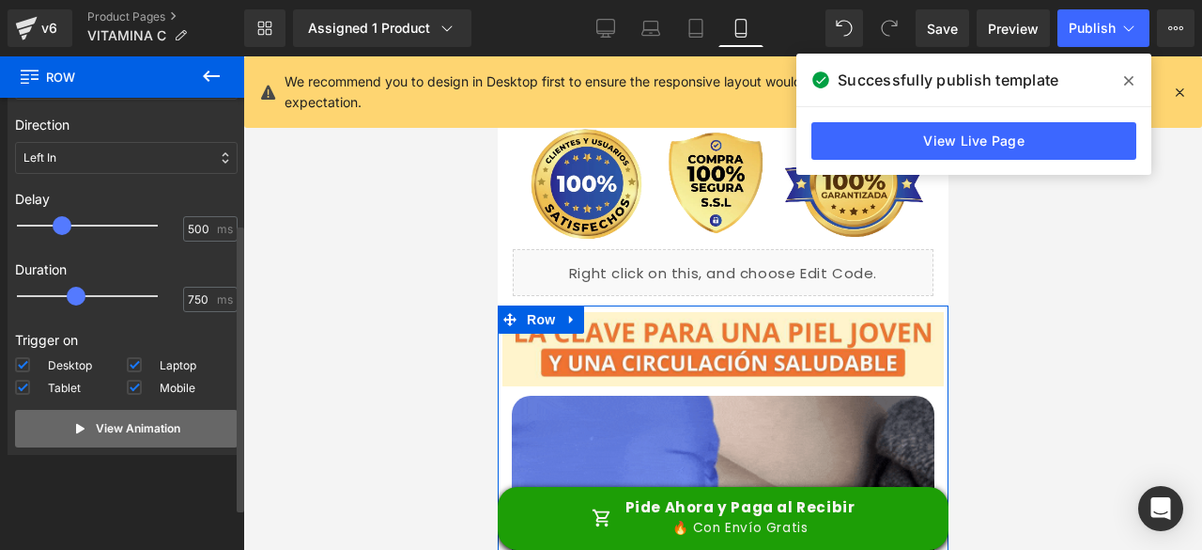
click at [102, 431] on p "View Animation" at bounding box center [138, 428] width 85 height 17
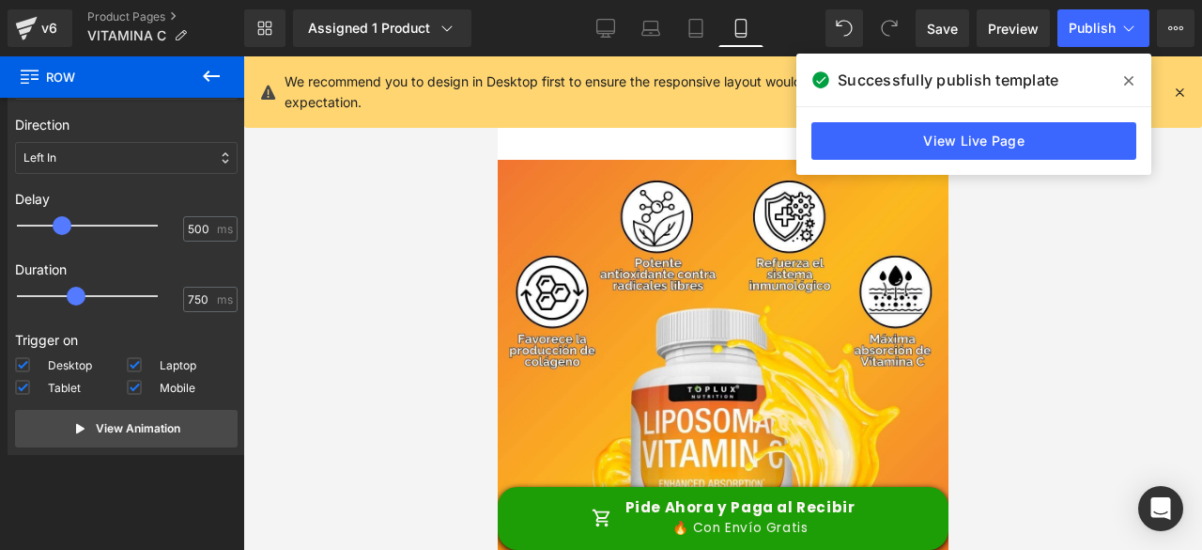
scroll to position [5745, 0]
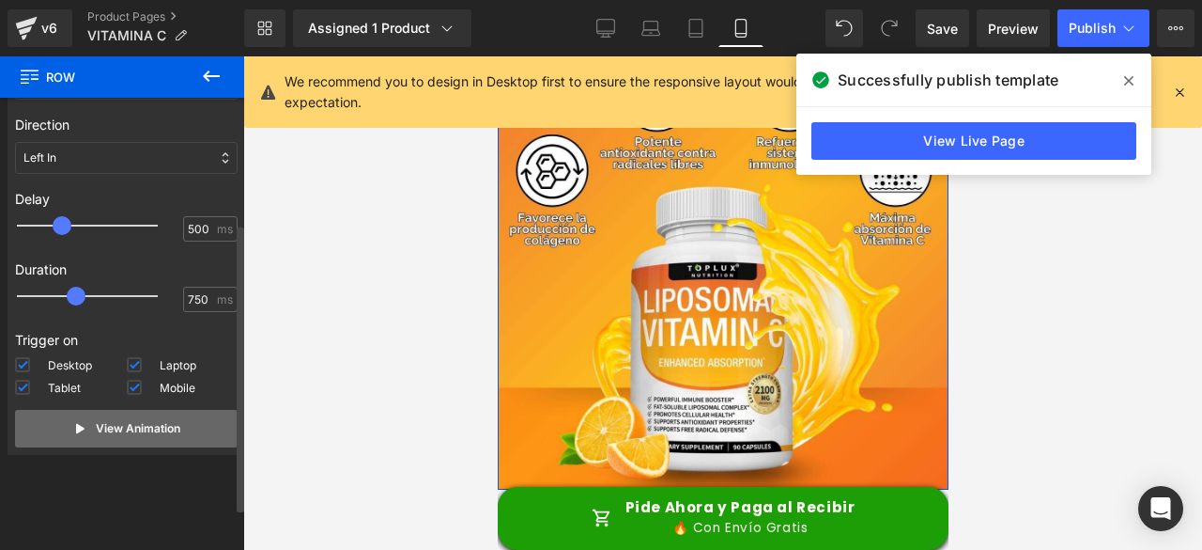
drag, startPoint x: 162, startPoint y: 433, endPoint x: 201, endPoint y: 424, distance: 40.6
click at [162, 432] on p "View Animation" at bounding box center [138, 428] width 85 height 17
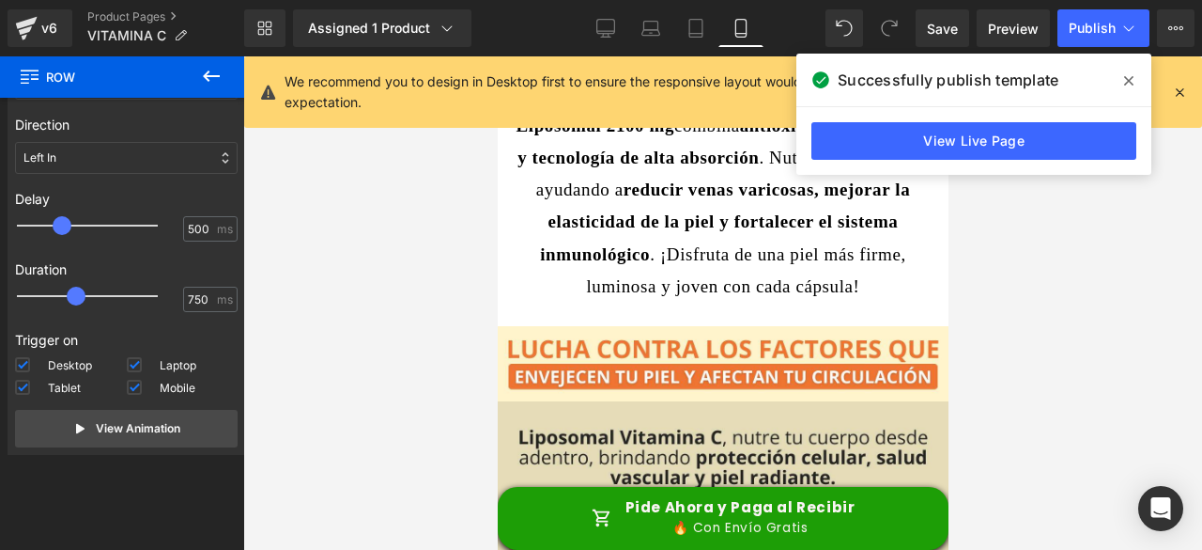
scroll to position [2551, 0]
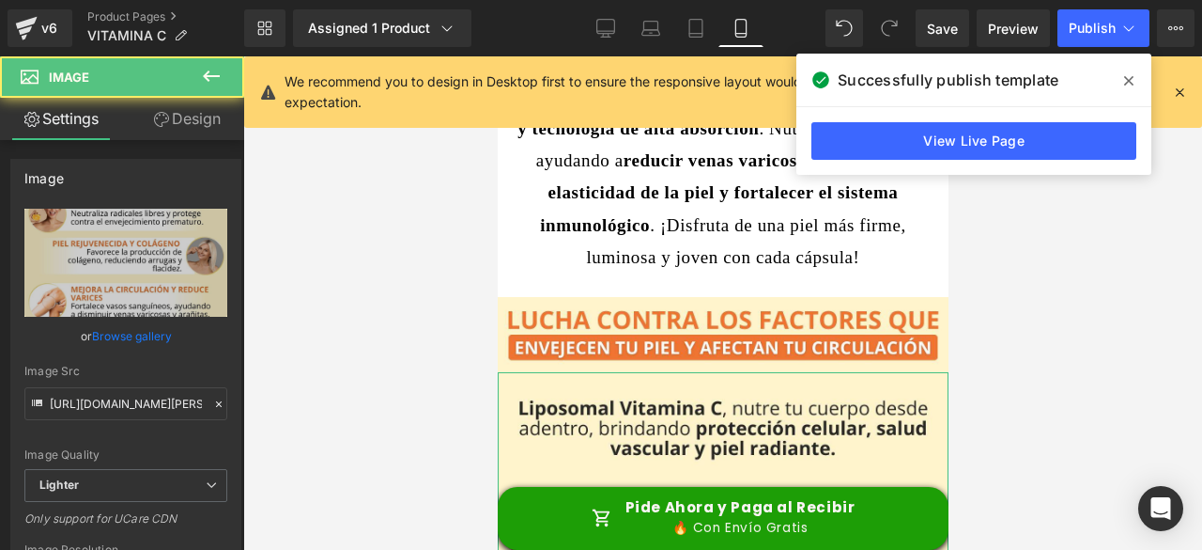
click at [199, 115] on link "Design" at bounding box center [187, 119] width 122 height 42
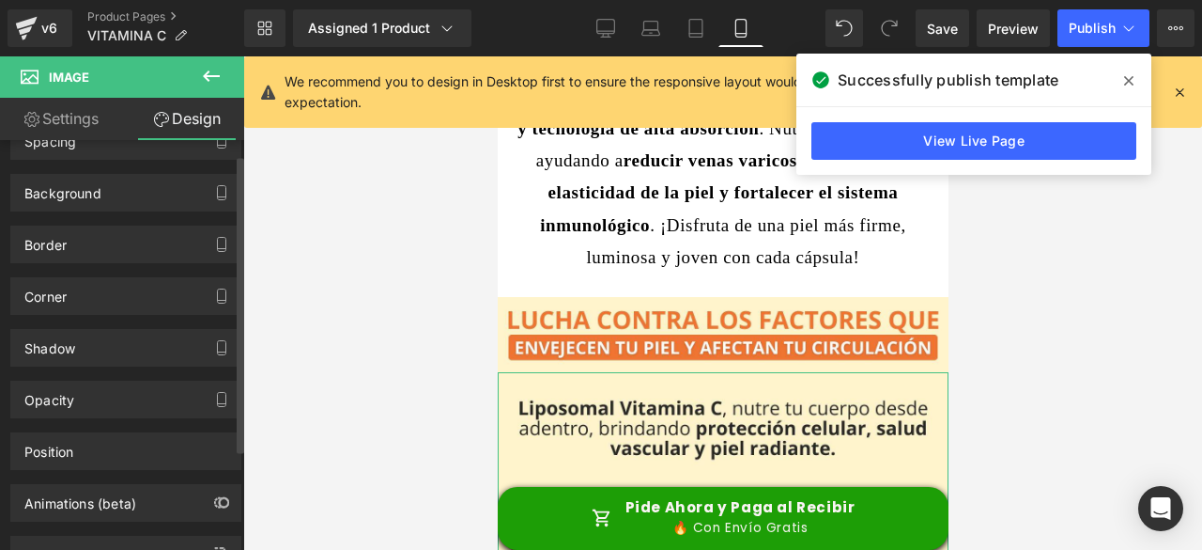
scroll to position [158, 0]
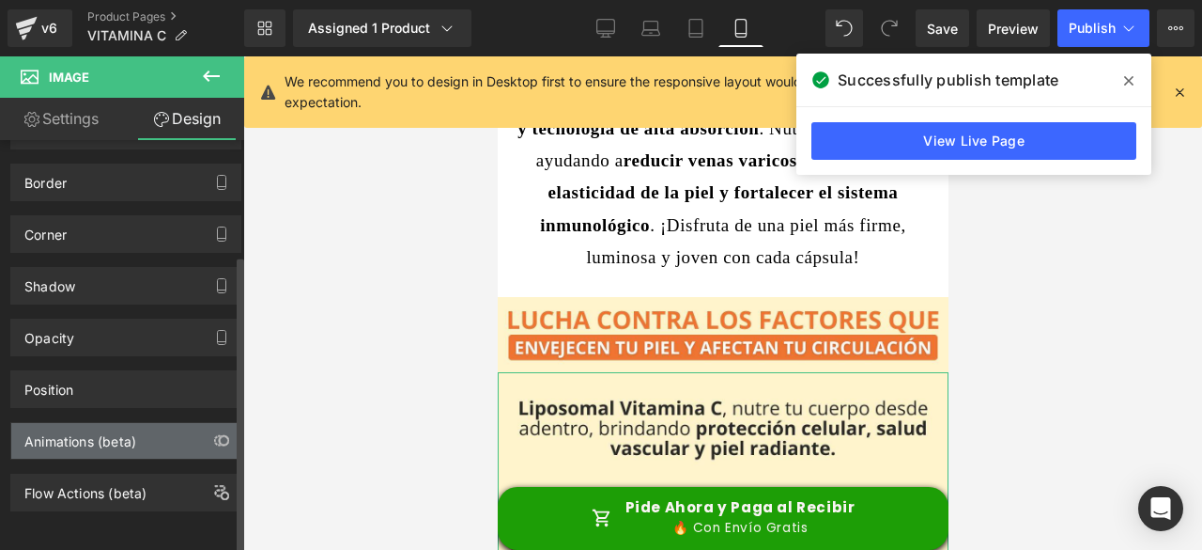
click at [100, 426] on div "Animations (beta)" at bounding box center [80, 436] width 112 height 26
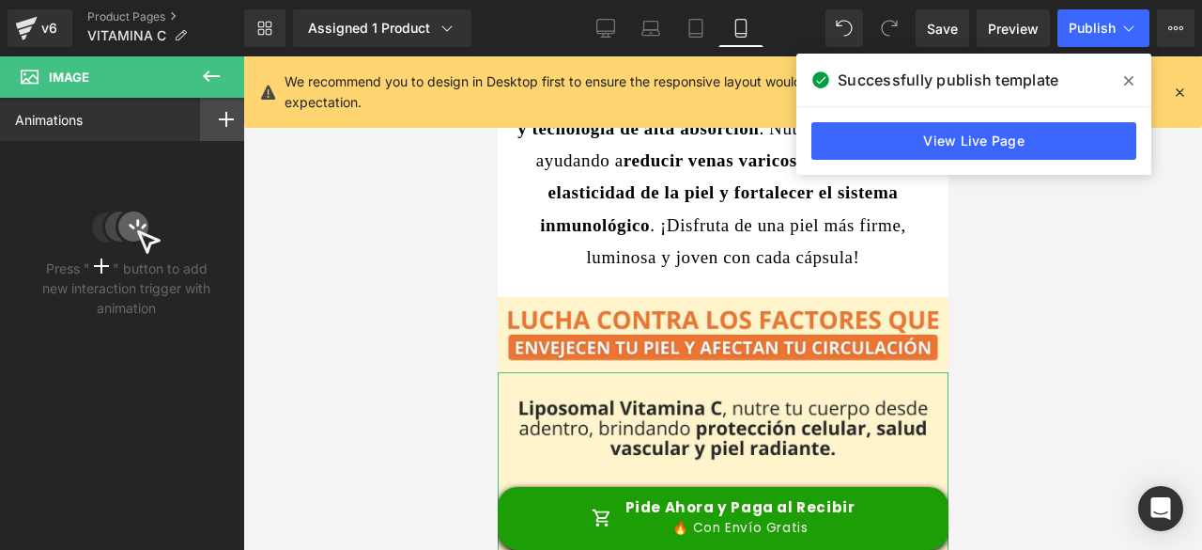
click at [209, 131] on div at bounding box center [226, 119] width 53 height 43
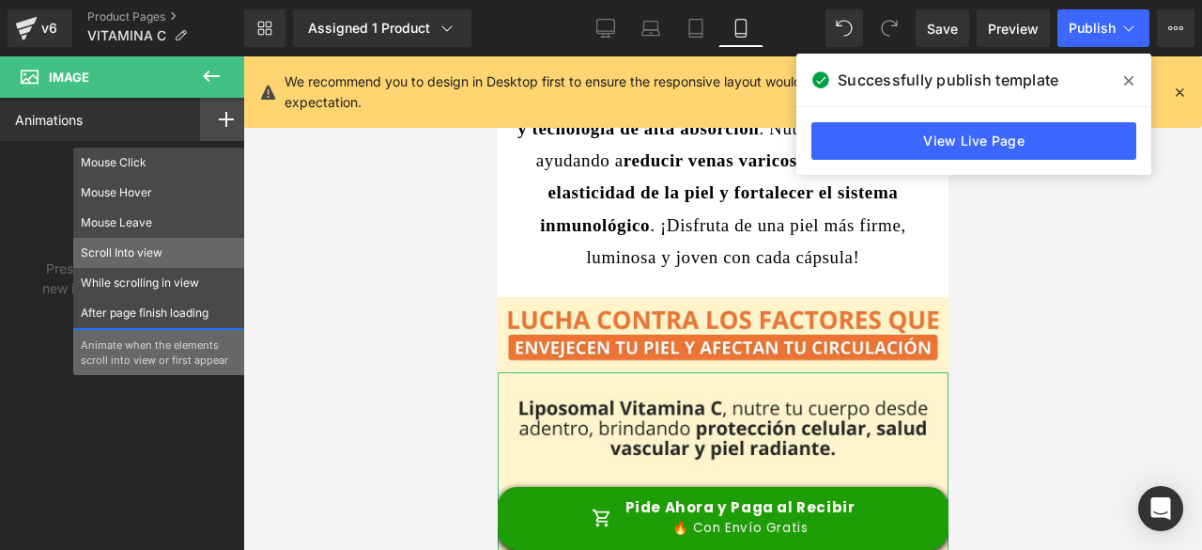
click at [127, 248] on p "Scroll Into view" at bounding box center [159, 252] width 157 height 17
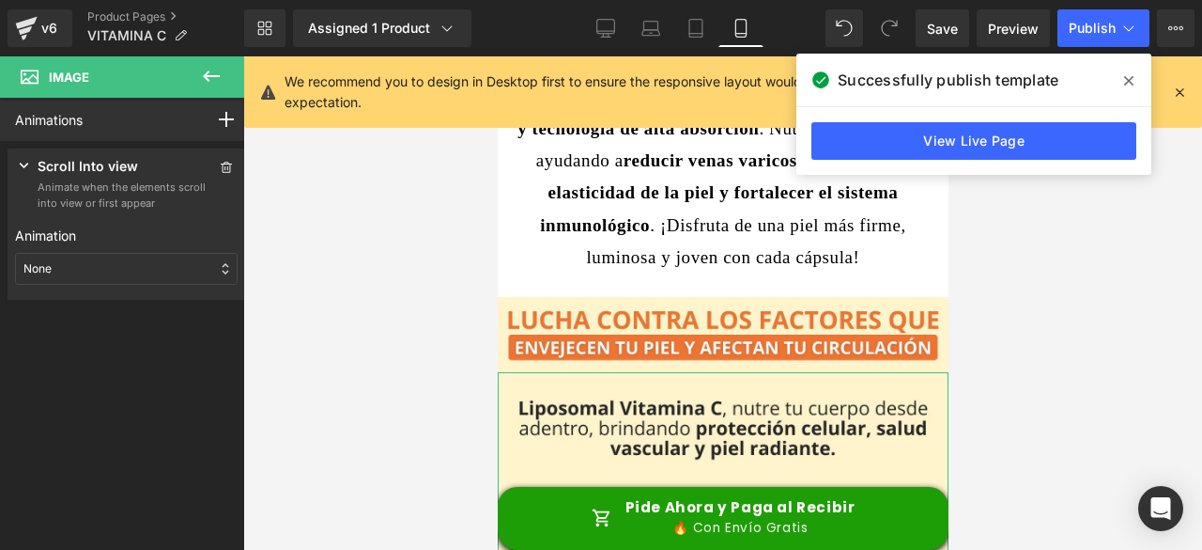
click at [90, 258] on div "None" at bounding box center [126, 269] width 223 height 32
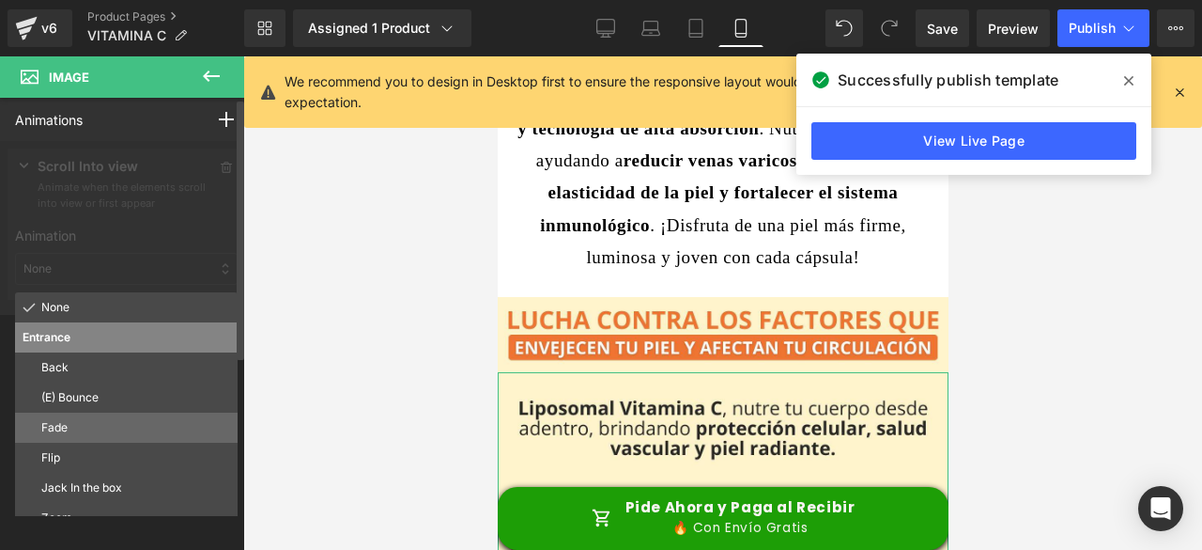
click at [85, 420] on p "Fade" at bounding box center [135, 427] width 189 height 17
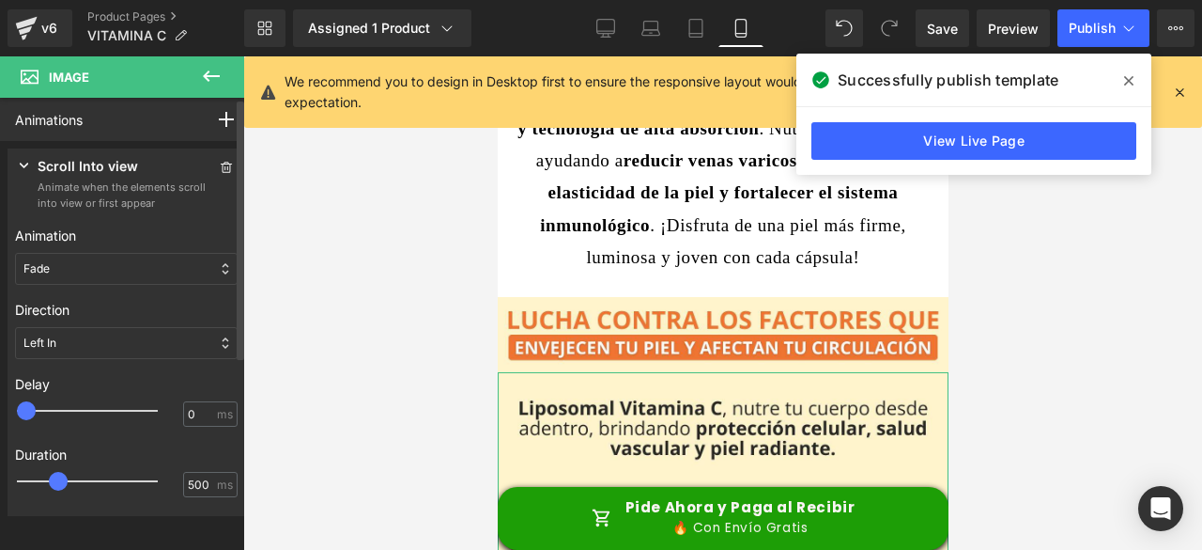
type input "500"
click at [64, 411] on div at bounding box center [100, 411] width 141 height 38
click at [77, 483] on div at bounding box center [100, 481] width 141 height 38
type input "750"
click at [80, 482] on div at bounding box center [100, 481] width 141 height 38
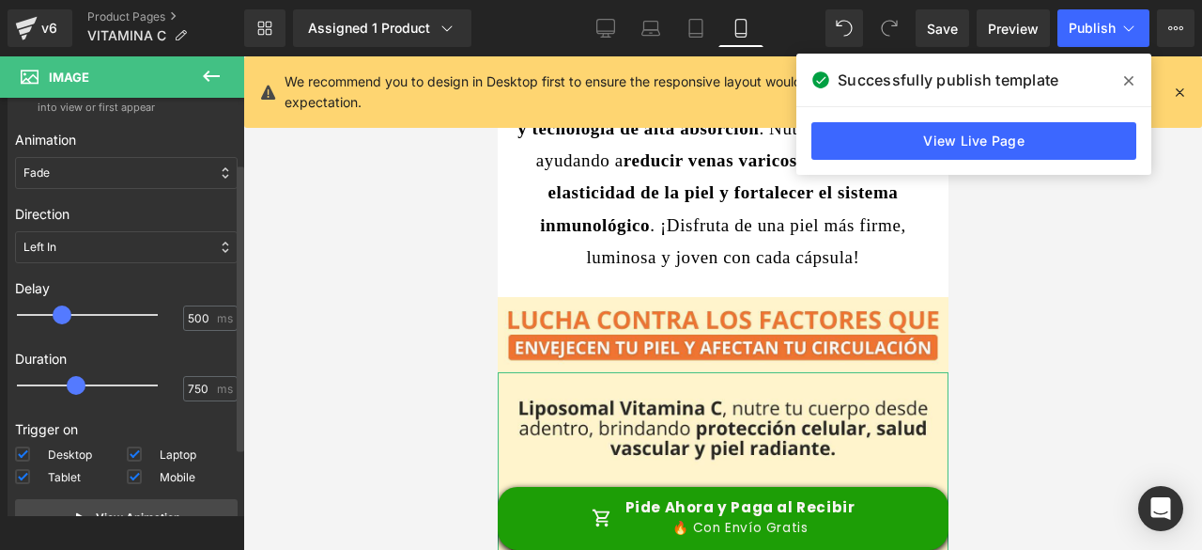
scroll to position [185, 0]
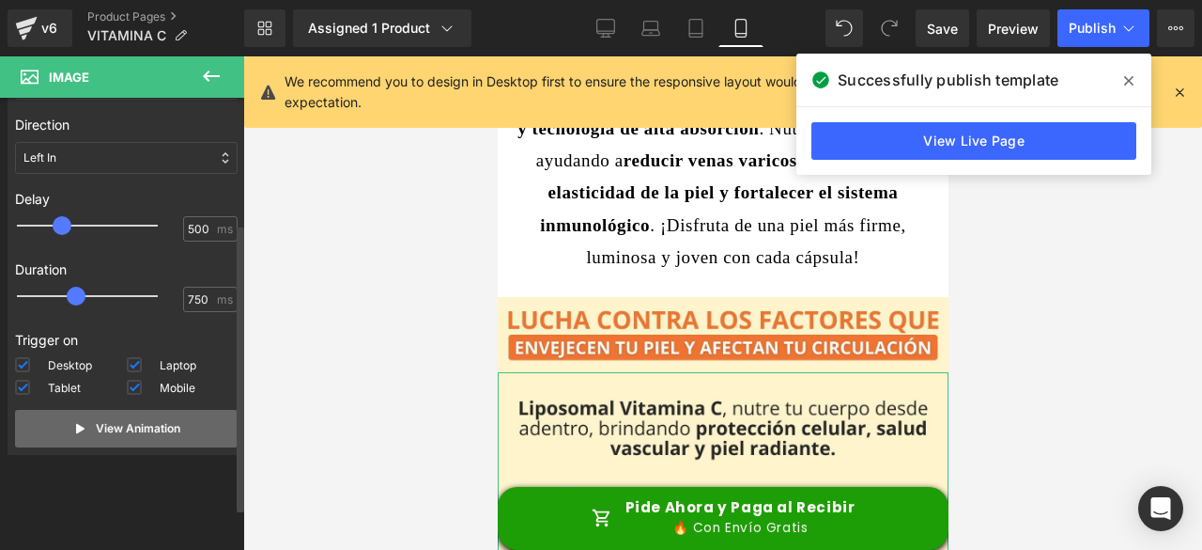
drag, startPoint x: 109, startPoint y: 432, endPoint x: 202, endPoint y: 426, distance: 93.2
click at [111, 431] on p "View Animation" at bounding box center [138, 428] width 85 height 17
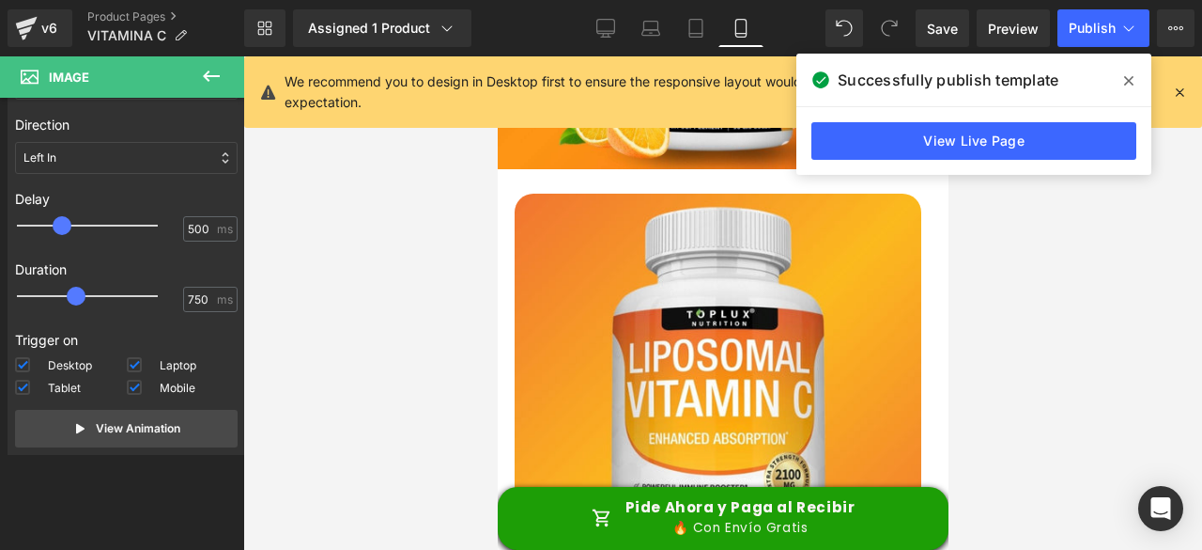
scroll to position [5838, 0]
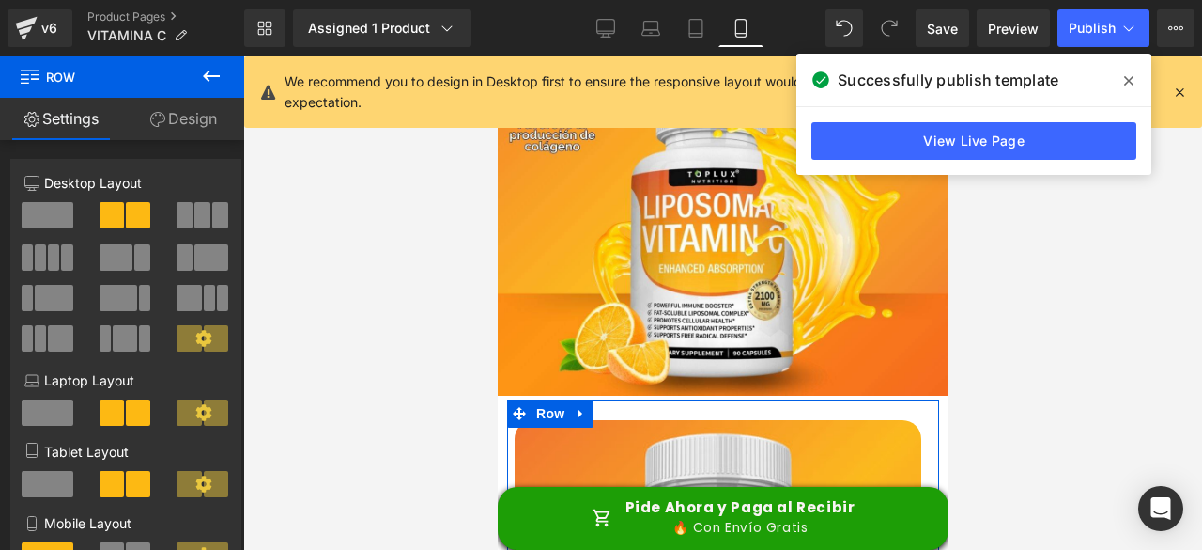
drag, startPoint x: 204, startPoint y: 106, endPoint x: 214, endPoint y: 129, distance: 24.8
click at [203, 106] on link "Design" at bounding box center [183, 119] width 122 height 42
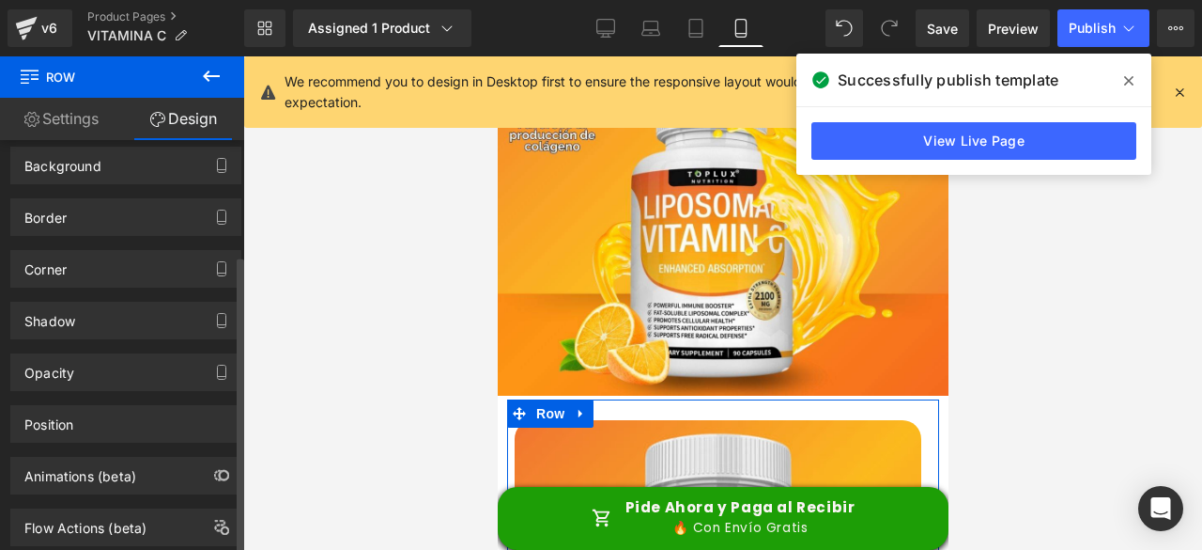
scroll to position [158, 0]
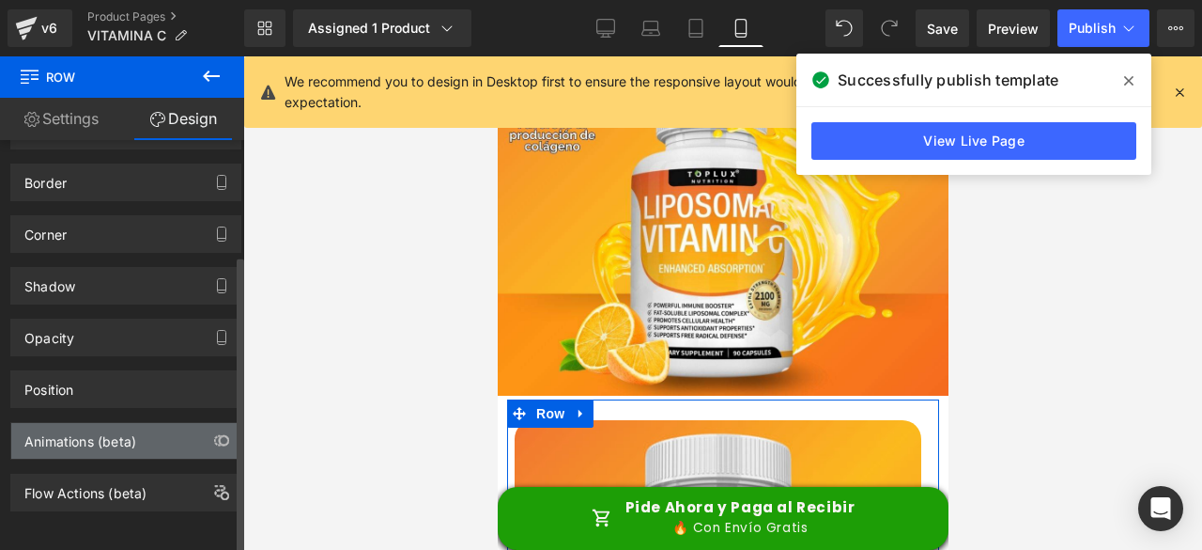
click at [148, 424] on div "Animations (beta)" at bounding box center [125, 441] width 229 height 36
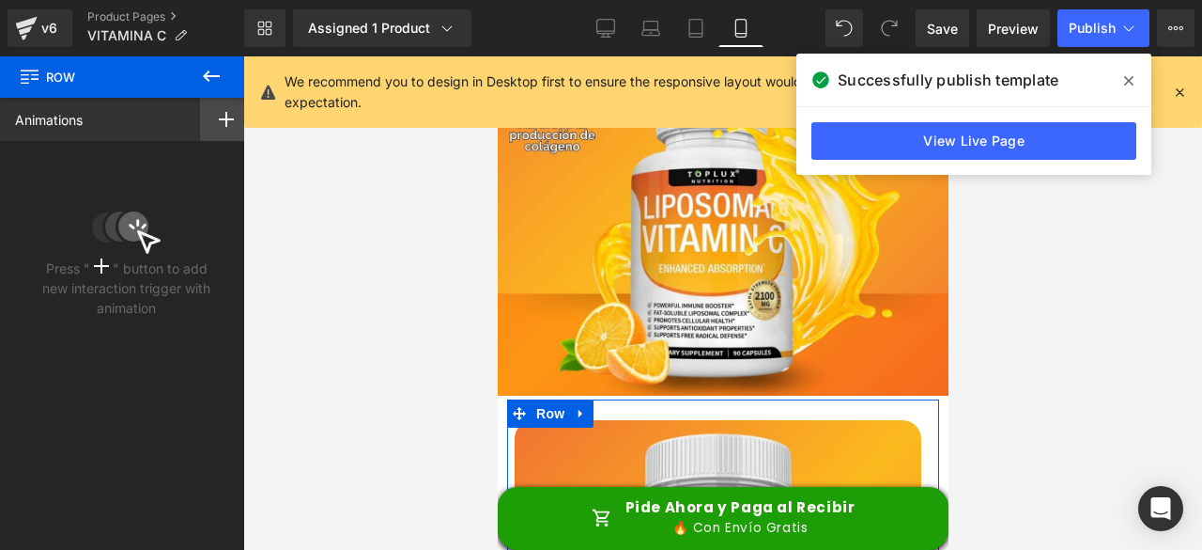
click at [210, 113] on div at bounding box center [226, 119] width 53 height 43
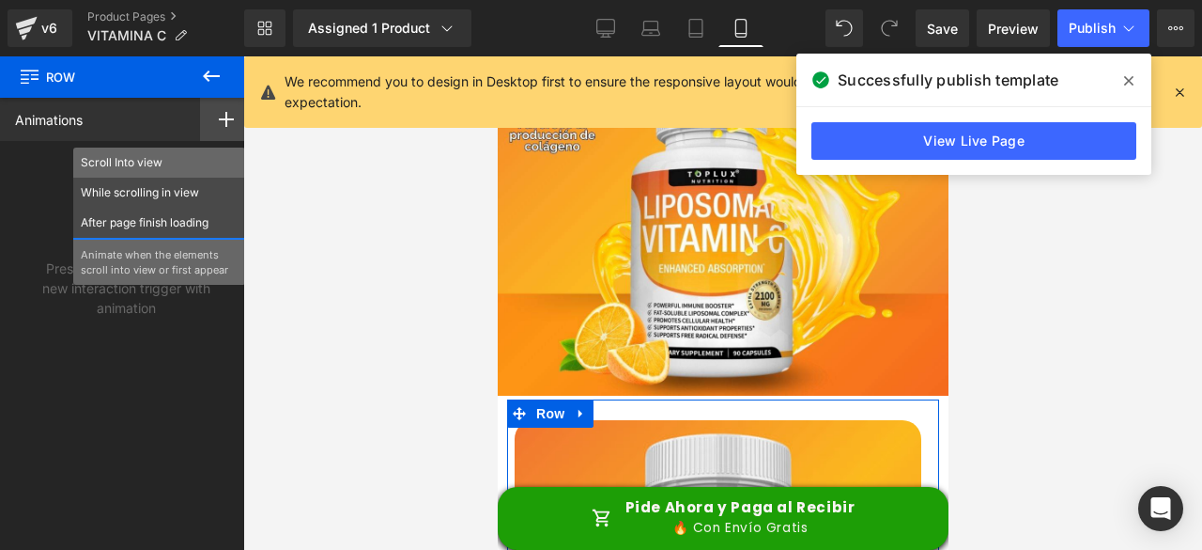
click at [152, 170] on p "Scroll Into view" at bounding box center [159, 162] width 157 height 17
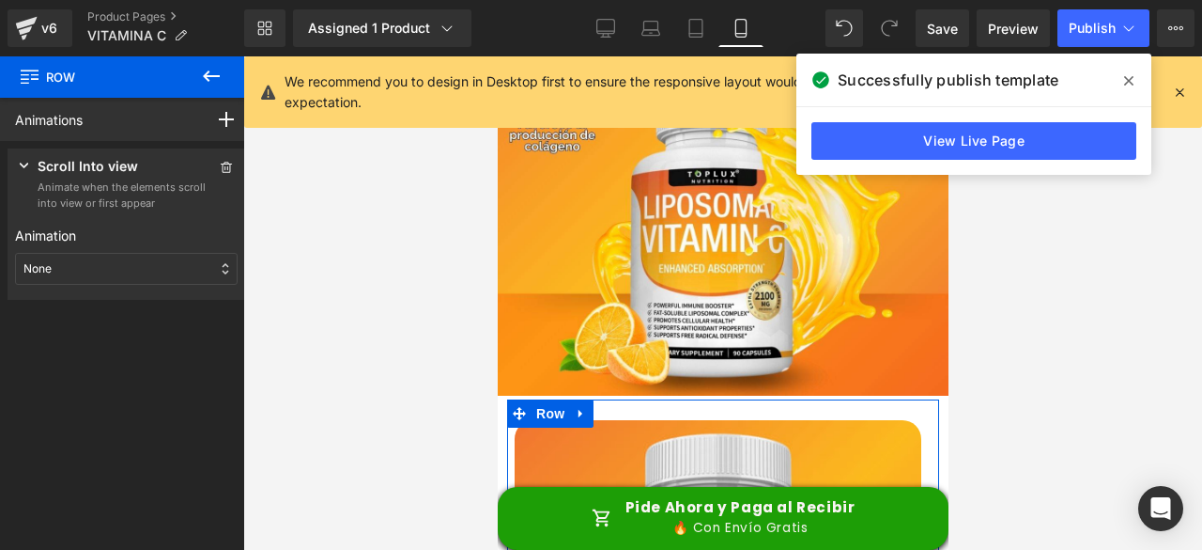
click at [70, 273] on div "None" at bounding box center [126, 269] width 223 height 32
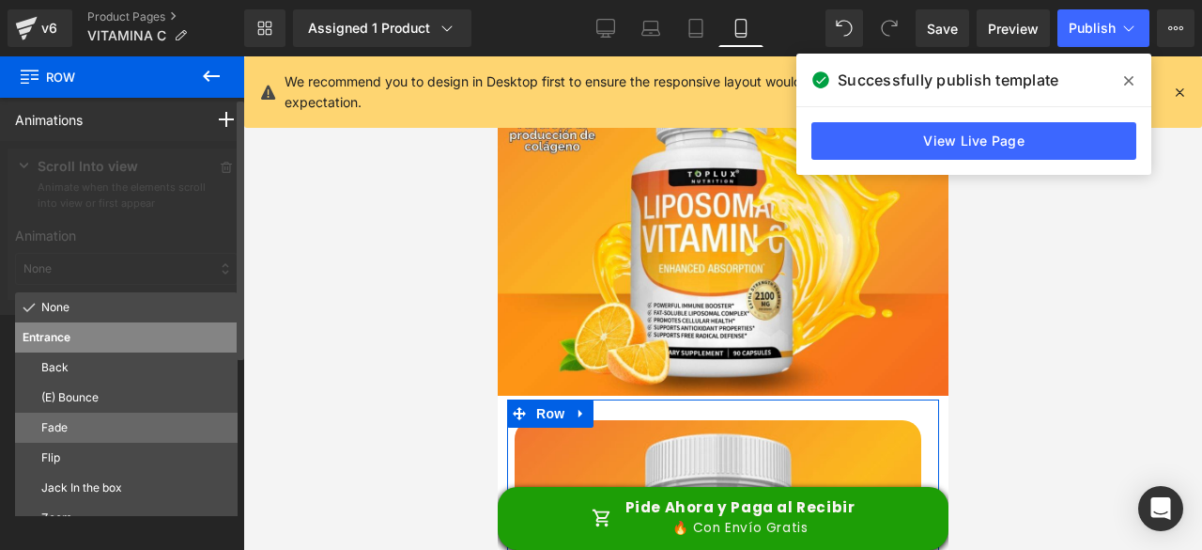
click at [90, 414] on div "Fade" at bounding box center [126, 427] width 223 height 30
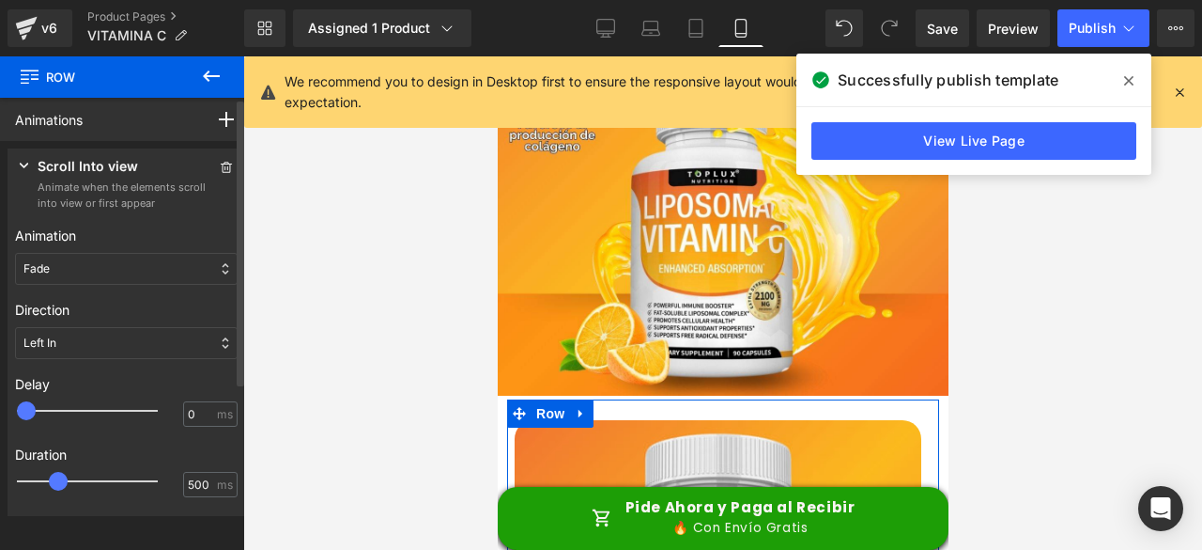
type input "500"
click at [69, 407] on div at bounding box center [100, 411] width 141 height 38
click at [85, 478] on div at bounding box center [100, 481] width 141 height 38
type input "750"
click at [82, 482] on span at bounding box center [76, 481] width 19 height 19
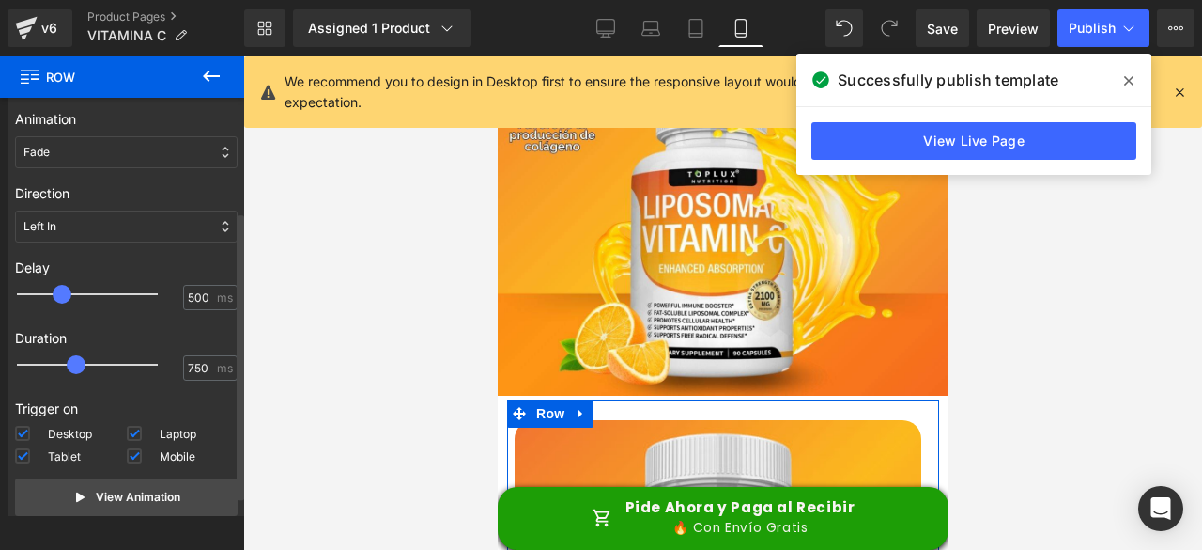
scroll to position [185, 0]
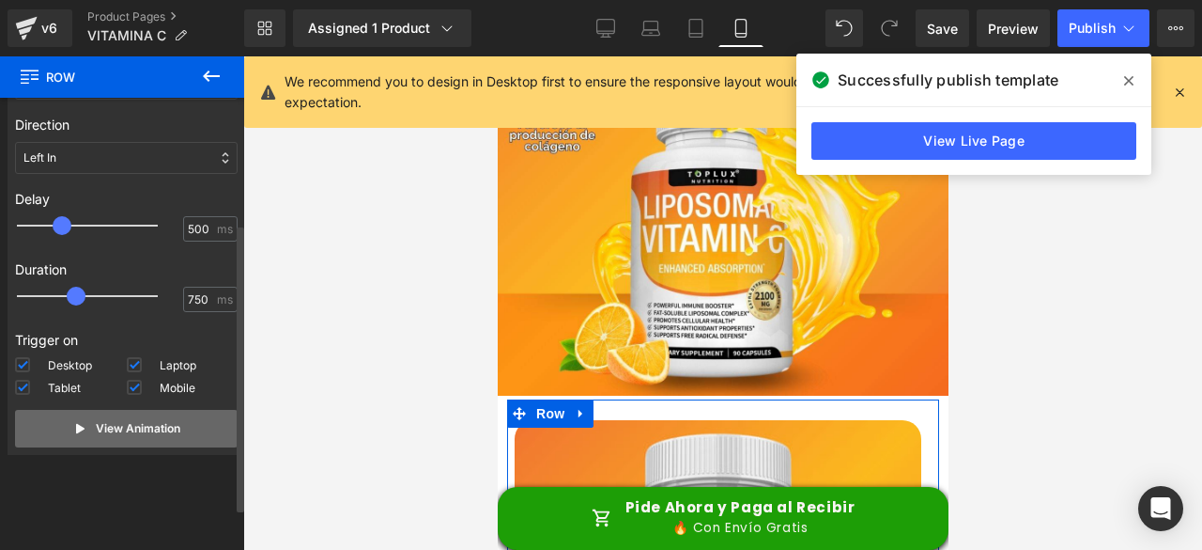
drag, startPoint x: 143, startPoint y: 431, endPoint x: 155, endPoint y: 427, distance: 12.8
click at [146, 430] on p "View Animation" at bounding box center [138, 428] width 85 height 17
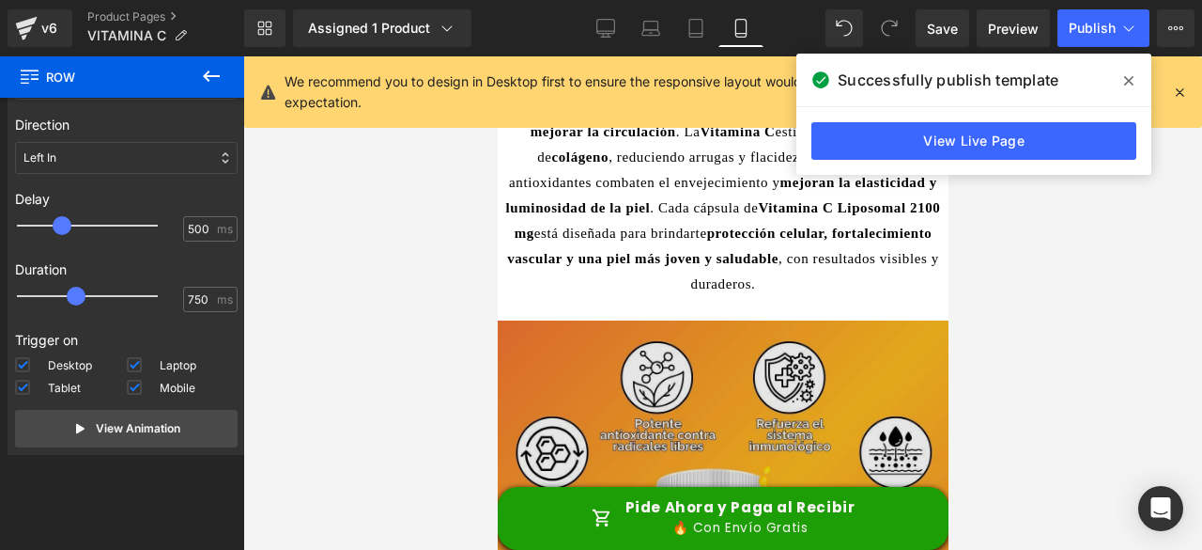
scroll to position [5838, 0]
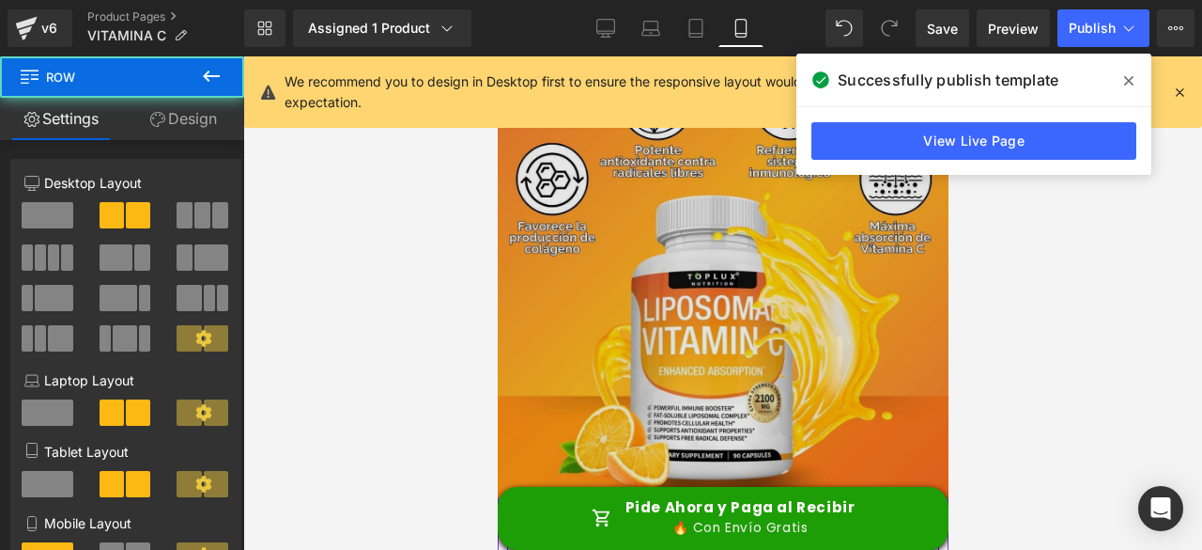
scroll to position [5651, 0]
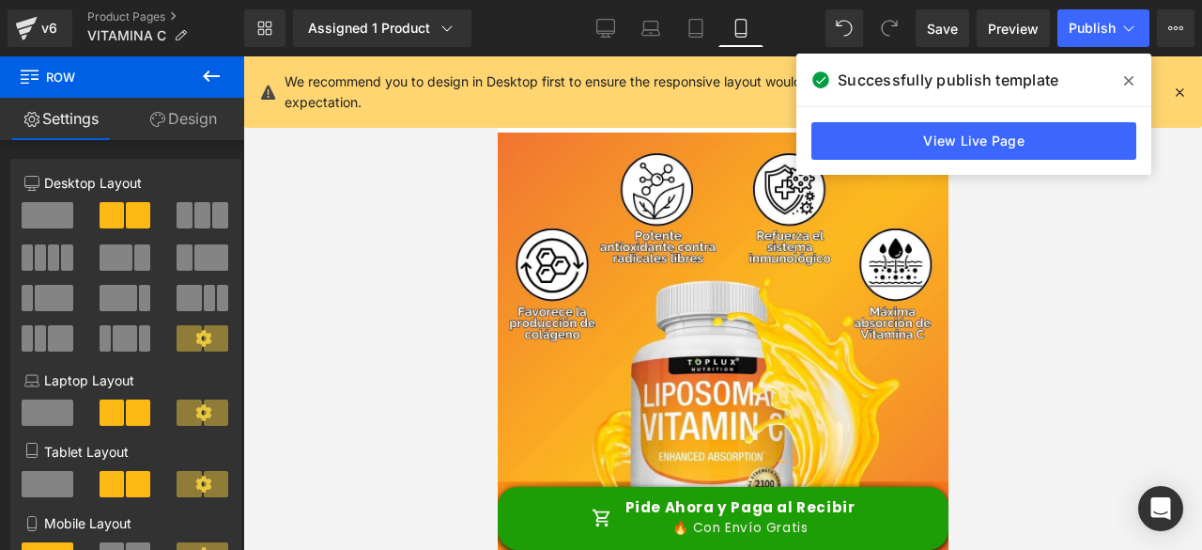
click at [199, 127] on link "Design" at bounding box center [183, 119] width 122 height 42
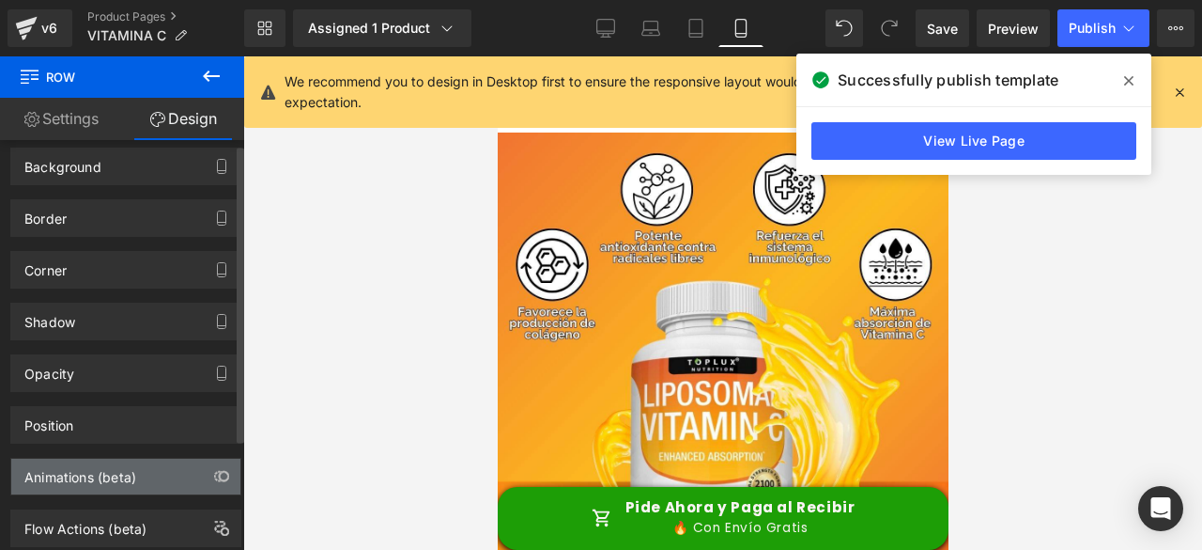
scroll to position [158, 0]
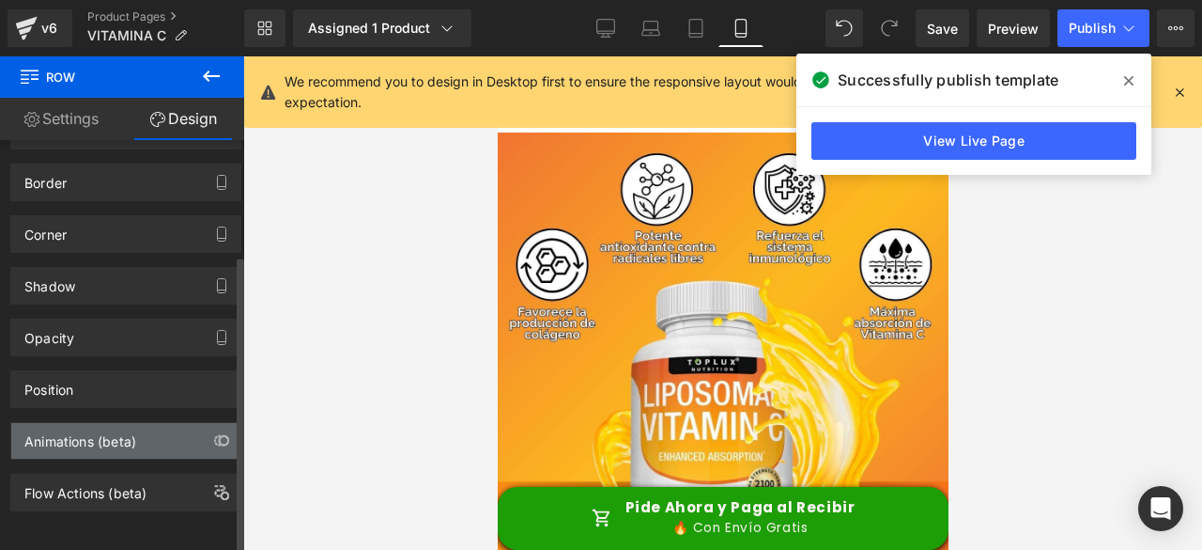
click at [72, 427] on div "Animations (beta)" at bounding box center [80, 436] width 112 height 26
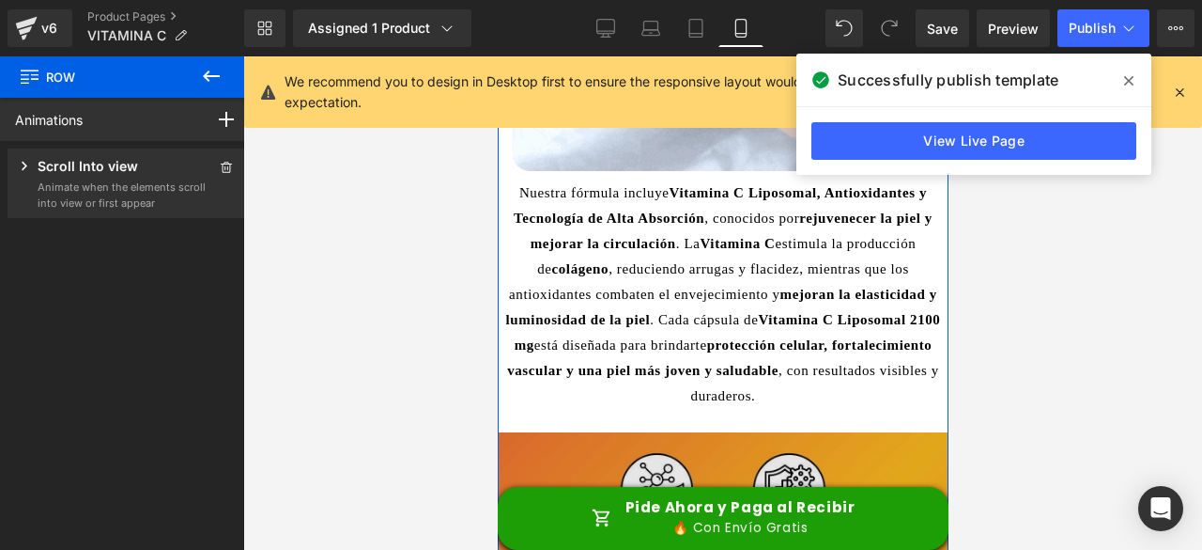
scroll to position [5369, 0]
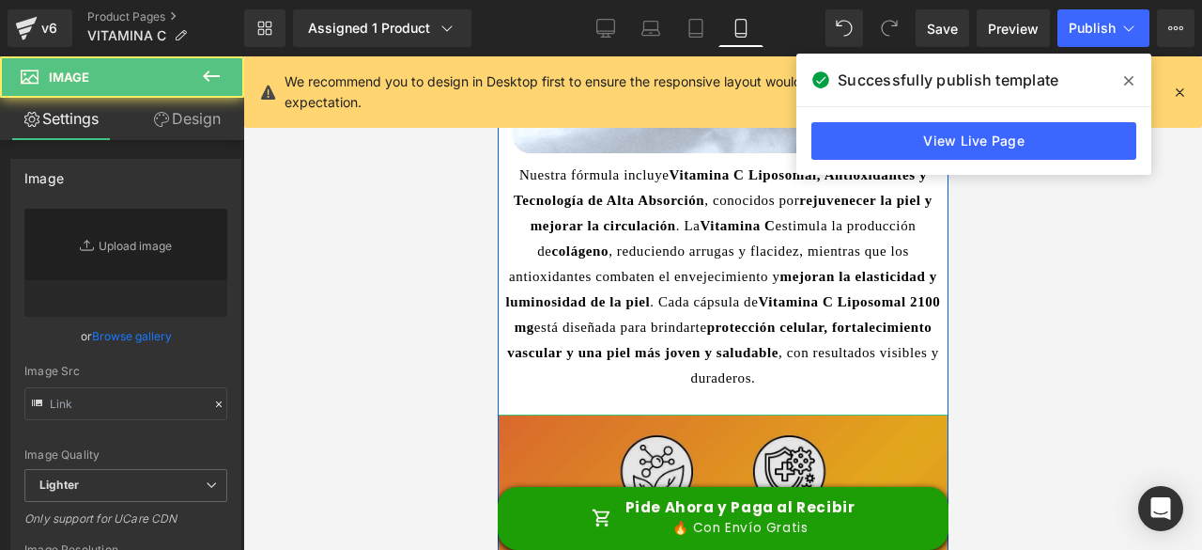
type input "[URL][DOMAIN_NAME][PERSON_NAME]"
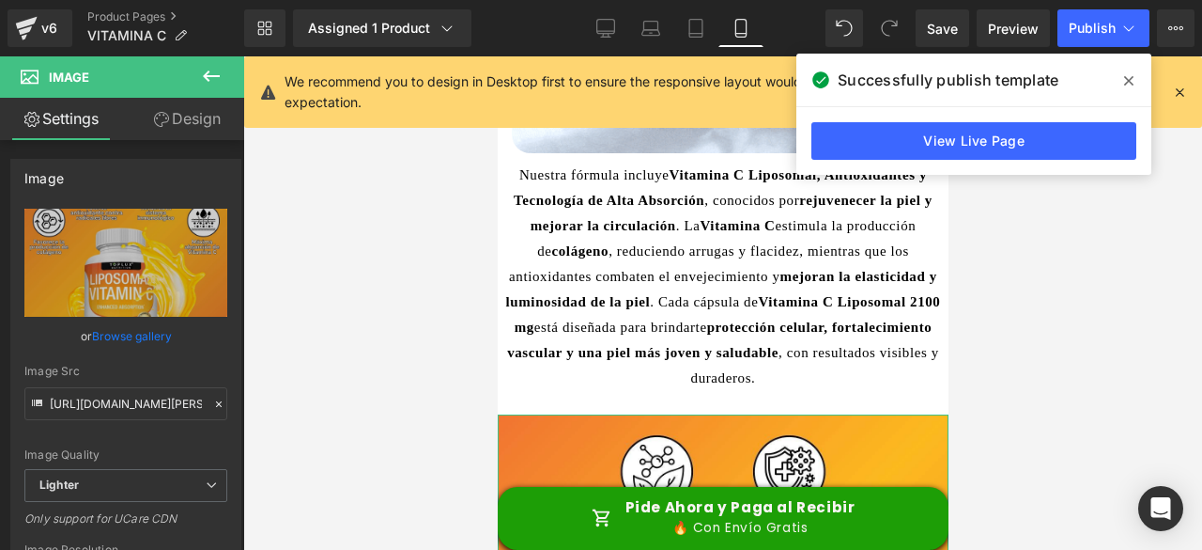
drag, startPoint x: 215, startPoint y: 122, endPoint x: 128, endPoint y: 238, distance: 144.9
click at [214, 122] on link "Design" at bounding box center [187, 119] width 122 height 42
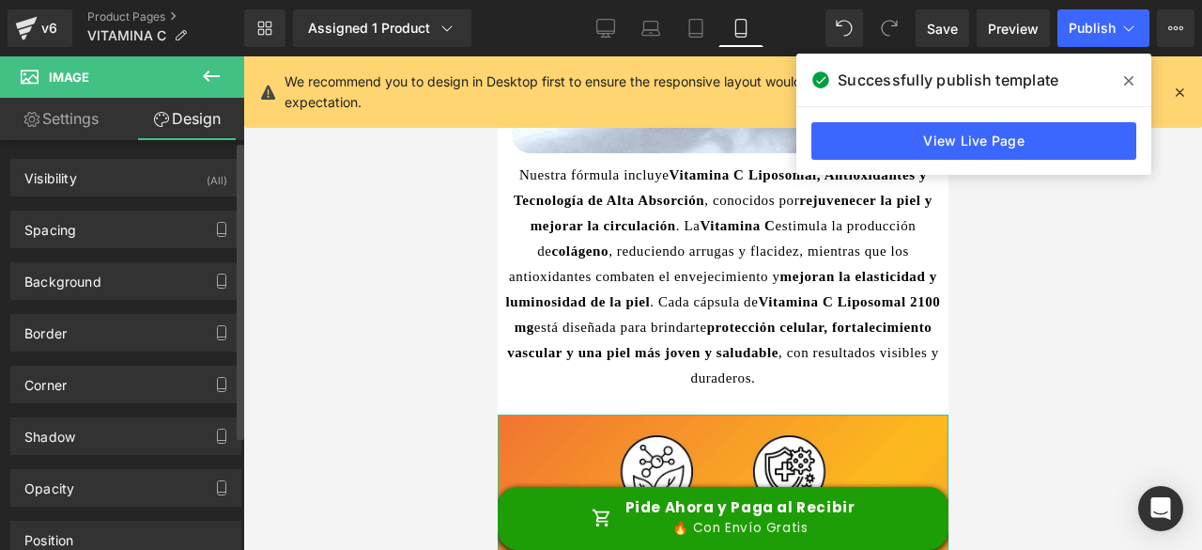
scroll to position [158, 0]
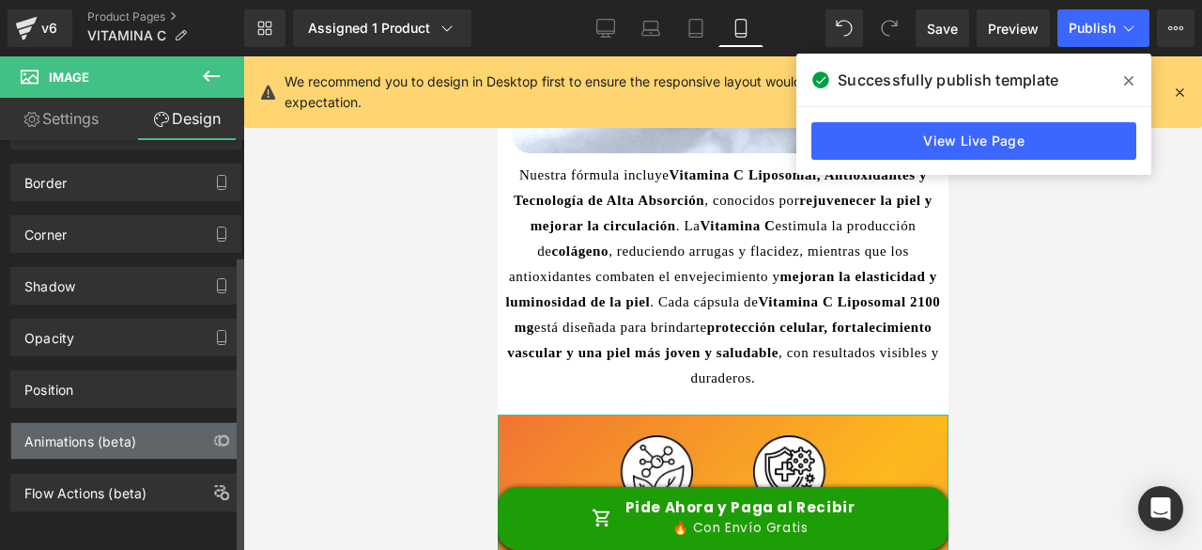
click at [90, 424] on div "Animations (beta)" at bounding box center [80, 436] width 112 height 26
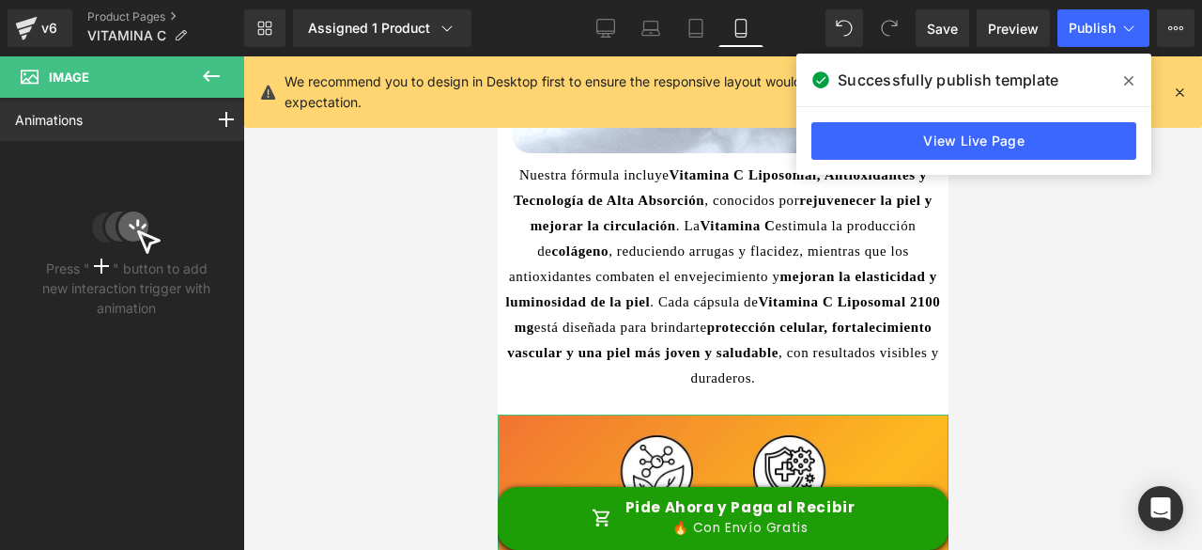
drag, startPoint x: 214, startPoint y: 114, endPoint x: 188, endPoint y: 151, distance: 45.9
click at [219, 114] on icon at bounding box center [226, 119] width 15 height 15
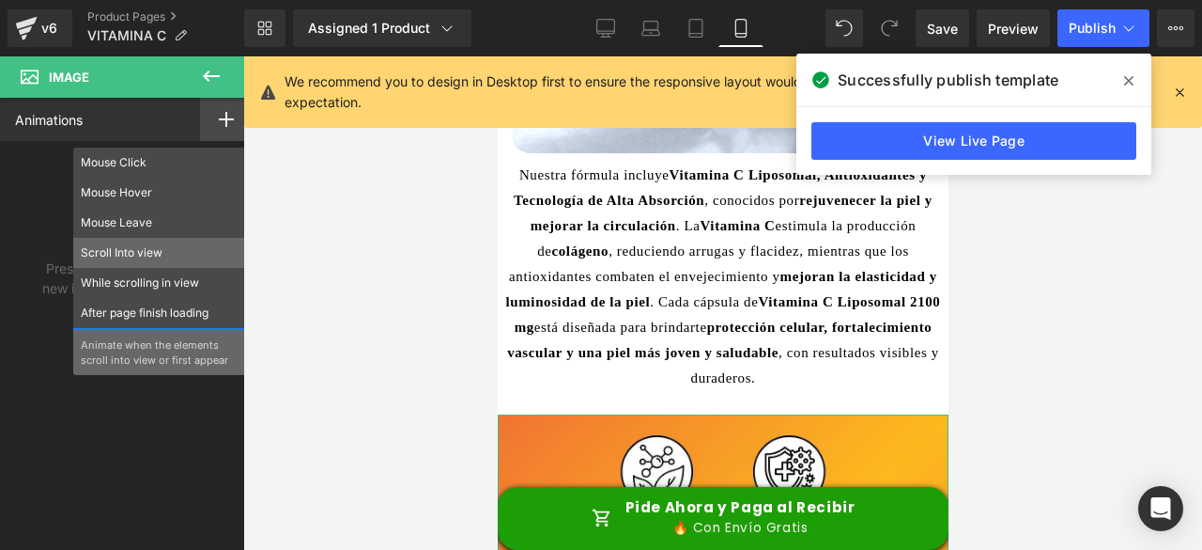
click at [134, 259] on p "Scroll Into view" at bounding box center [159, 252] width 157 height 17
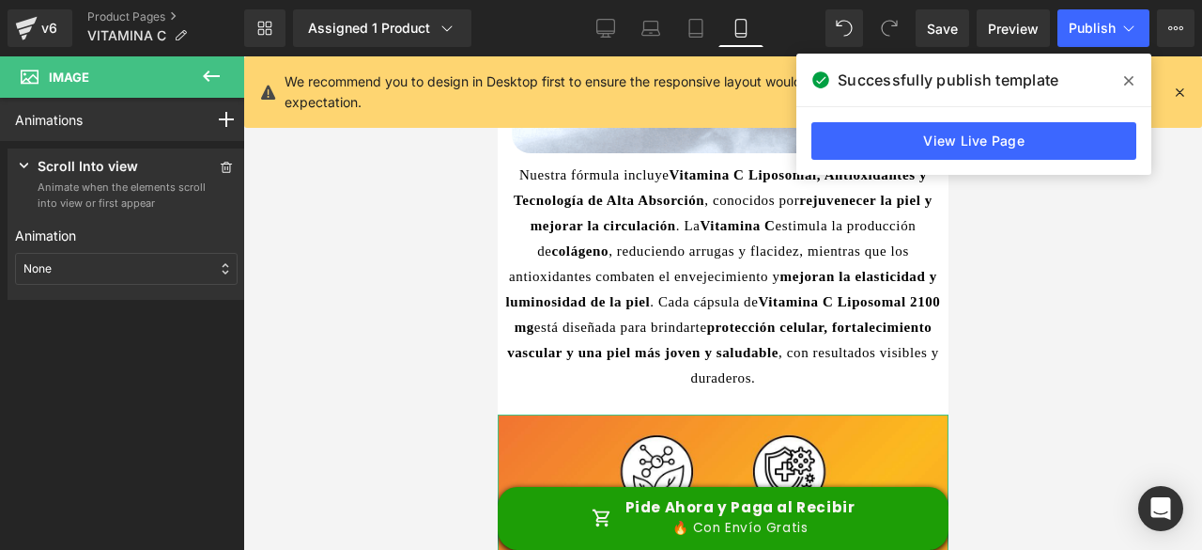
drag, startPoint x: 45, startPoint y: 271, endPoint x: 84, endPoint y: 384, distance: 119.1
click at [45, 271] on p "None" at bounding box center [37, 268] width 28 height 17
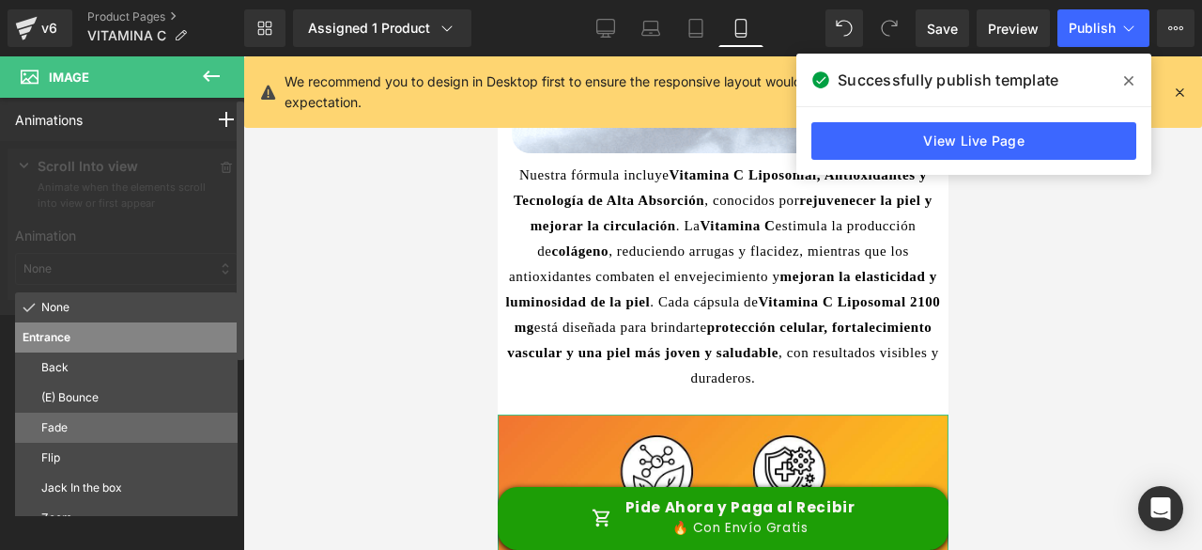
click at [68, 435] on p "Fade" at bounding box center [135, 427] width 189 height 17
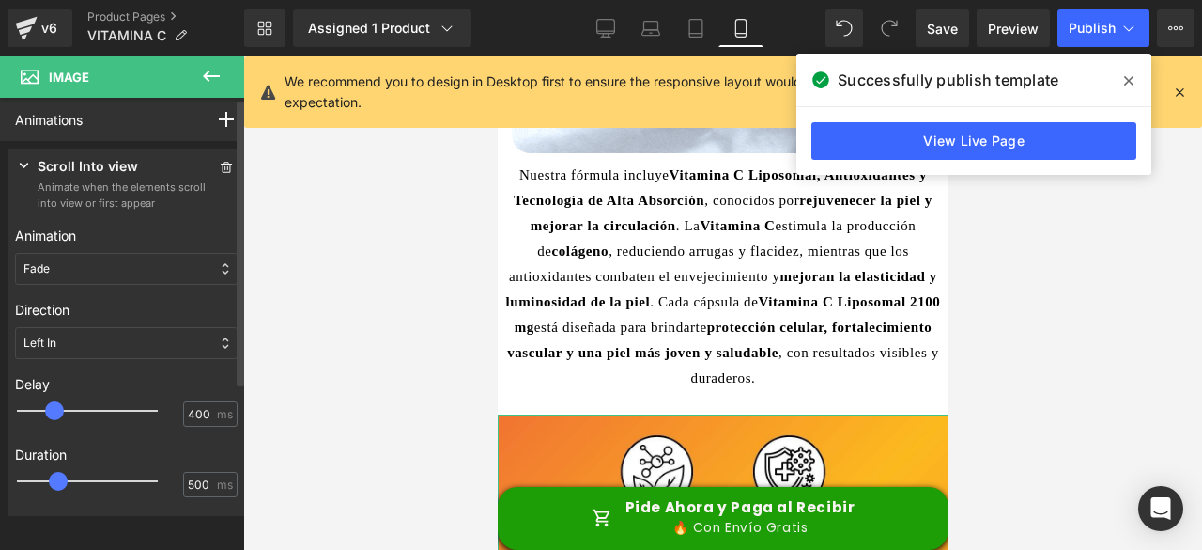
click at [61, 409] on div at bounding box center [100, 411] width 141 height 38
type input "500"
click at [69, 410] on div at bounding box center [100, 411] width 141 height 38
click at [77, 478] on div at bounding box center [100, 481] width 141 height 38
type input "750"
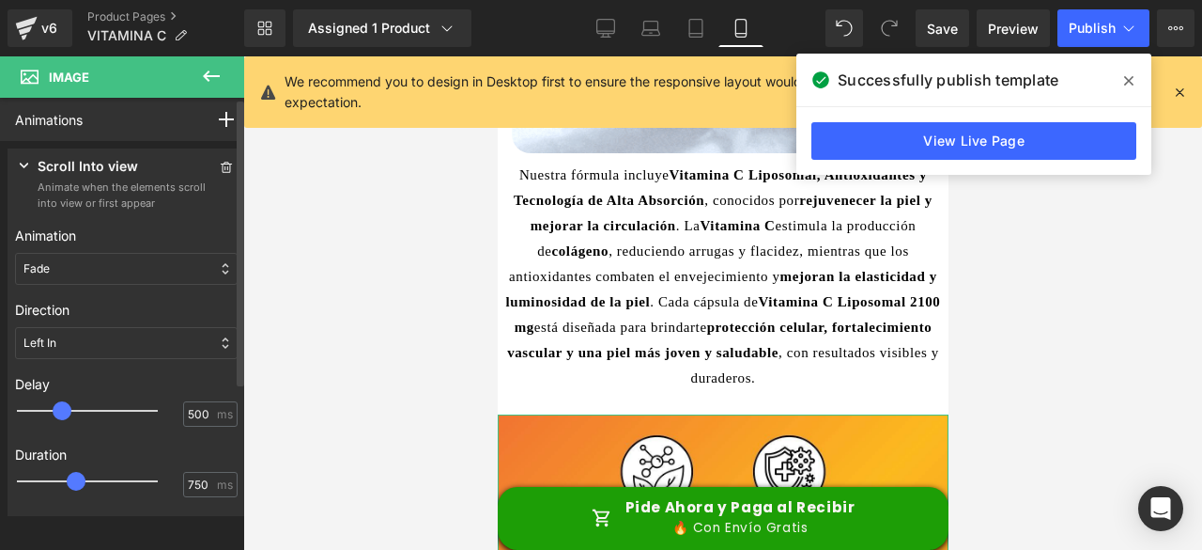
drag, startPoint x: 77, startPoint y: 478, endPoint x: 85, endPoint y: 483, distance: 9.7
click at [85, 483] on div at bounding box center [100, 481] width 141 height 38
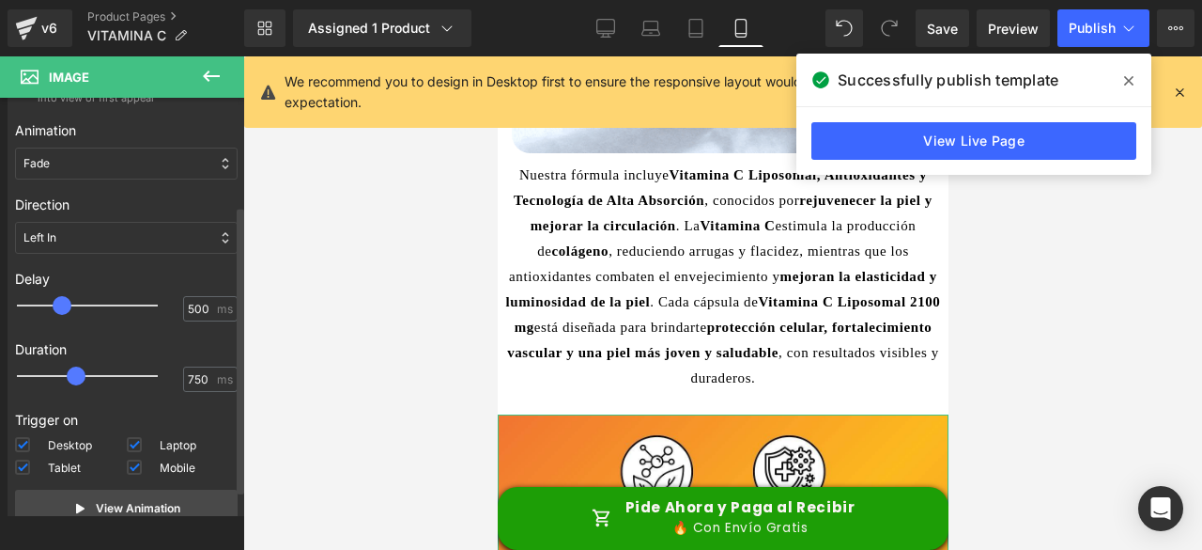
scroll to position [185, 0]
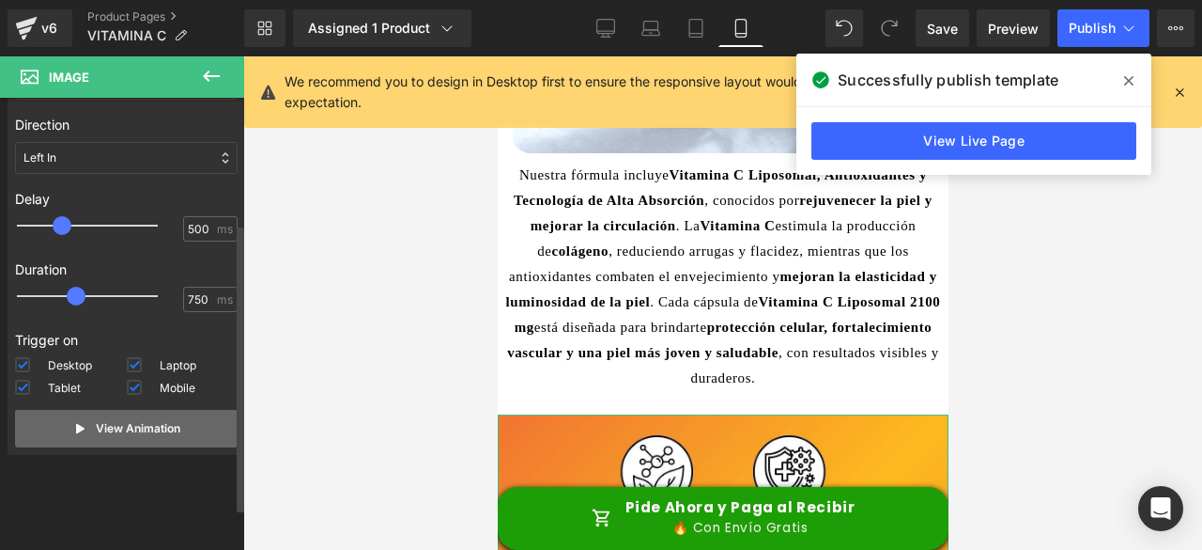
click at [130, 422] on p "View Animation" at bounding box center [138, 428] width 85 height 17
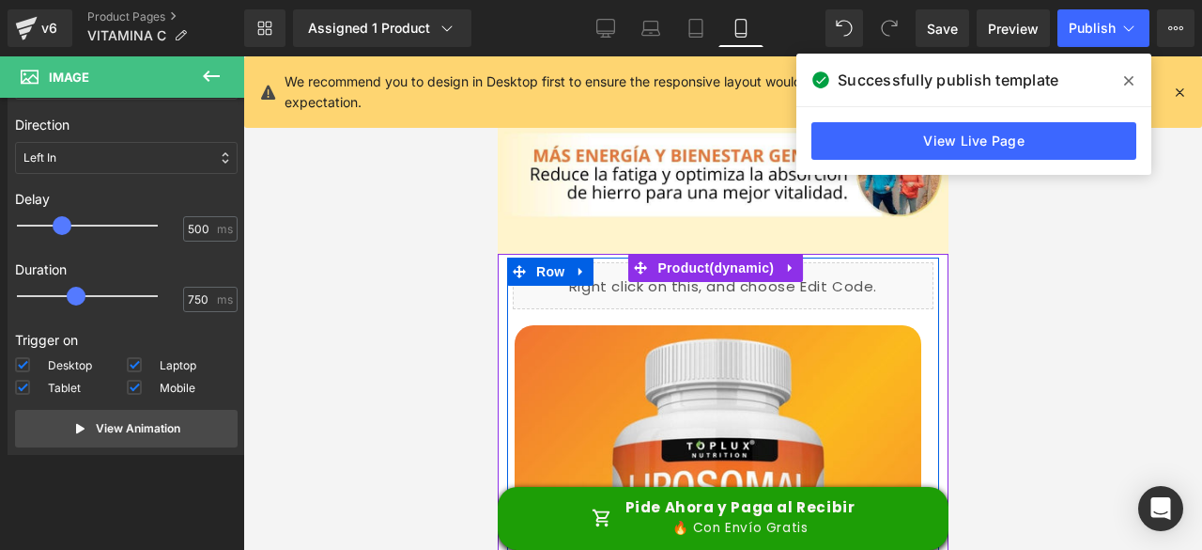
scroll to position [3584, 0]
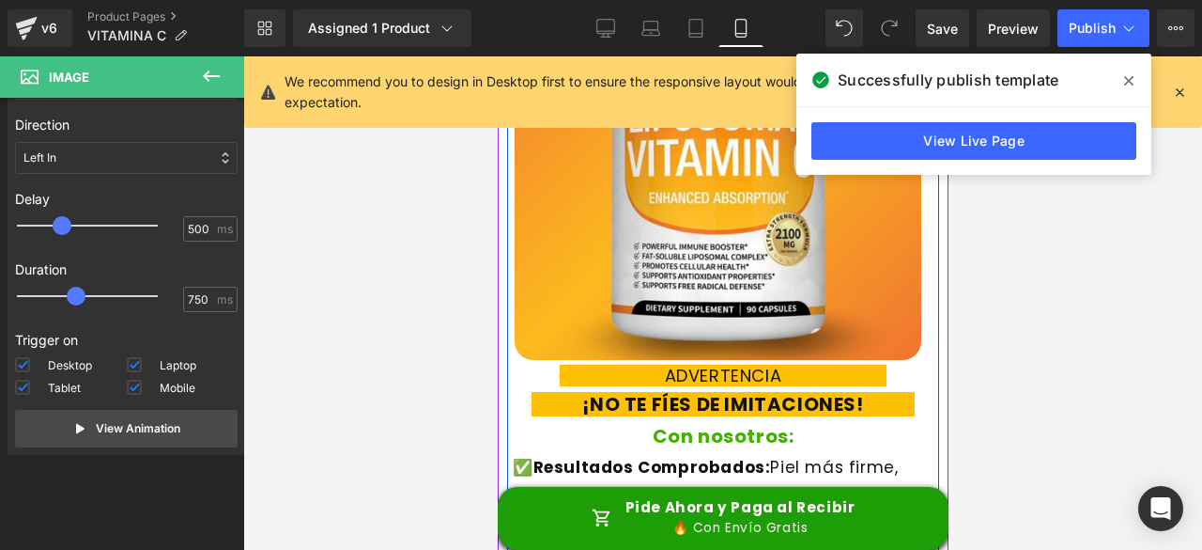
click at [909, 424] on h1 "Con nosotros:" at bounding box center [722, 436] width 421 height 24
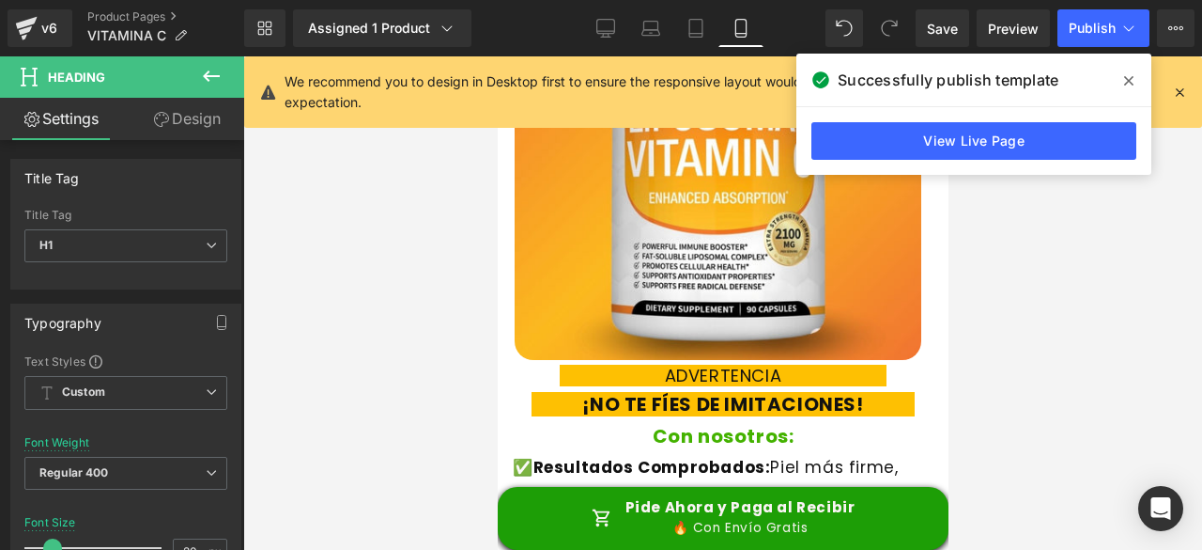
click at [177, 114] on link "Design" at bounding box center [187, 119] width 122 height 42
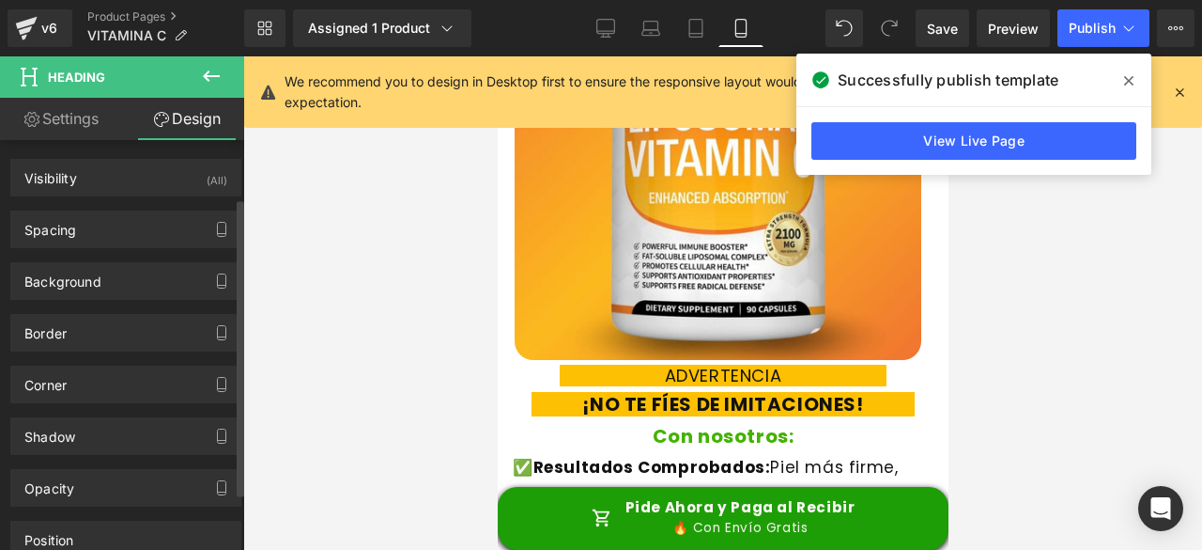
scroll to position [158, 0]
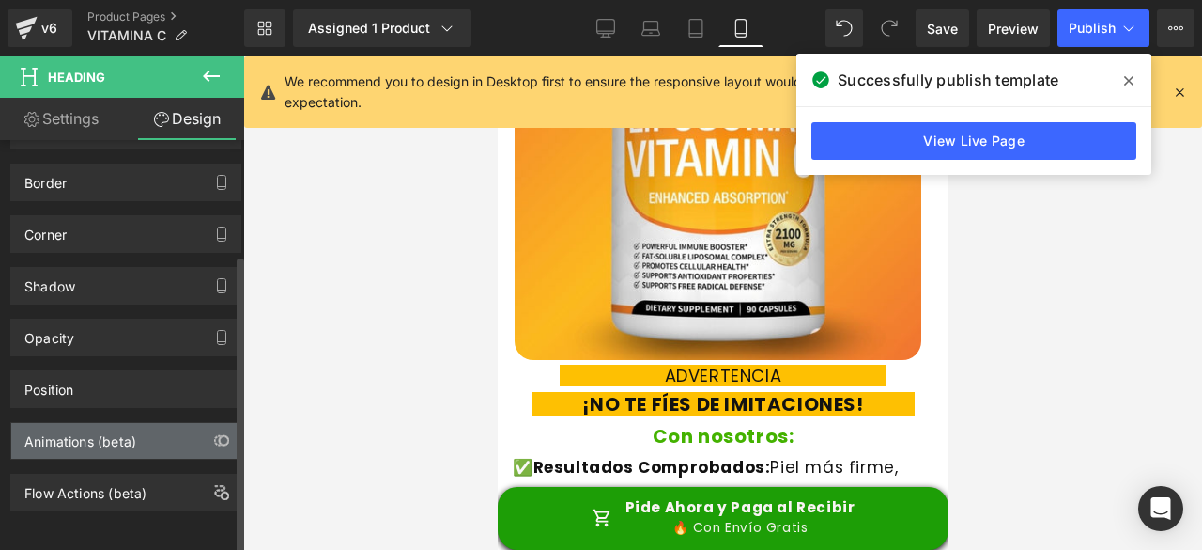
click at [73, 434] on div "Animations (beta)" at bounding box center [80, 436] width 112 height 26
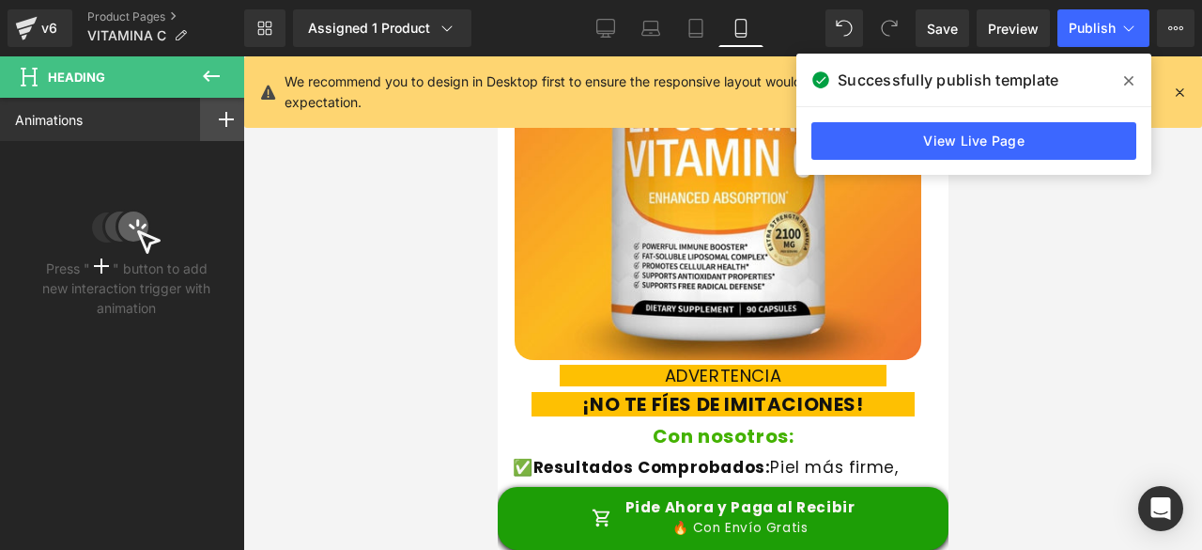
click at [219, 116] on icon at bounding box center [226, 119] width 15 height 15
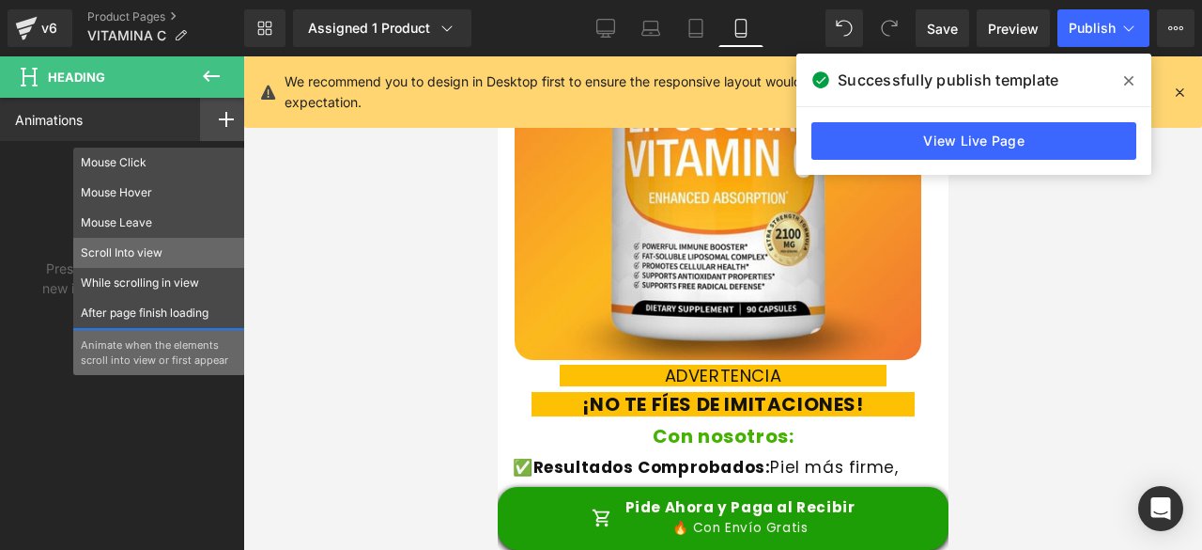
click at [135, 252] on p "Scroll Into view" at bounding box center [159, 252] width 157 height 17
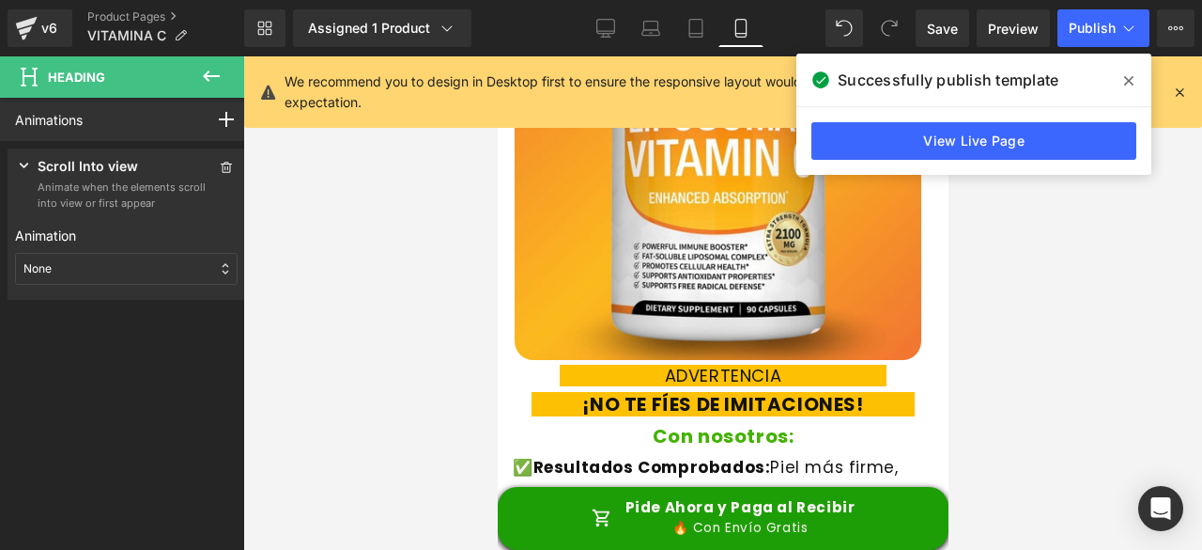
click at [69, 265] on div "None" at bounding box center [126, 269] width 223 height 32
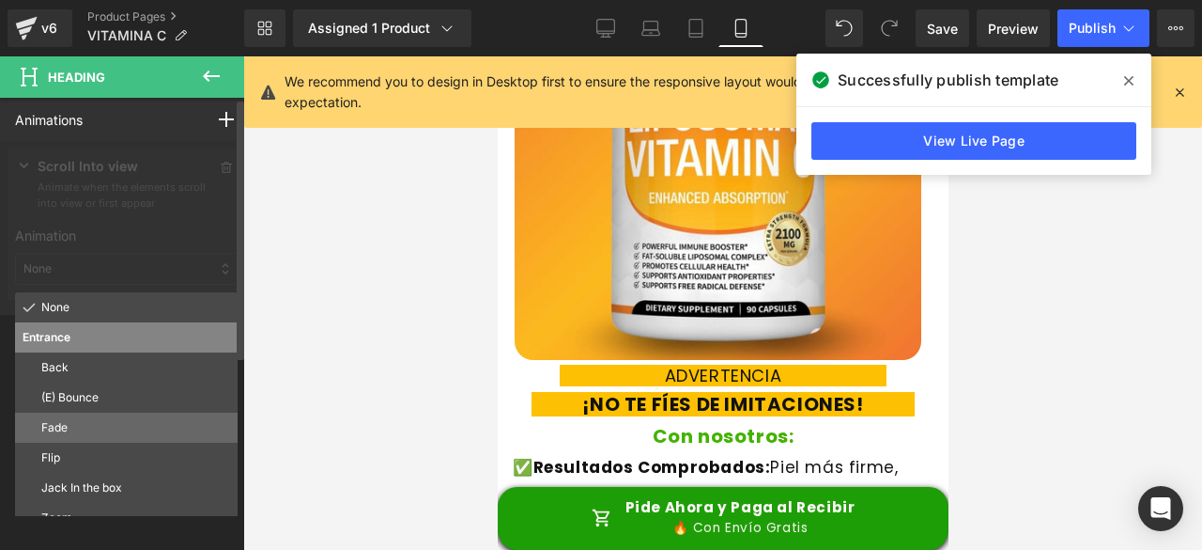
click at [77, 427] on p "Fade" at bounding box center [135, 427] width 189 height 17
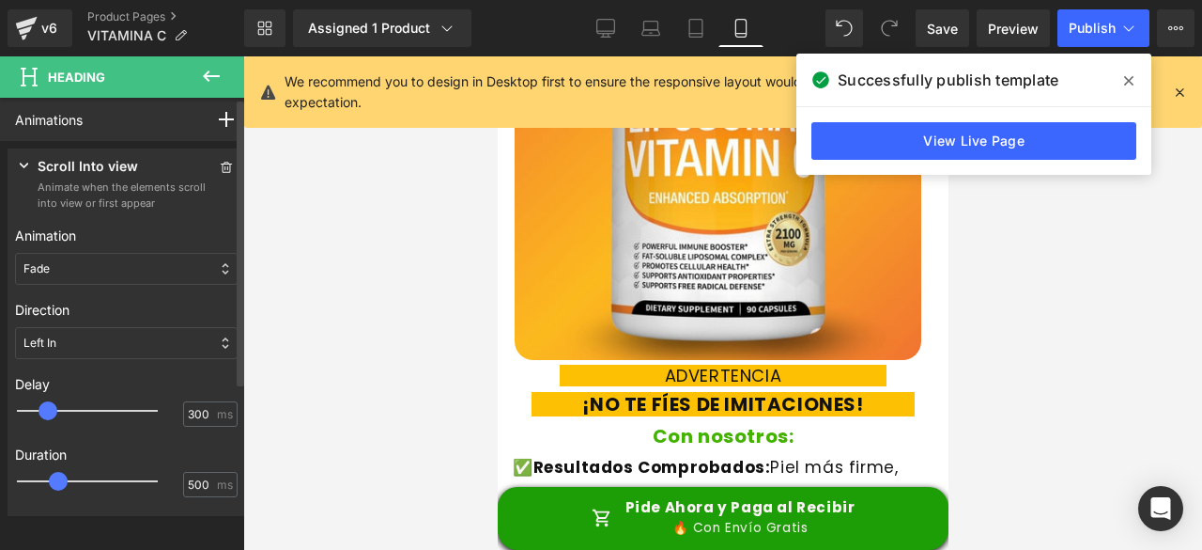
click at [51, 410] on div at bounding box center [100, 411] width 141 height 38
type input "500"
click at [66, 412] on div at bounding box center [100, 411] width 141 height 38
click at [73, 485] on div at bounding box center [100, 481] width 141 height 38
type input "750"
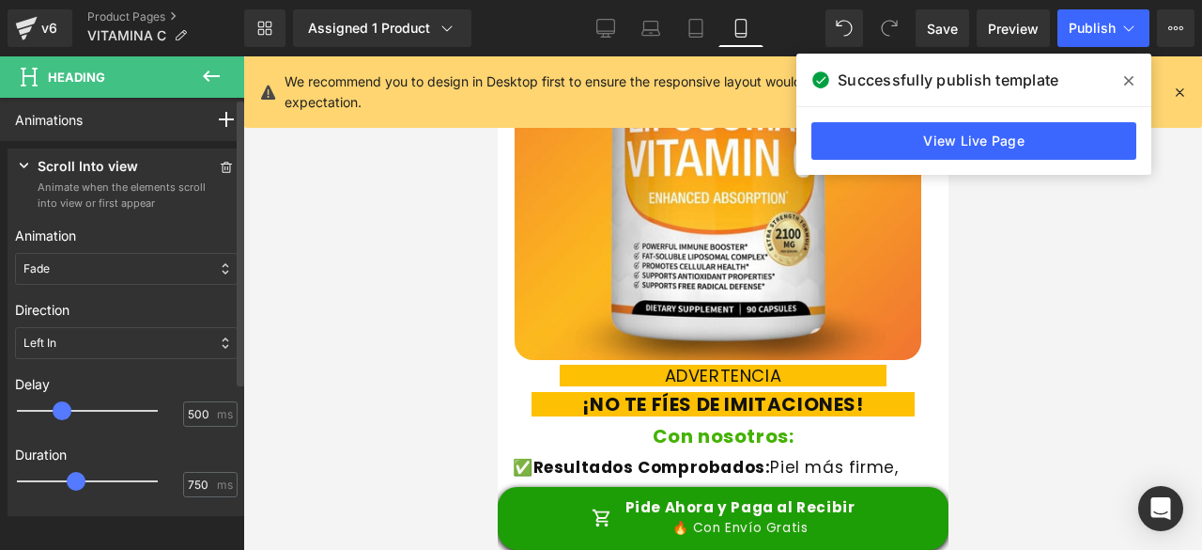
click at [80, 483] on div at bounding box center [100, 481] width 141 height 38
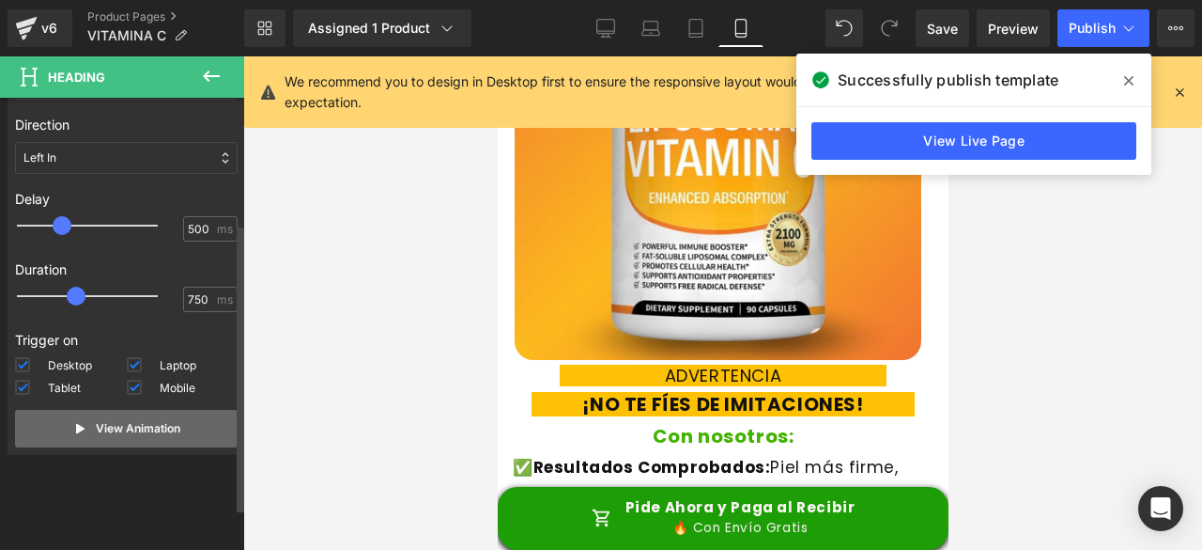
click at [101, 433] on p "View Animation" at bounding box center [138, 428] width 85 height 17
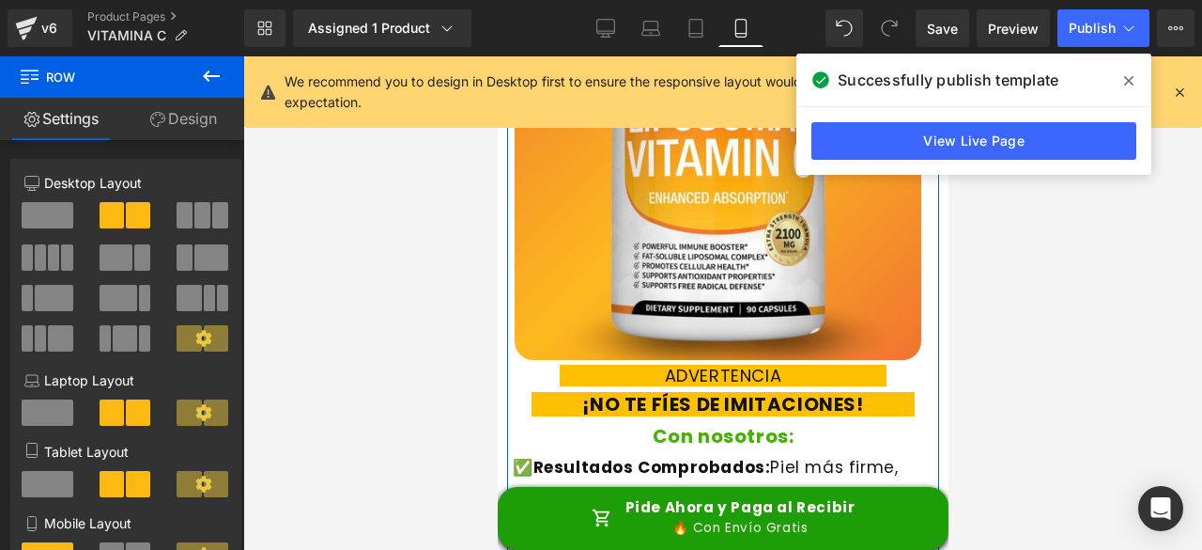
click at [182, 130] on link "Design" at bounding box center [183, 119] width 122 height 42
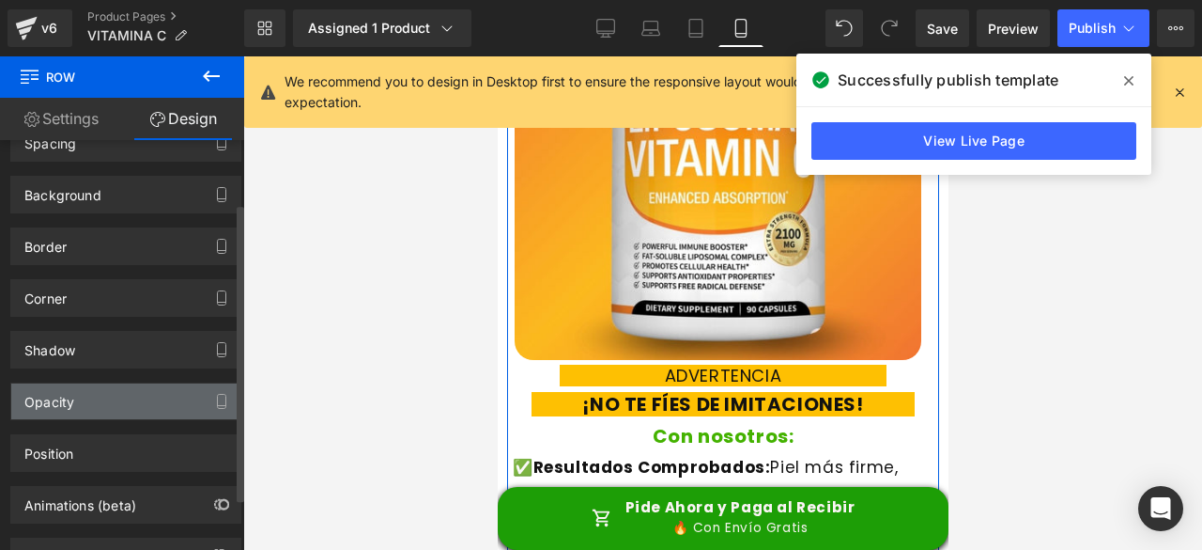
scroll to position [158, 0]
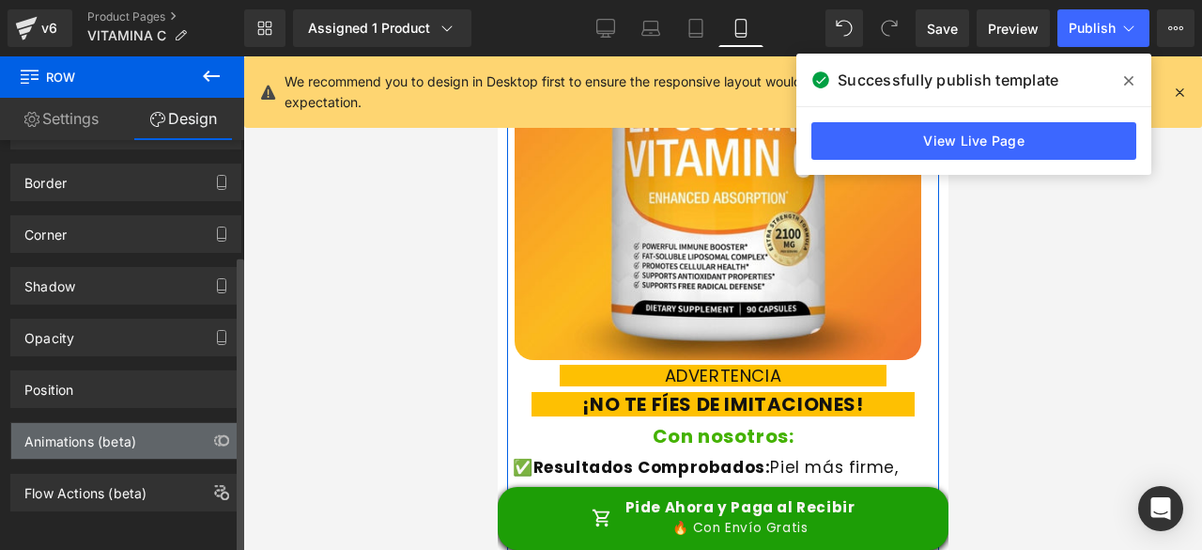
click at [93, 423] on div "Animations (beta)" at bounding box center [80, 436] width 112 height 26
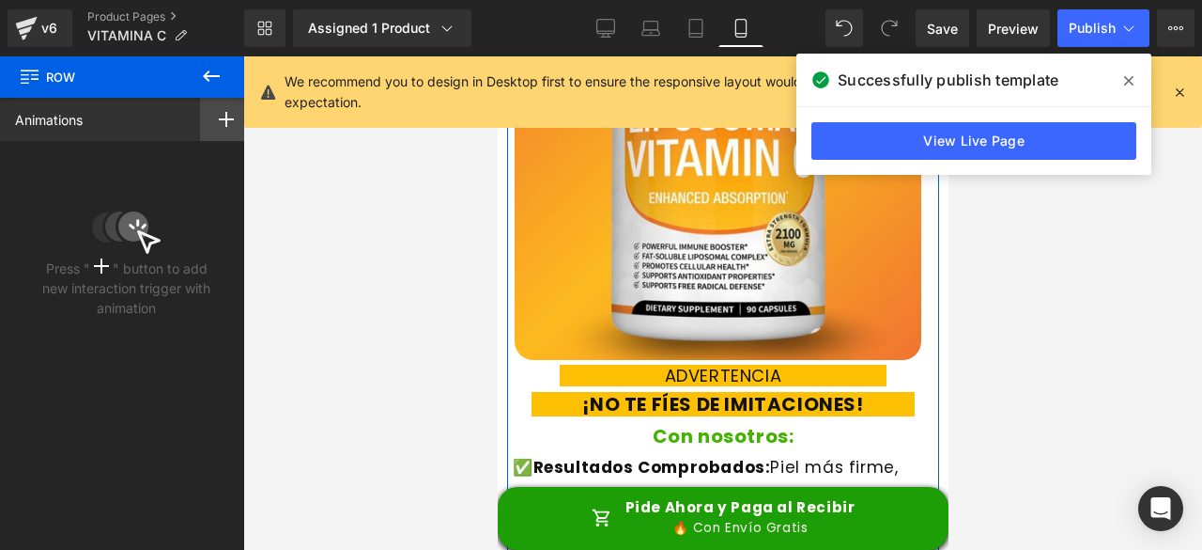
click at [219, 116] on icon at bounding box center [226, 119] width 15 height 15
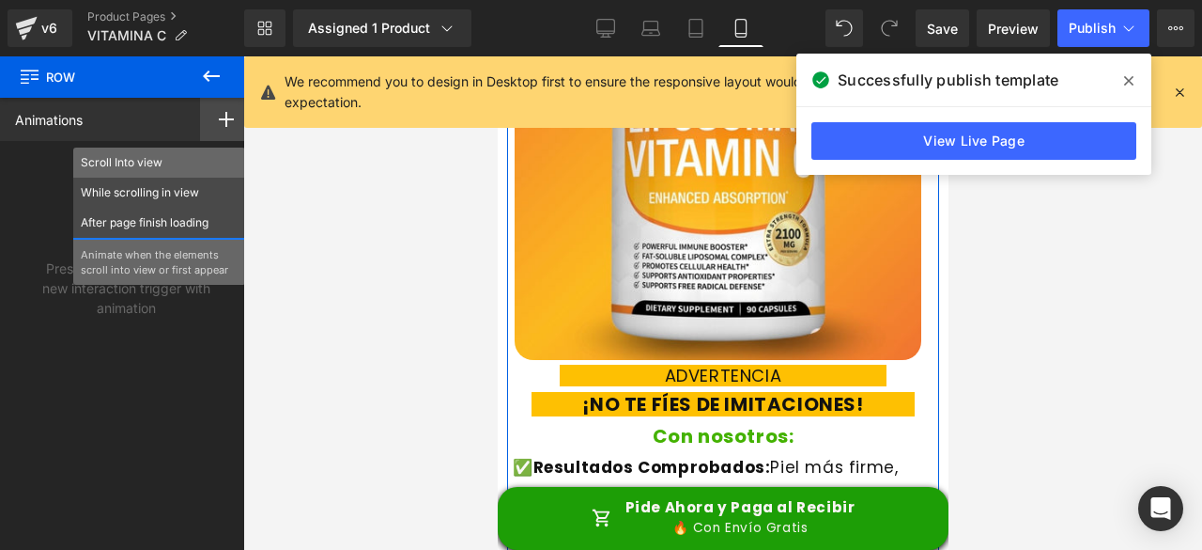
click at [119, 163] on p "Scroll Into view" at bounding box center [159, 162] width 157 height 17
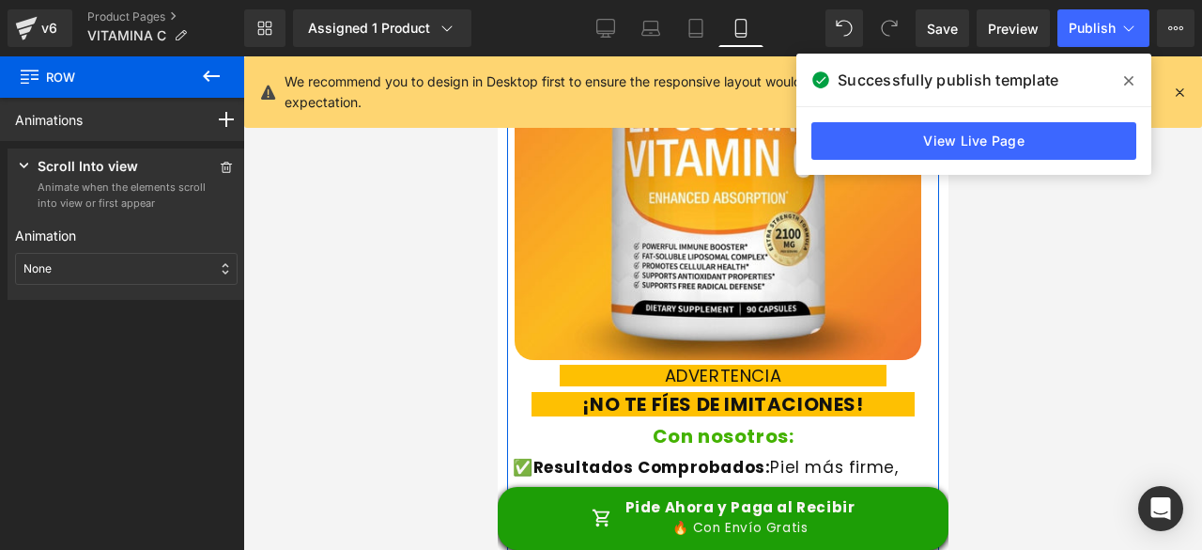
click at [66, 262] on div "None" at bounding box center [126, 269] width 223 height 32
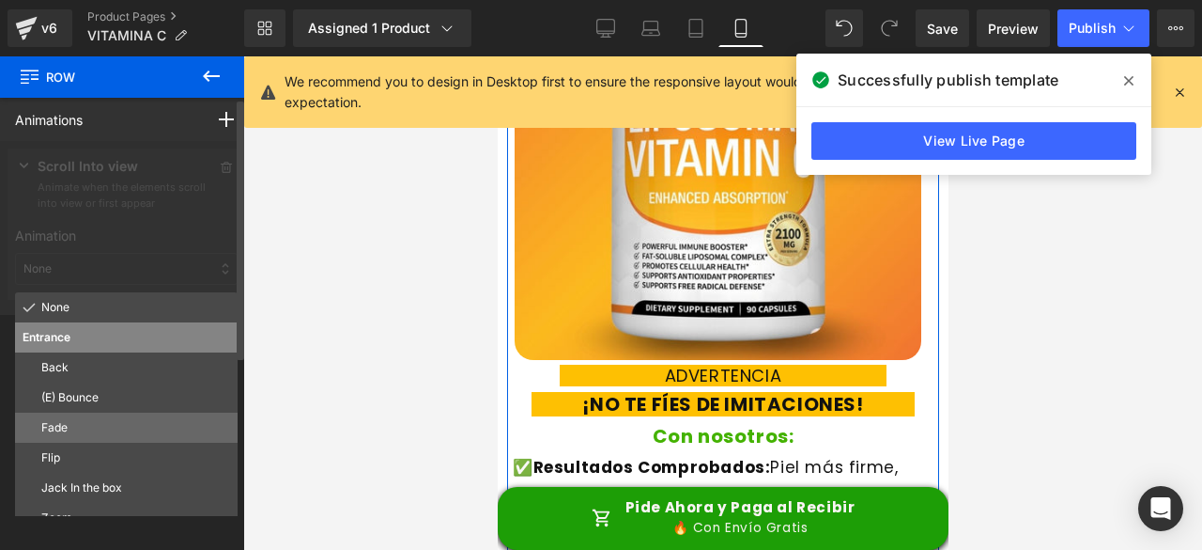
click at [75, 414] on div "Fade" at bounding box center [126, 427] width 223 height 30
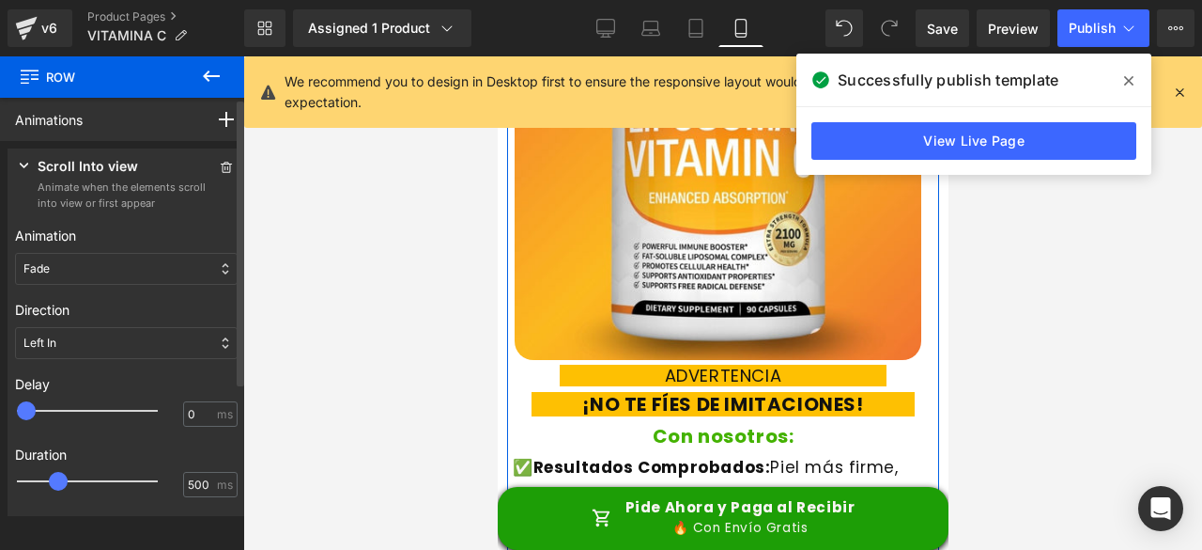
type input "500"
click at [68, 408] on div at bounding box center [100, 411] width 141 height 38
click at [75, 477] on div at bounding box center [100, 481] width 141 height 38
type input "750"
click at [88, 484] on div at bounding box center [100, 481] width 141 height 38
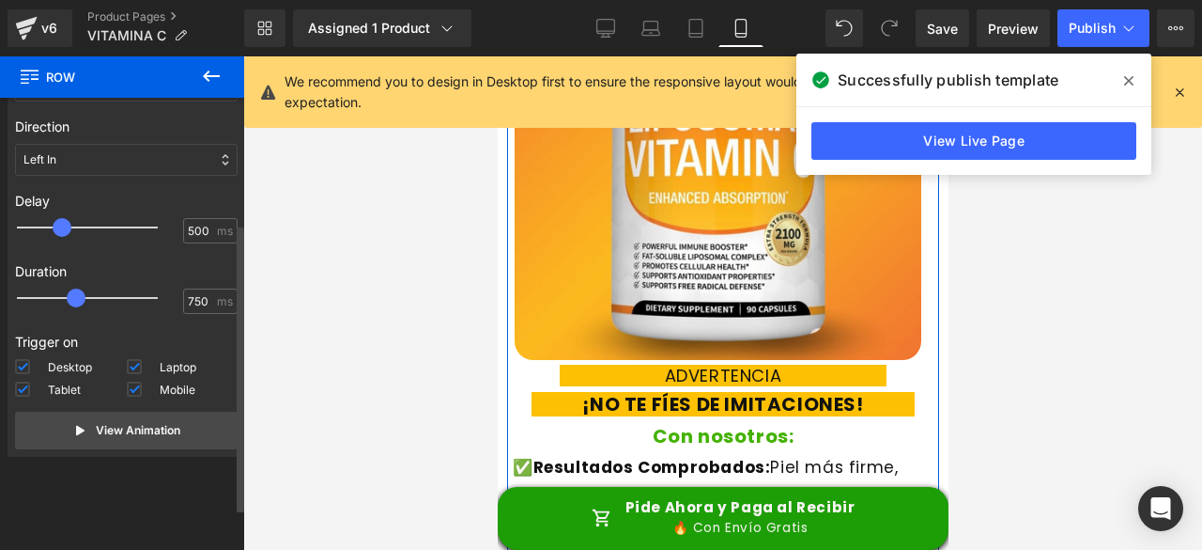
scroll to position [185, 0]
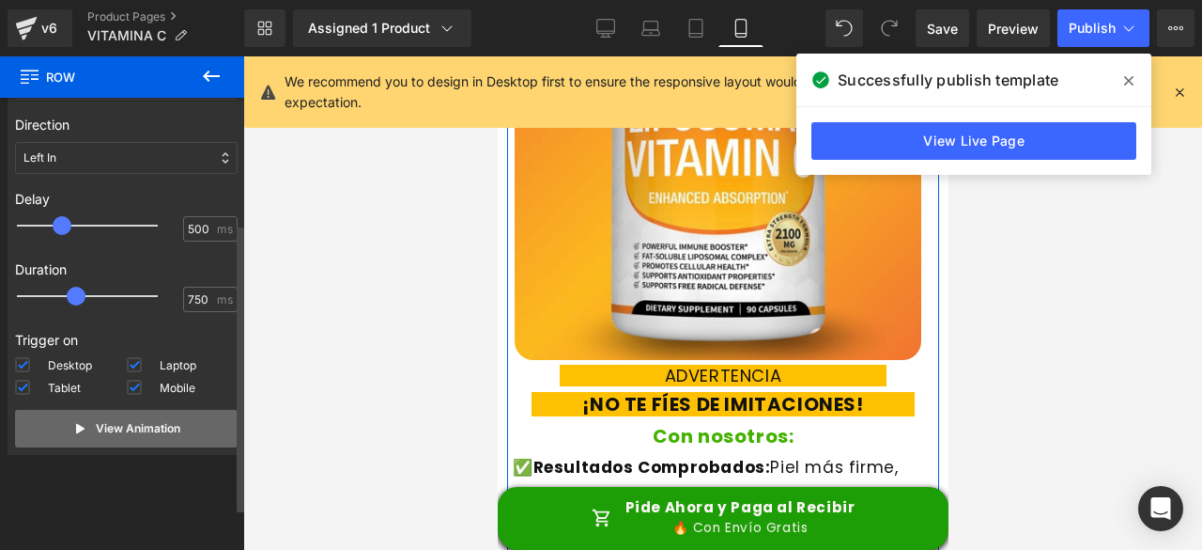
click at [127, 426] on p "View Animation" at bounding box center [138, 428] width 85 height 17
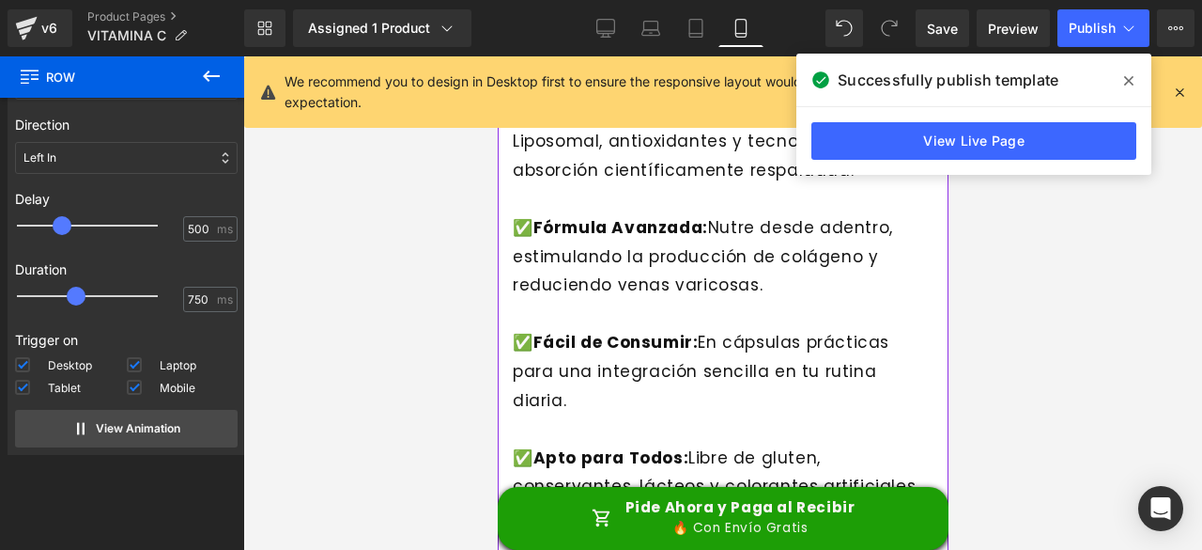
scroll to position [4523, 0]
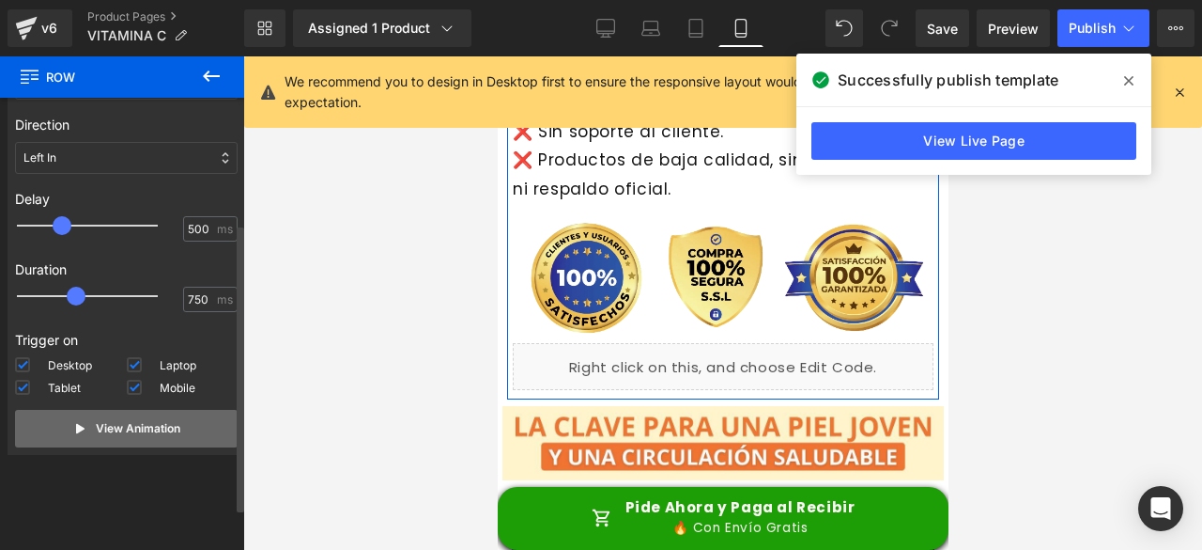
click at [164, 432] on p "View Animation" at bounding box center [138, 428] width 85 height 17
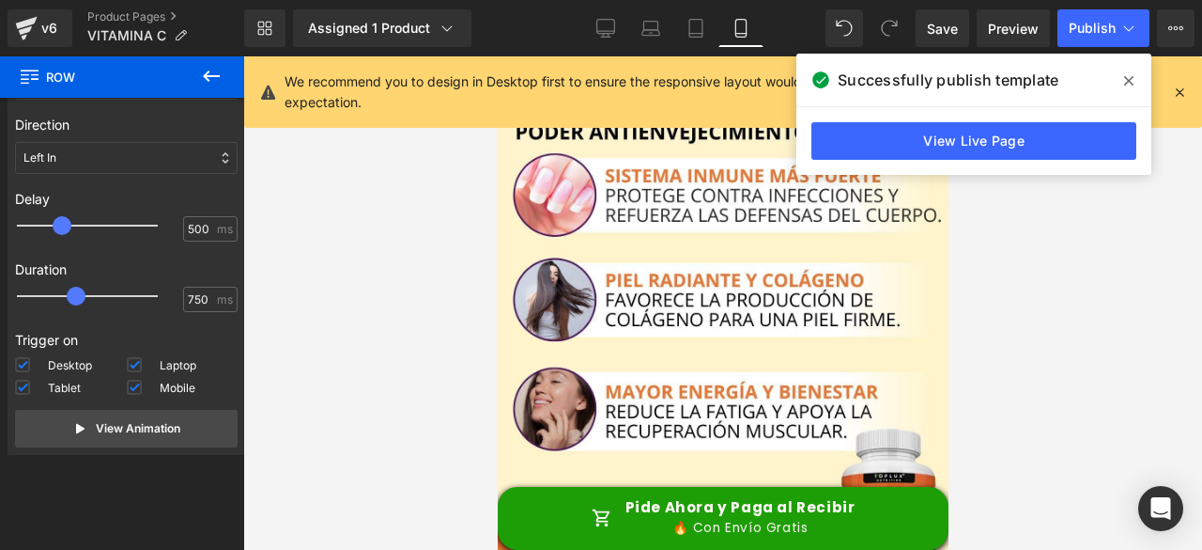
scroll to position [0, 0]
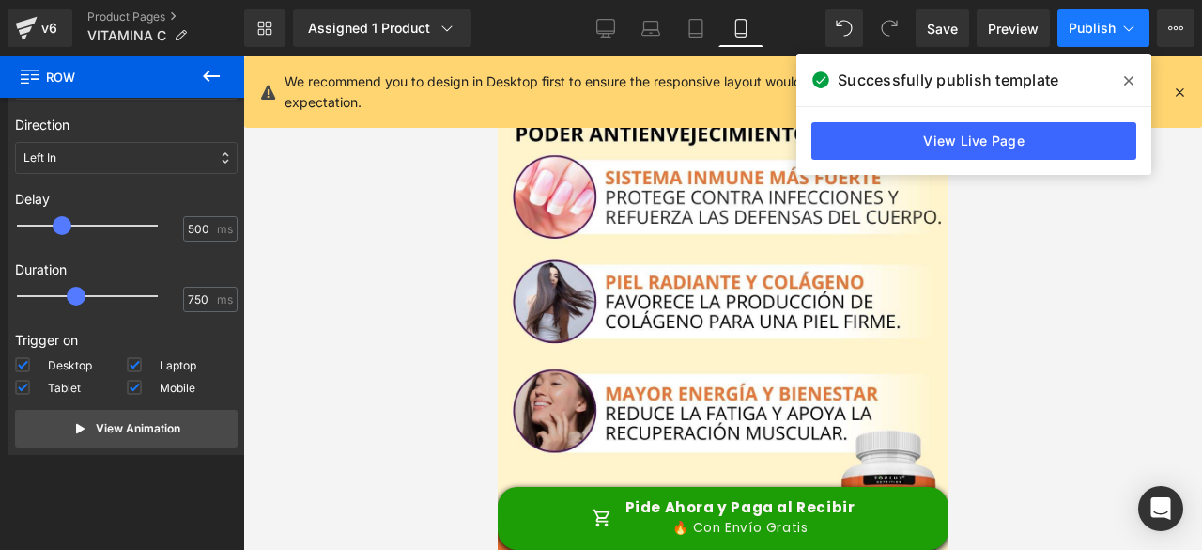
click at [1101, 21] on span "Publish" at bounding box center [1092, 28] width 47 height 15
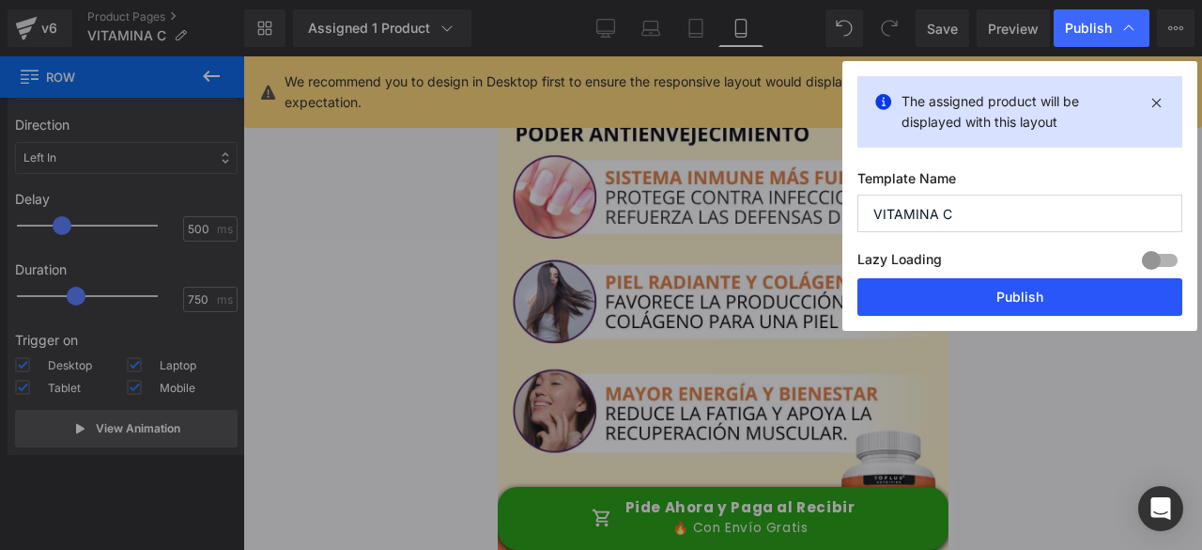
click at [1016, 302] on button "Publish" at bounding box center [1020, 297] width 325 height 38
